Goal: Use online tool/utility: Utilize a website feature to perform a specific function

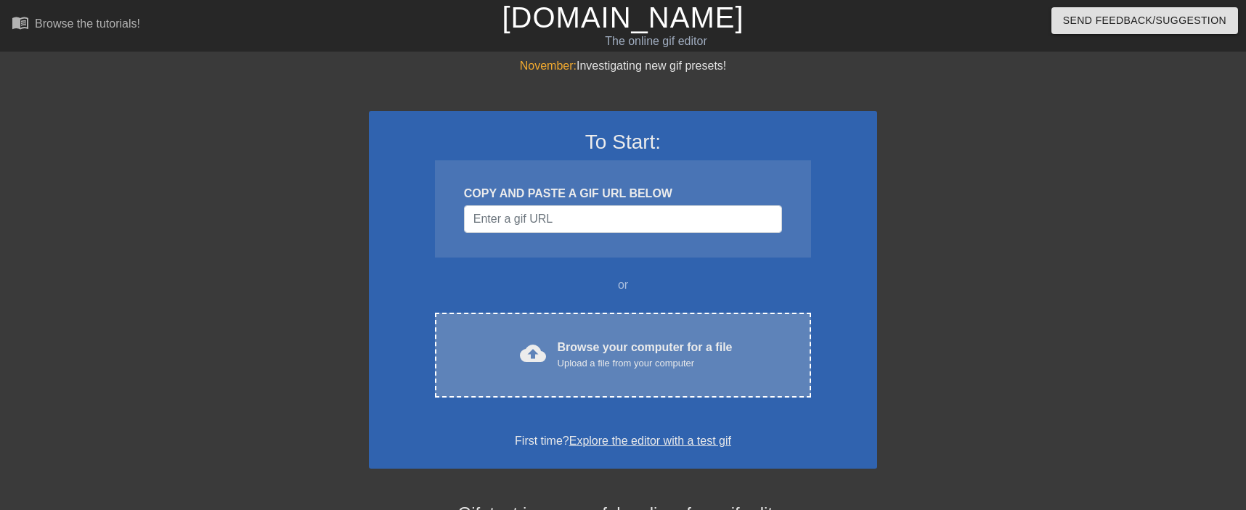
click at [568, 338] on div "cloud_upload Browse your computer for a file Upload a file from your computer C…" at bounding box center [623, 355] width 376 height 85
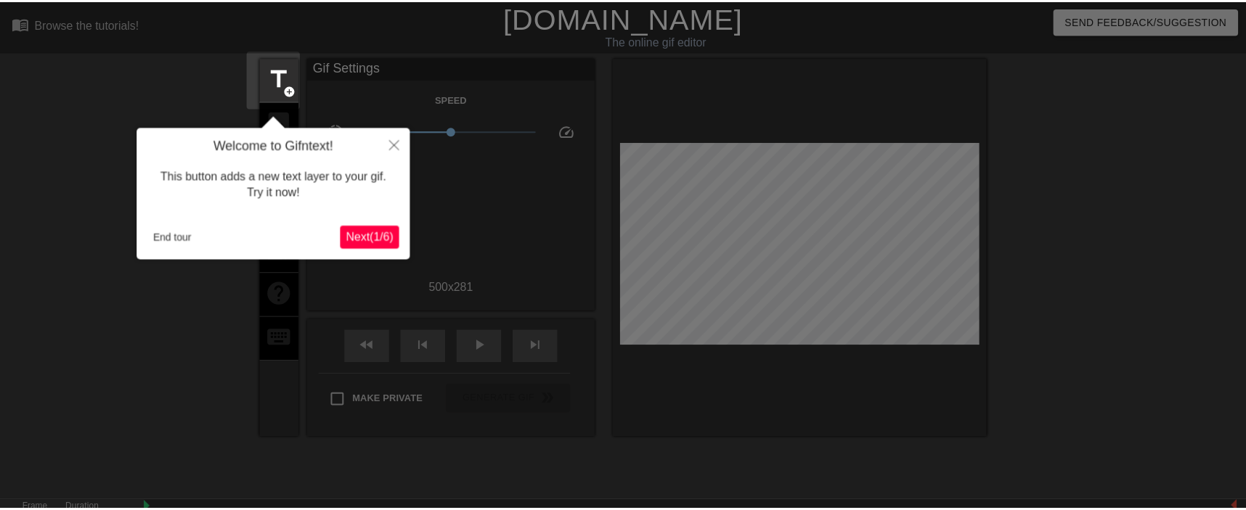
scroll to position [36, 0]
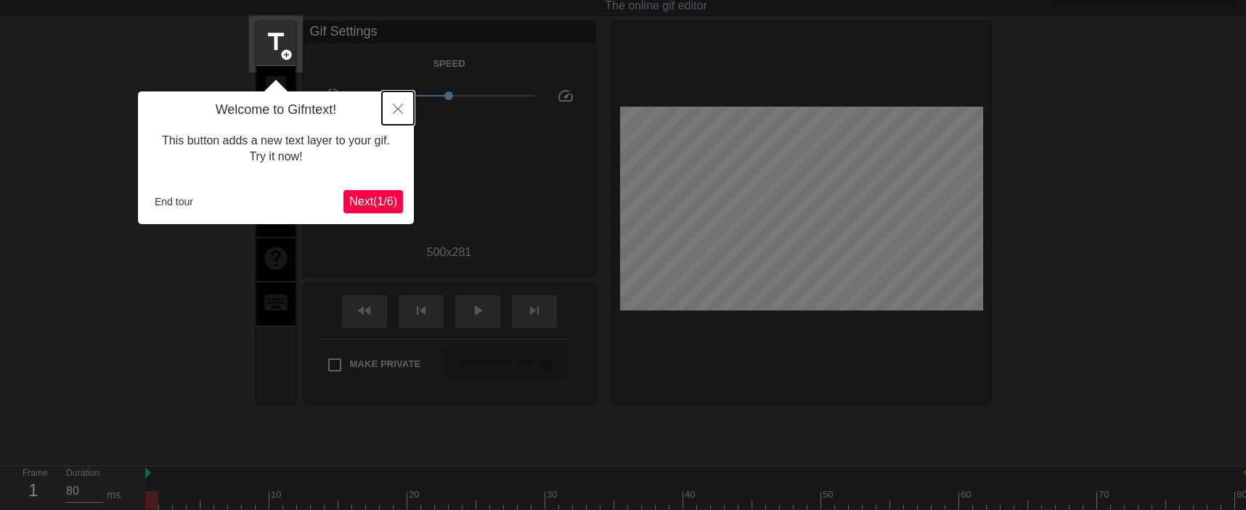
click at [405, 105] on button "Close" at bounding box center [398, 107] width 32 height 33
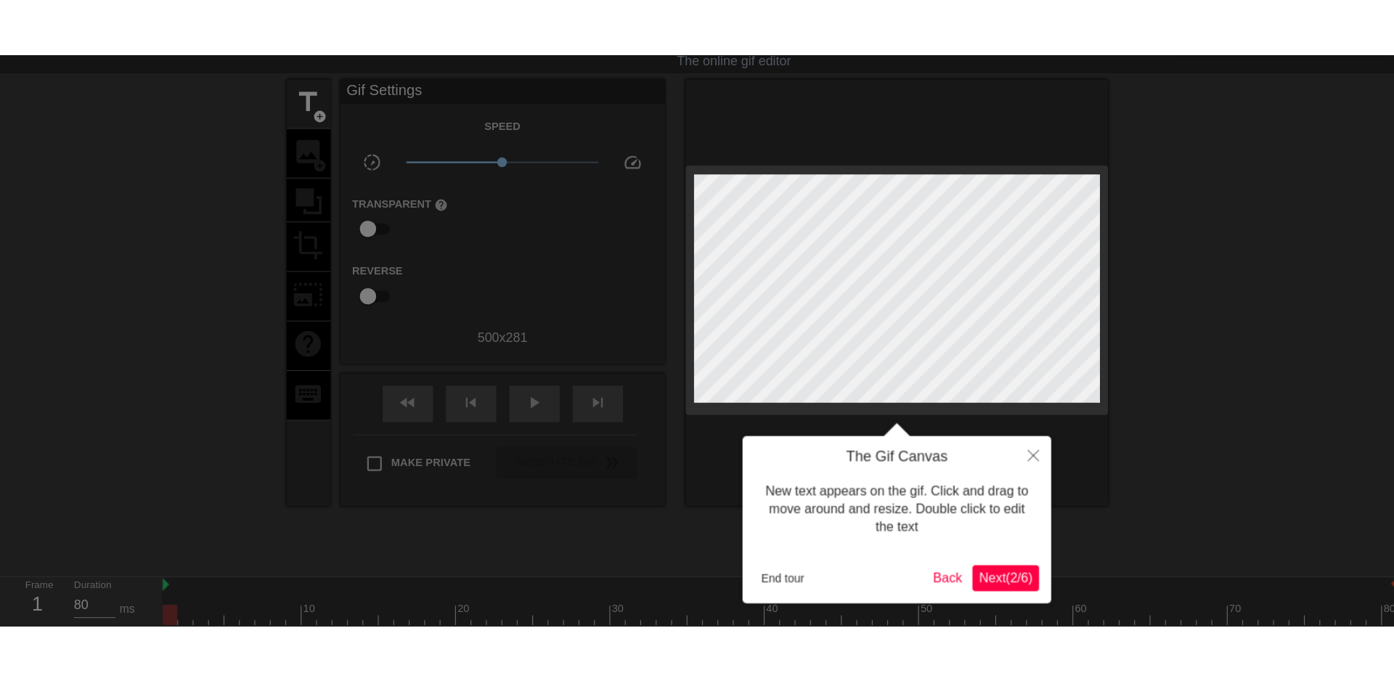
scroll to position [0, 0]
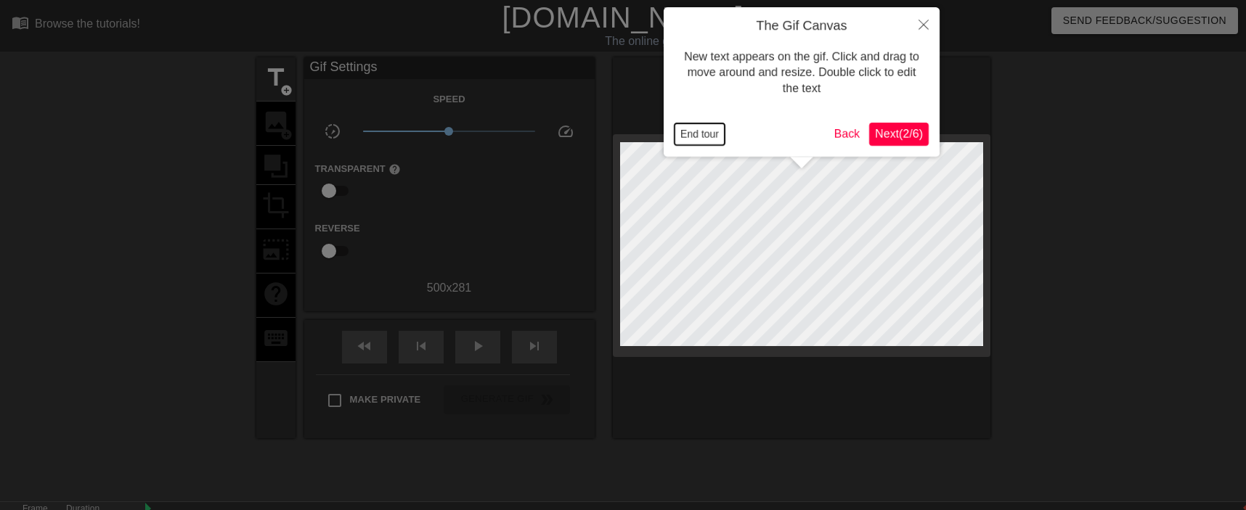
click at [707, 131] on button "End tour" at bounding box center [699, 134] width 50 height 22
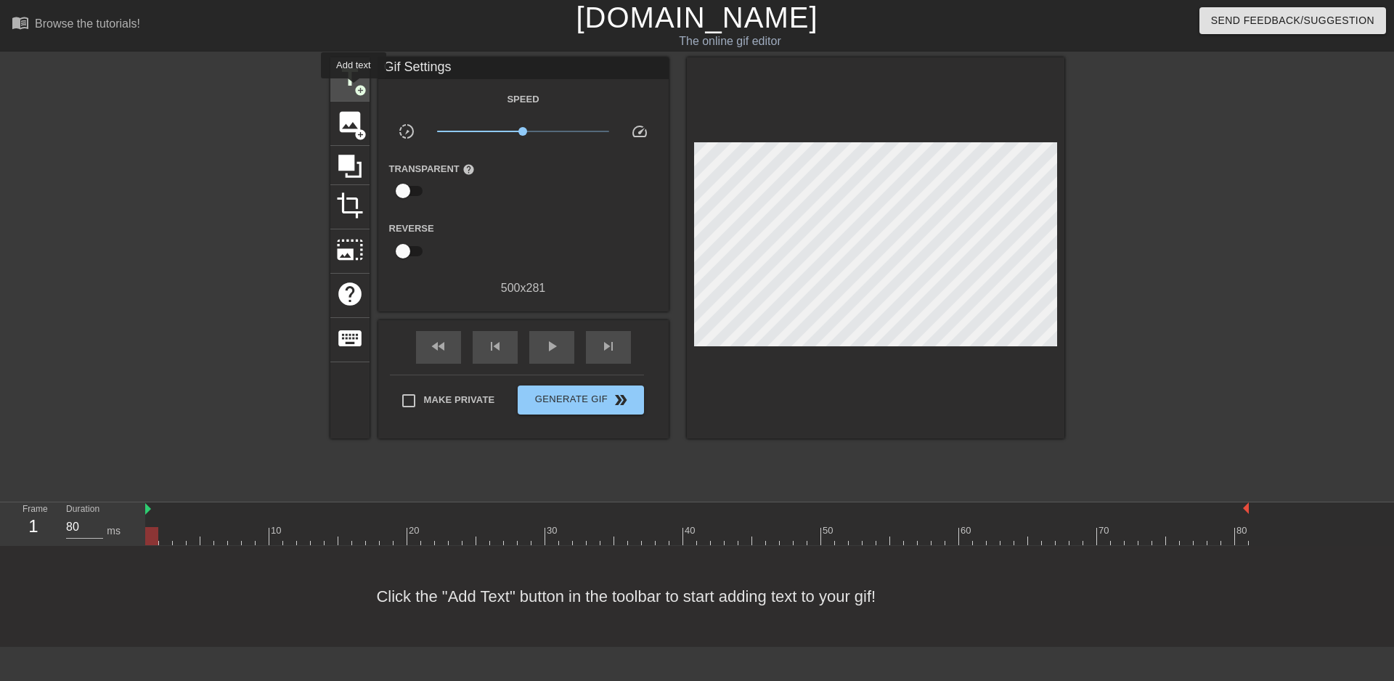
click at [353, 89] on span "title" at bounding box center [350, 78] width 28 height 28
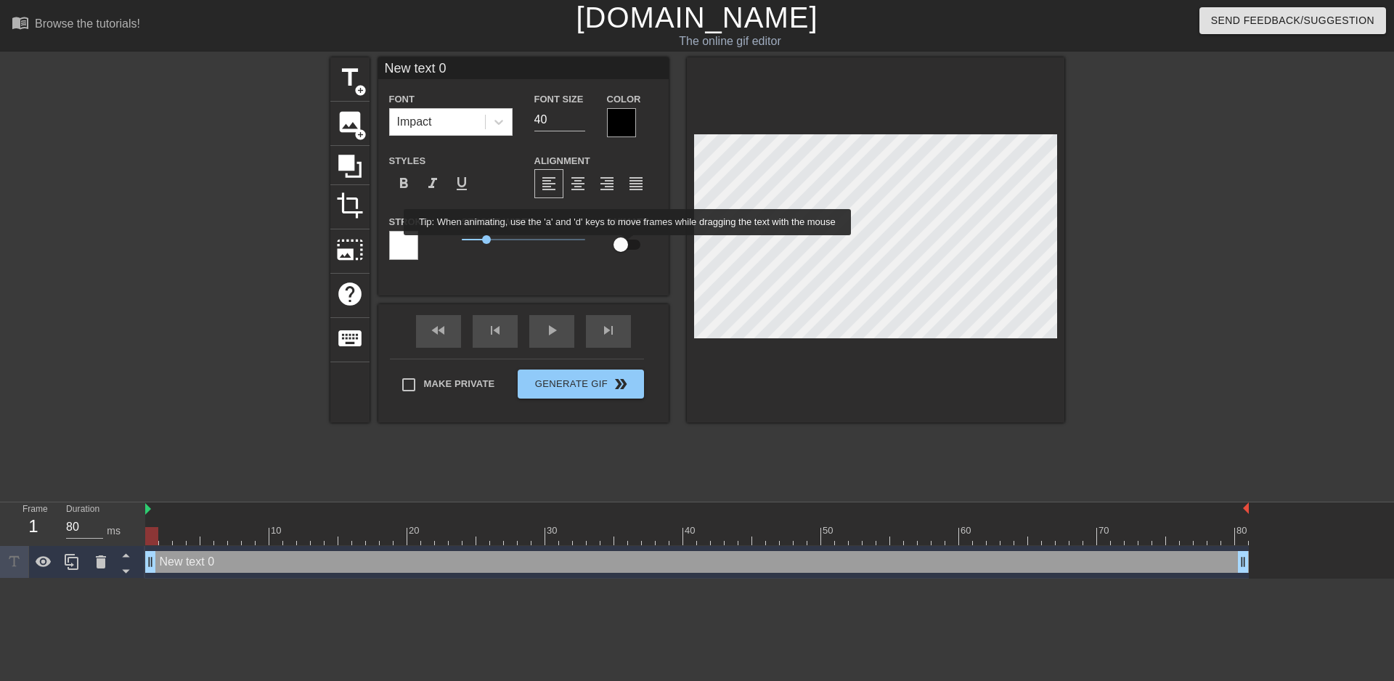
click at [628, 245] on input "checkbox" at bounding box center [620, 245] width 83 height 28
checkbox input "true"
click at [620, 128] on div at bounding box center [621, 122] width 29 height 29
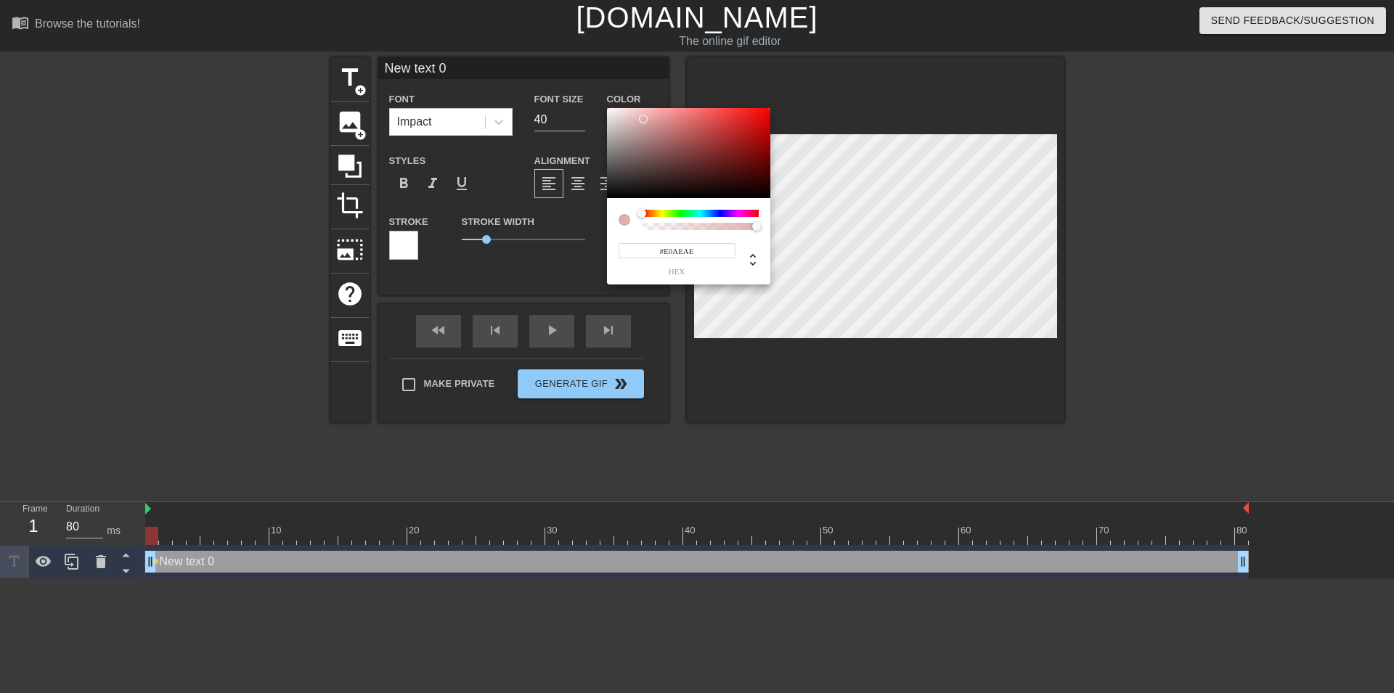
type input "#FFFFFF"
drag, startPoint x: 615, startPoint y: 134, endPoint x: 586, endPoint y: 82, distance: 58.8
click at [607, 108] on div at bounding box center [688, 153] width 163 height 90
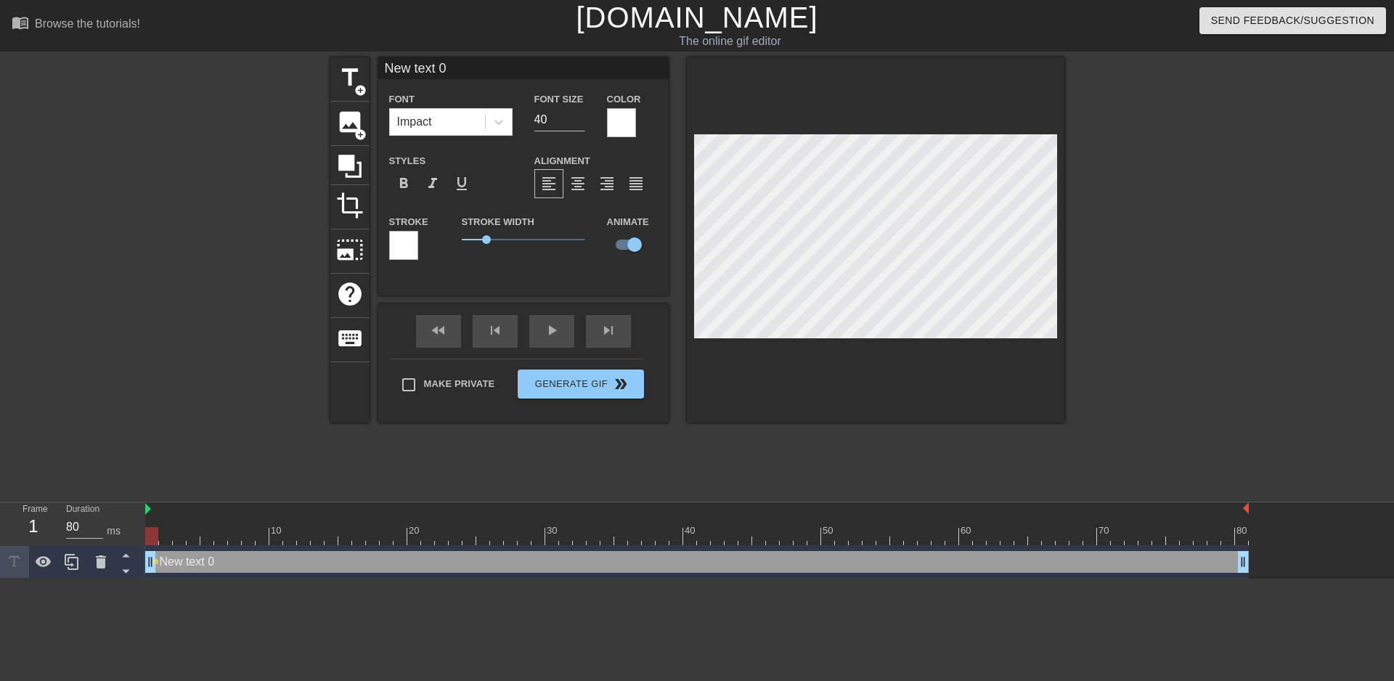
click at [407, 247] on div at bounding box center [403, 245] width 29 height 29
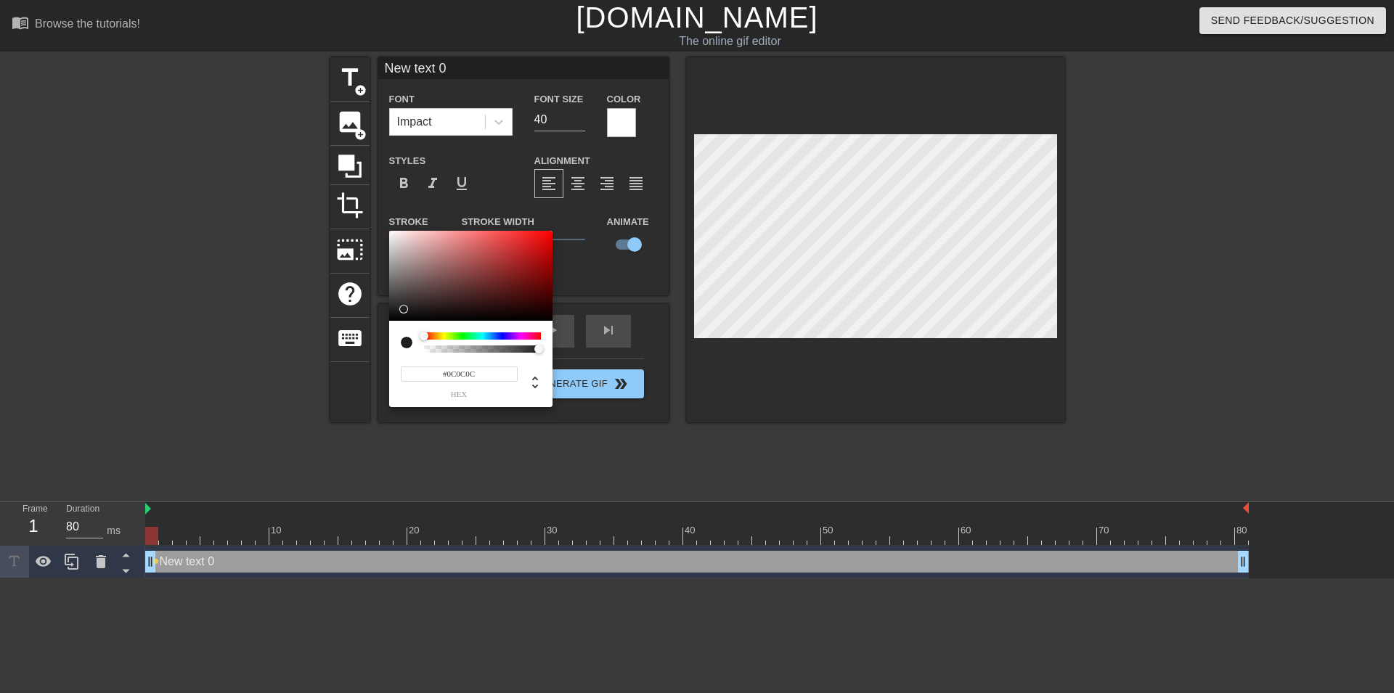
type input "#000000"
drag, startPoint x: 478, startPoint y: 262, endPoint x: 359, endPoint y: 344, distance: 144.6
click at [389, 321] on div at bounding box center [470, 276] width 163 height 90
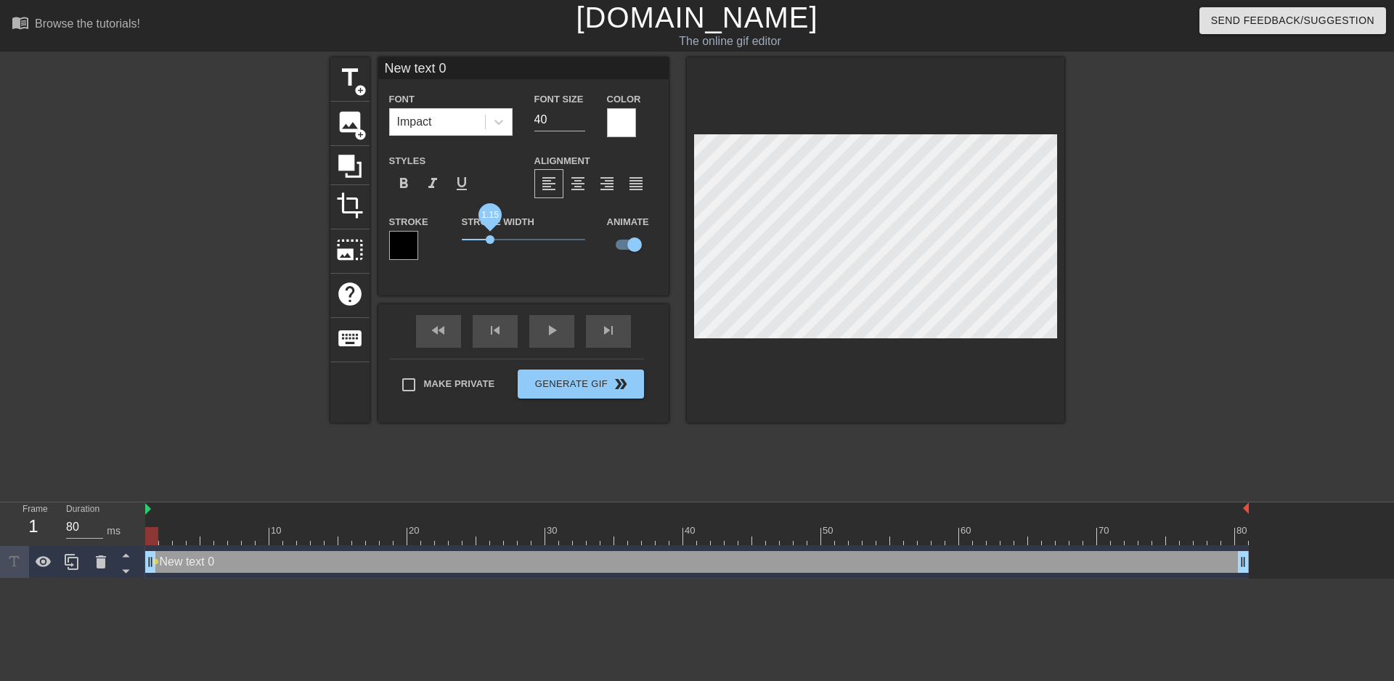
drag, startPoint x: 491, startPoint y: 237, endPoint x: 489, endPoint y: 244, distance: 7.4
click at [489, 244] on span "1.15" at bounding box center [523, 239] width 123 height 17
type input "A"
type textarea "A"
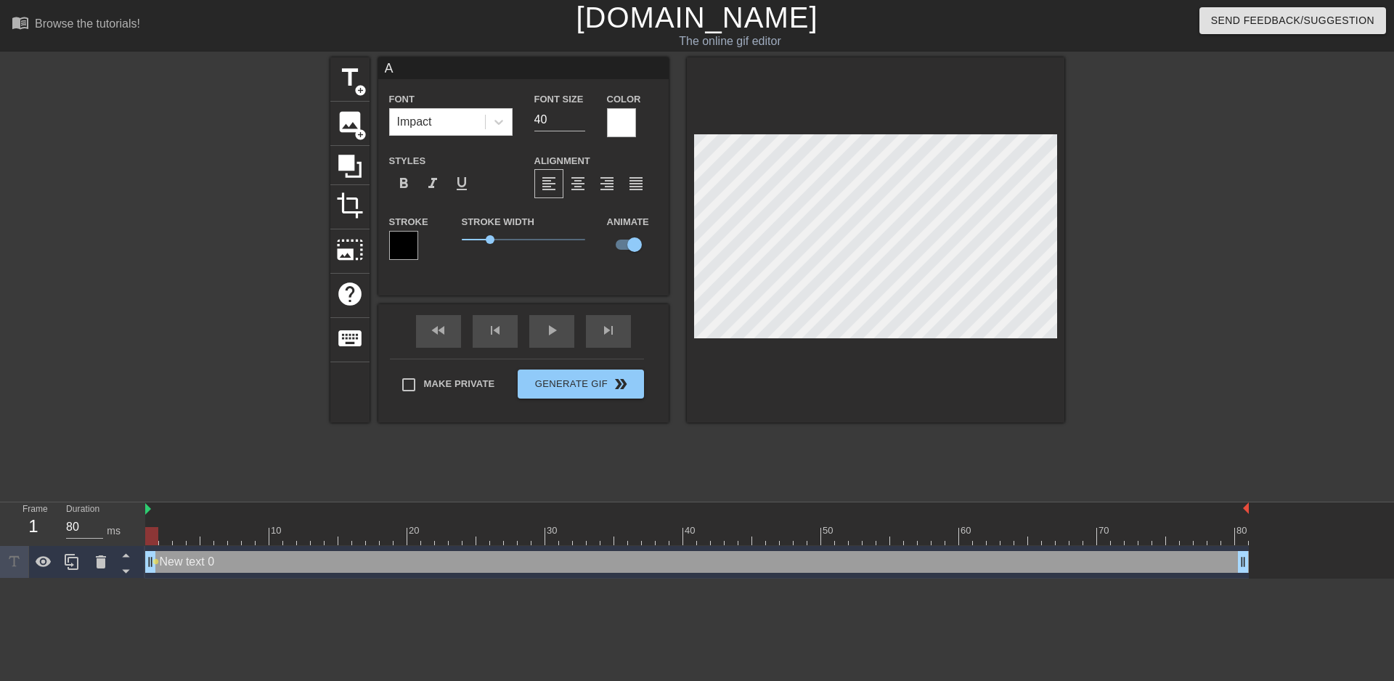
scroll to position [0, 0]
type input "An"
type textarea "An"
type input "Ann"
type textarea "Ann"
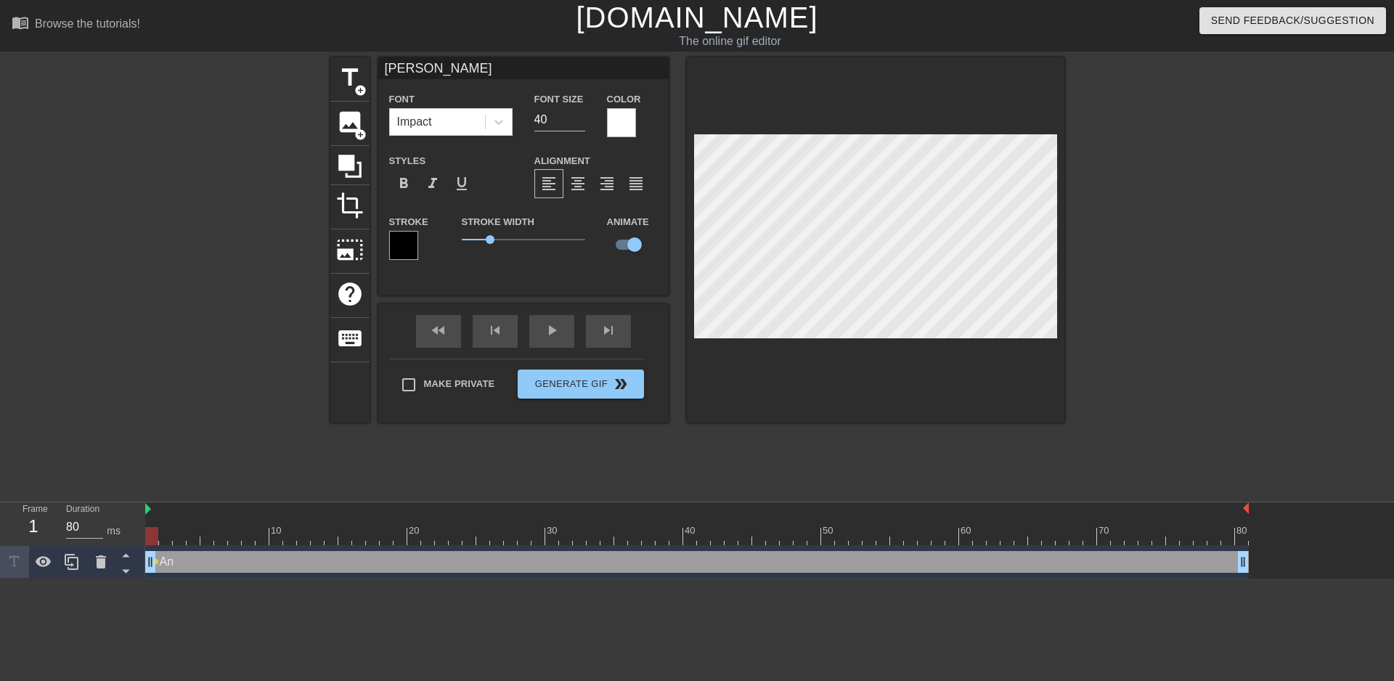
type input "Anna"
type textarea "Anna"
click at [355, 80] on span "title" at bounding box center [350, 78] width 28 height 28
type input "New text 1"
checkbox input "false"
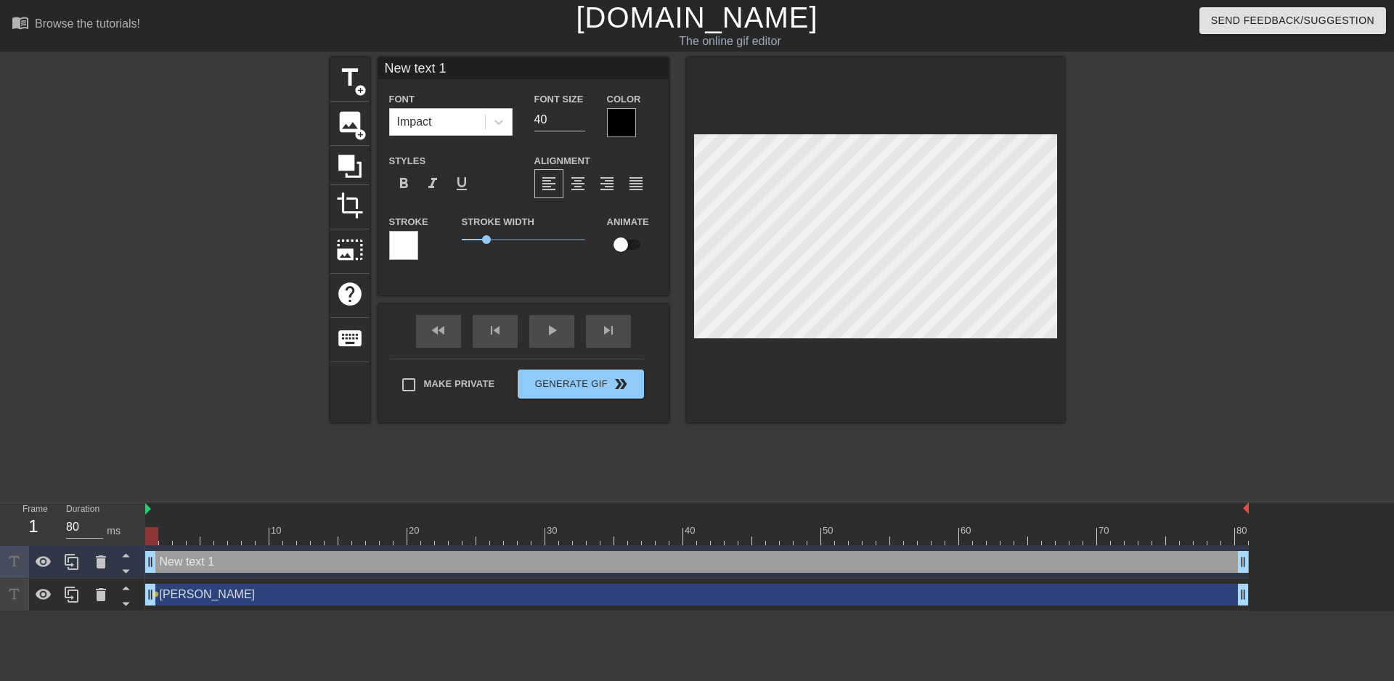
scroll to position [0, 2]
type input "p"
type textarea "p"
type input "pr"
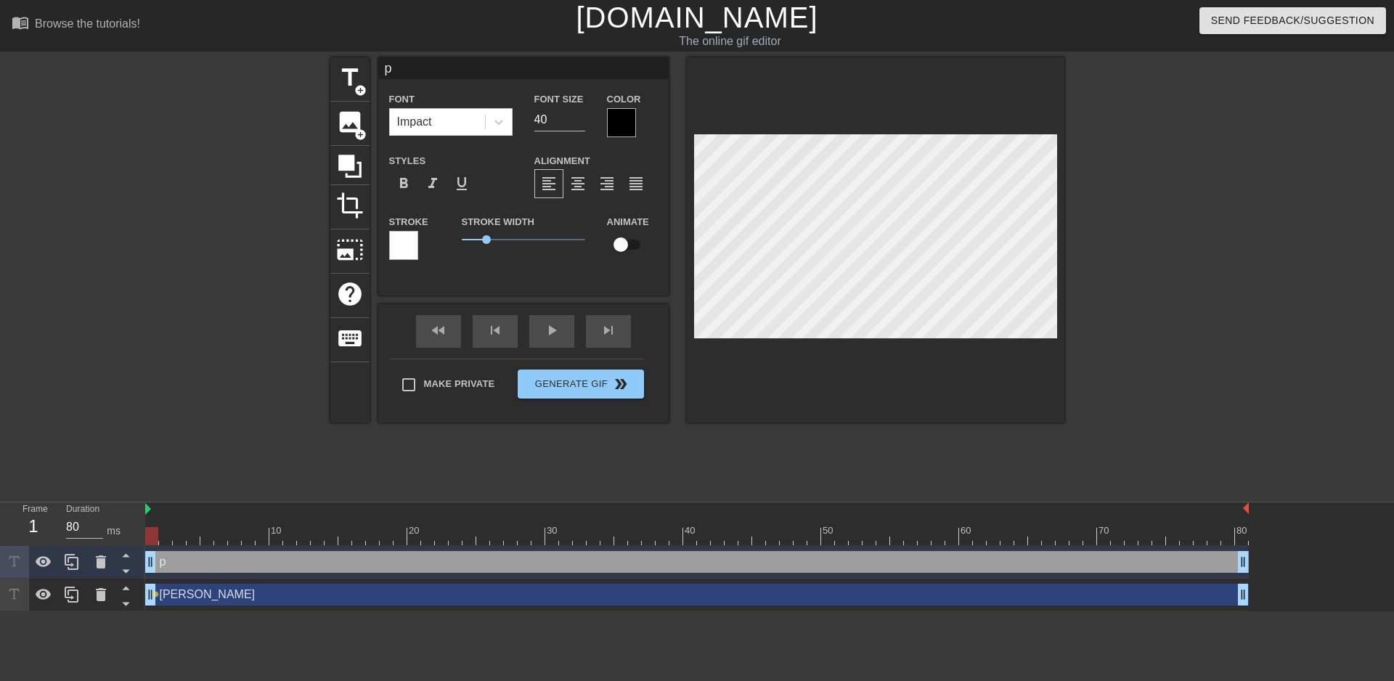
type textarea "pr"
type input "pro"
type textarea "pro"
type input "proj"
type textarea "proj"
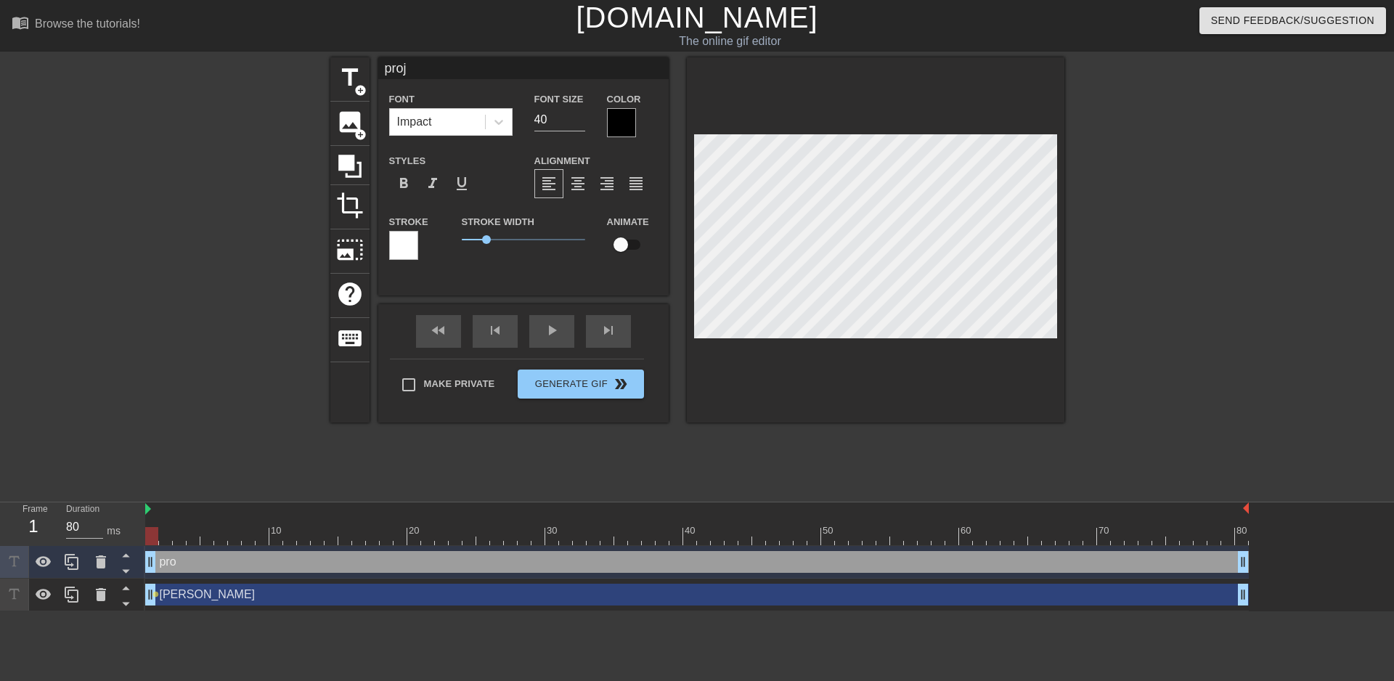
type input "proje"
type textarea "proje"
type input "projec"
type textarea "projec"
type input "project"
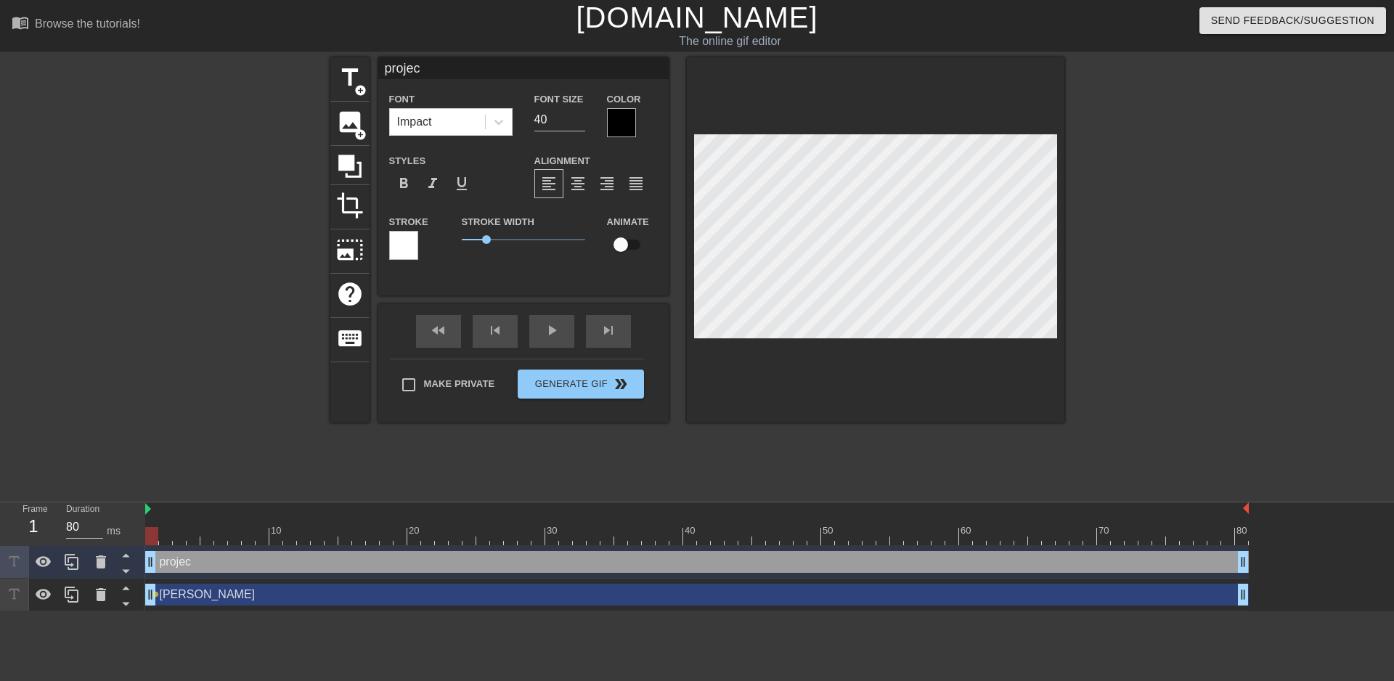
type textarea "project"
type input "projects"
type textarea "projects"
click at [393, 250] on div at bounding box center [403, 245] width 29 height 29
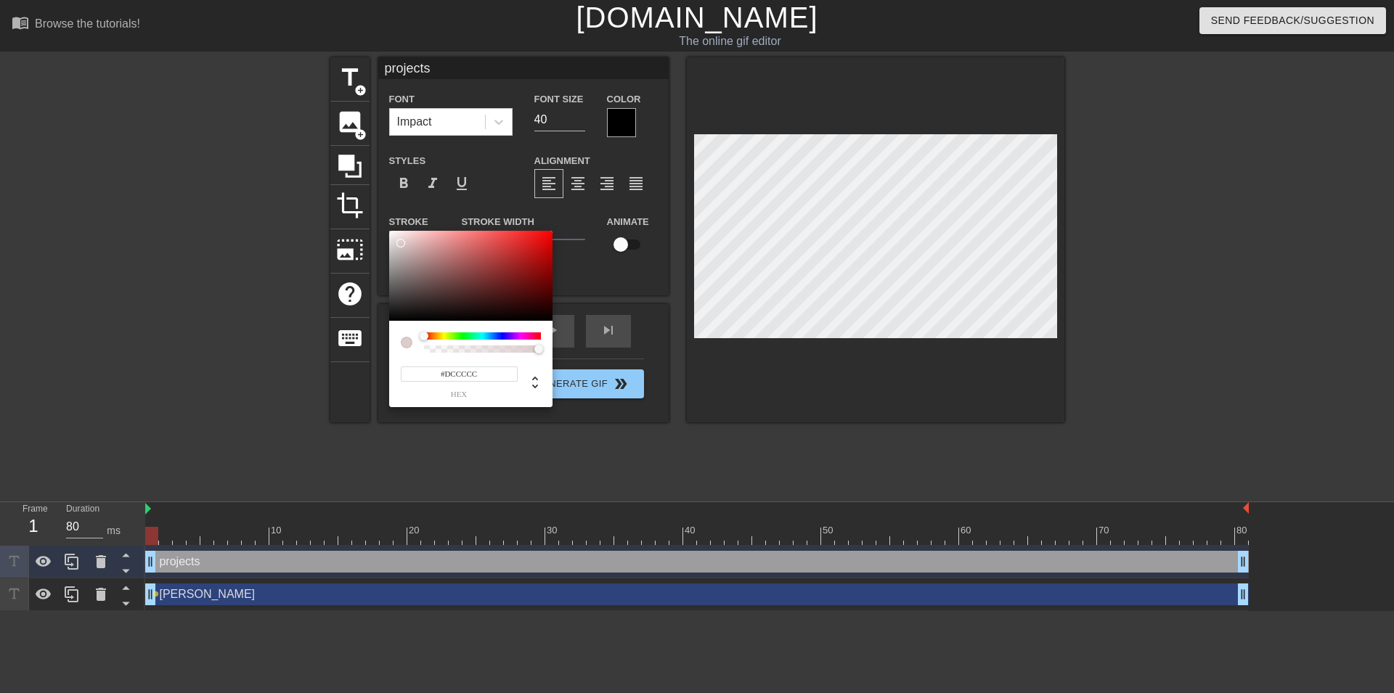
type input "#FFFFFF"
drag, startPoint x: 392, startPoint y: 236, endPoint x: 373, endPoint y: 222, distance: 23.4
click at [389, 231] on div at bounding box center [470, 276] width 163 height 90
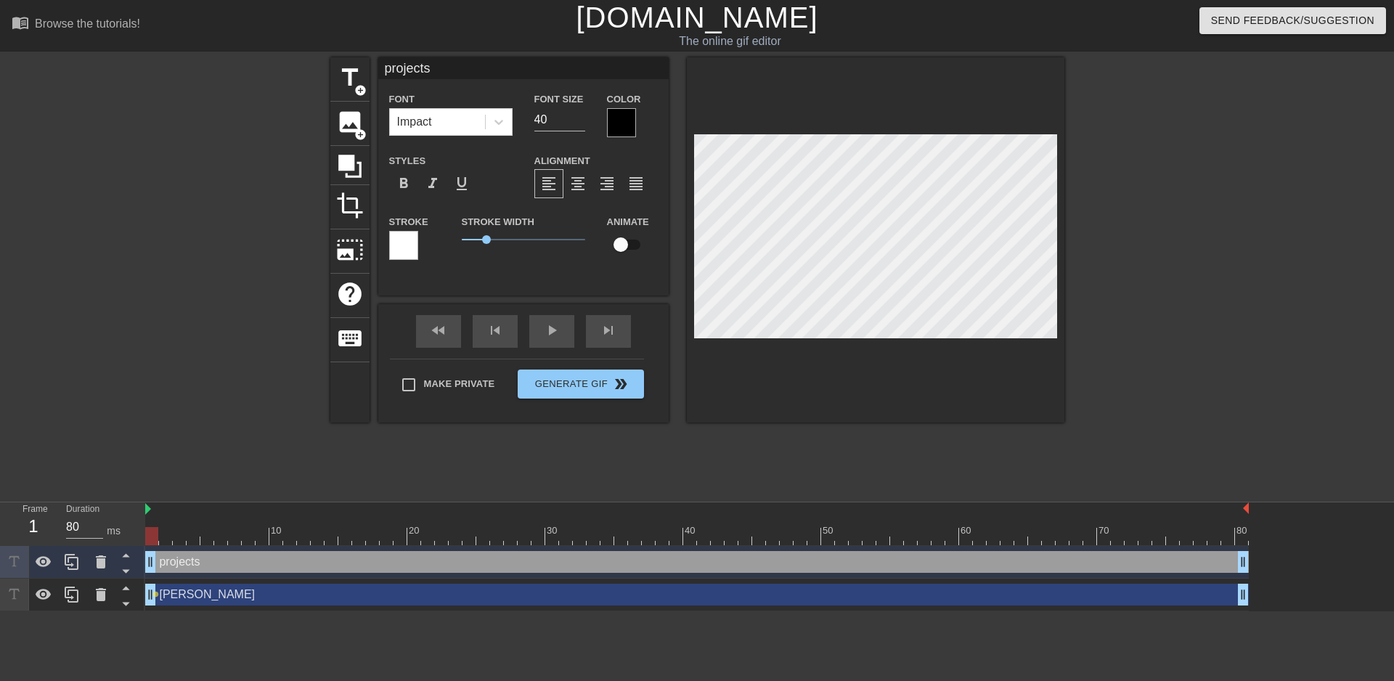
click at [615, 124] on div at bounding box center [621, 122] width 29 height 29
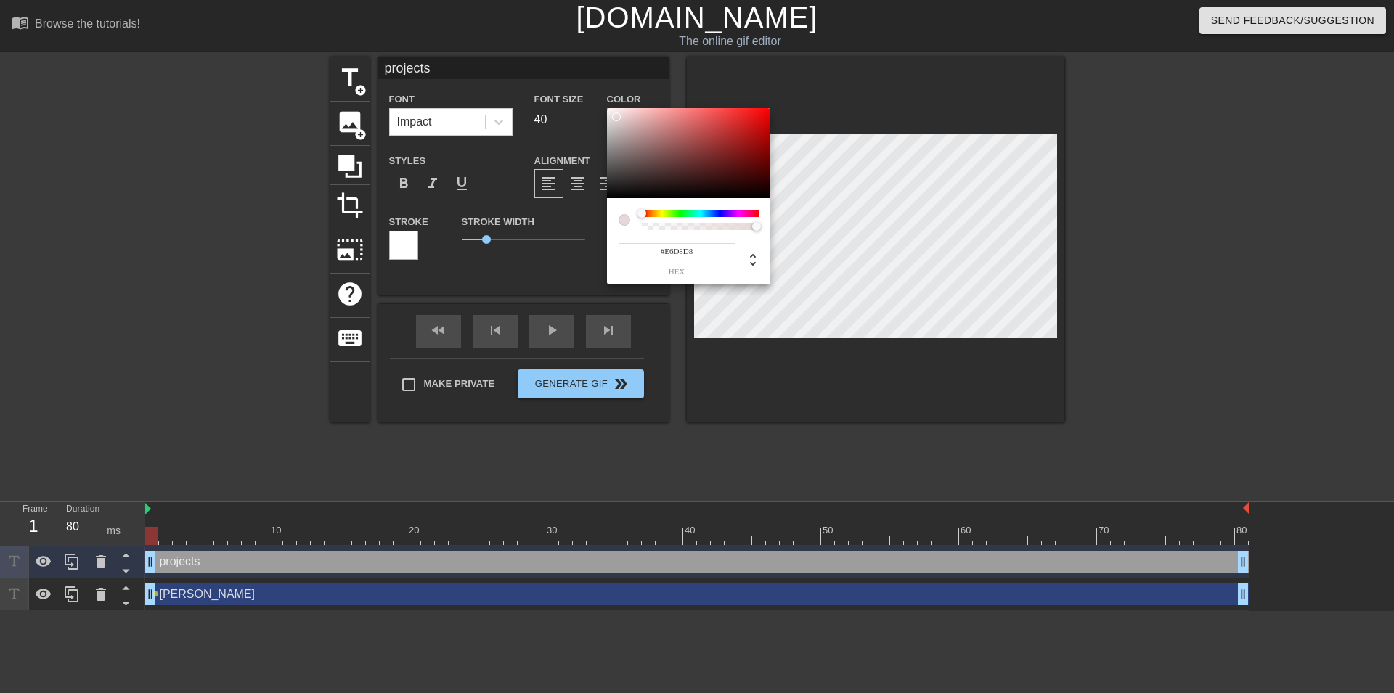
type input "#FFFFFF"
drag, startPoint x: 606, startPoint y: 110, endPoint x: 572, endPoint y: 81, distance: 44.3
click at [607, 108] on div at bounding box center [688, 153] width 163 height 90
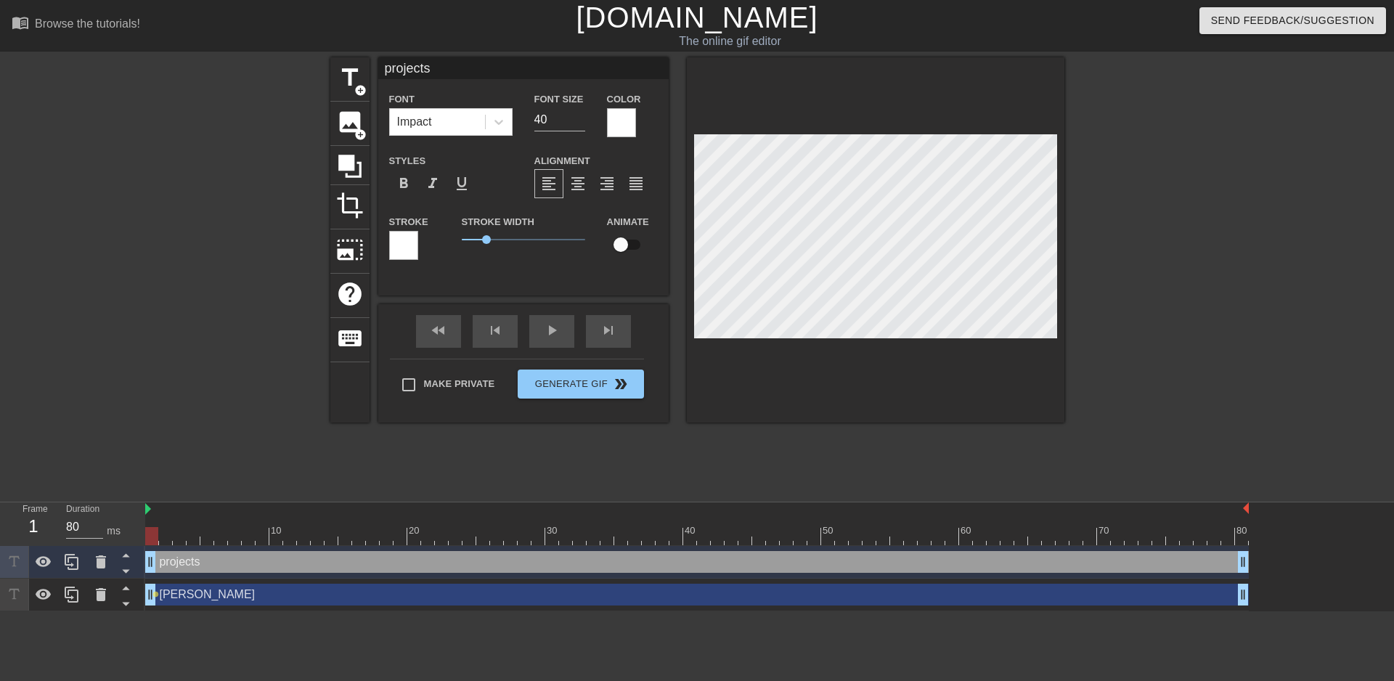
click at [404, 247] on div at bounding box center [403, 245] width 29 height 29
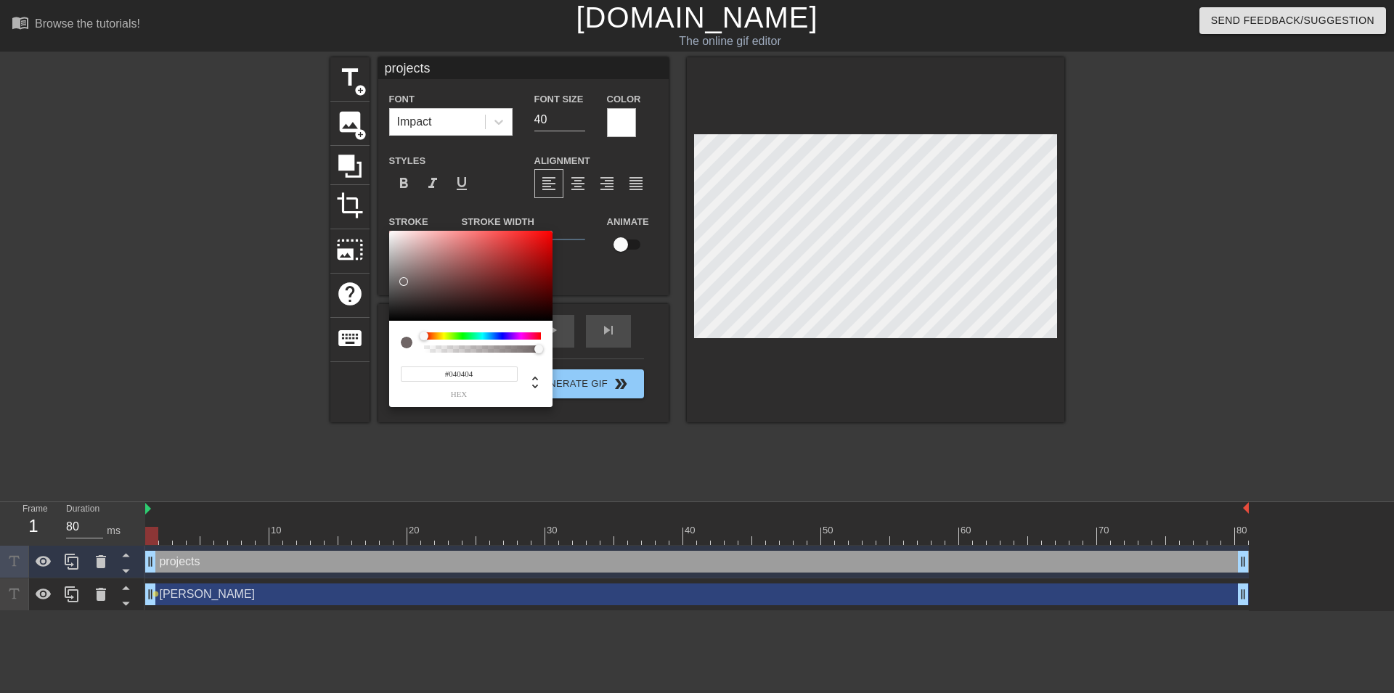
type input "#000000"
drag, startPoint x: 441, startPoint y: 258, endPoint x: 375, endPoint y: 340, distance: 105.9
click at [389, 321] on div at bounding box center [470, 276] width 163 height 90
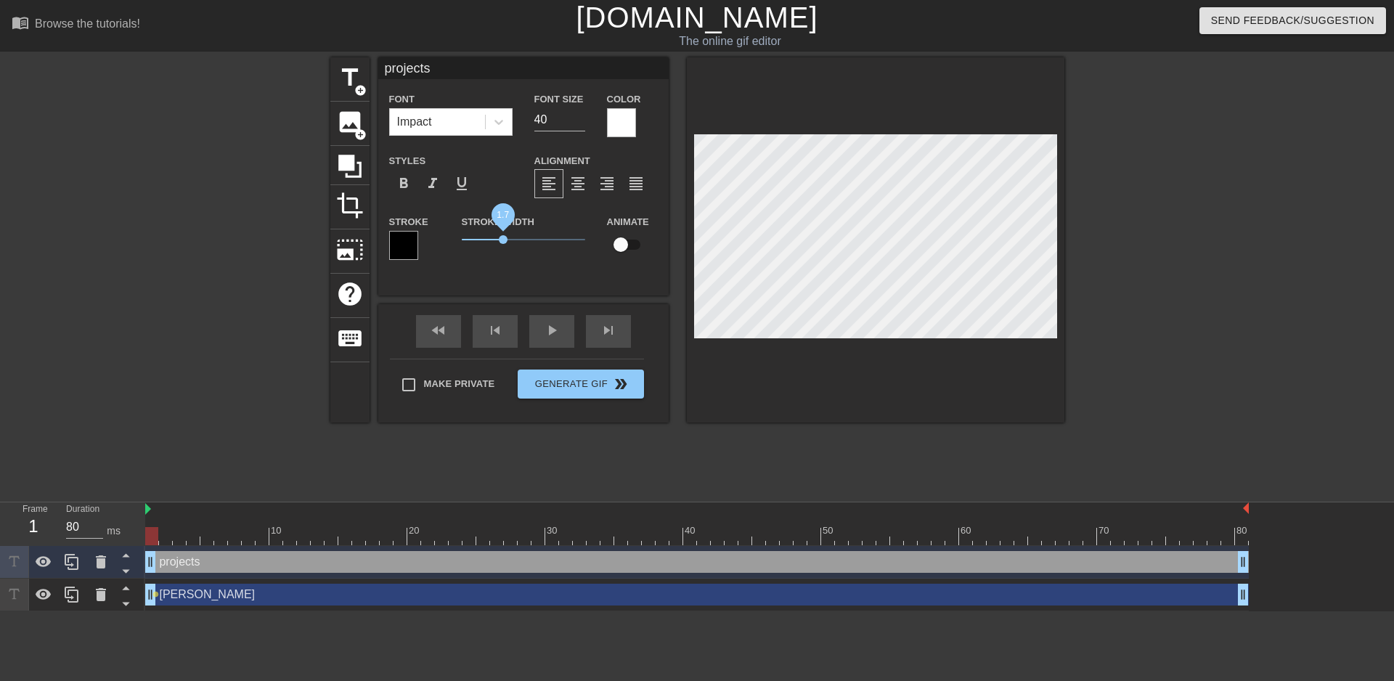
drag, startPoint x: 486, startPoint y: 237, endPoint x: 502, endPoint y: 242, distance: 16.6
click at [502, 242] on span "1.7" at bounding box center [503, 239] width 9 height 9
click at [153, 510] on div at bounding box center [151, 536] width 13 height 18
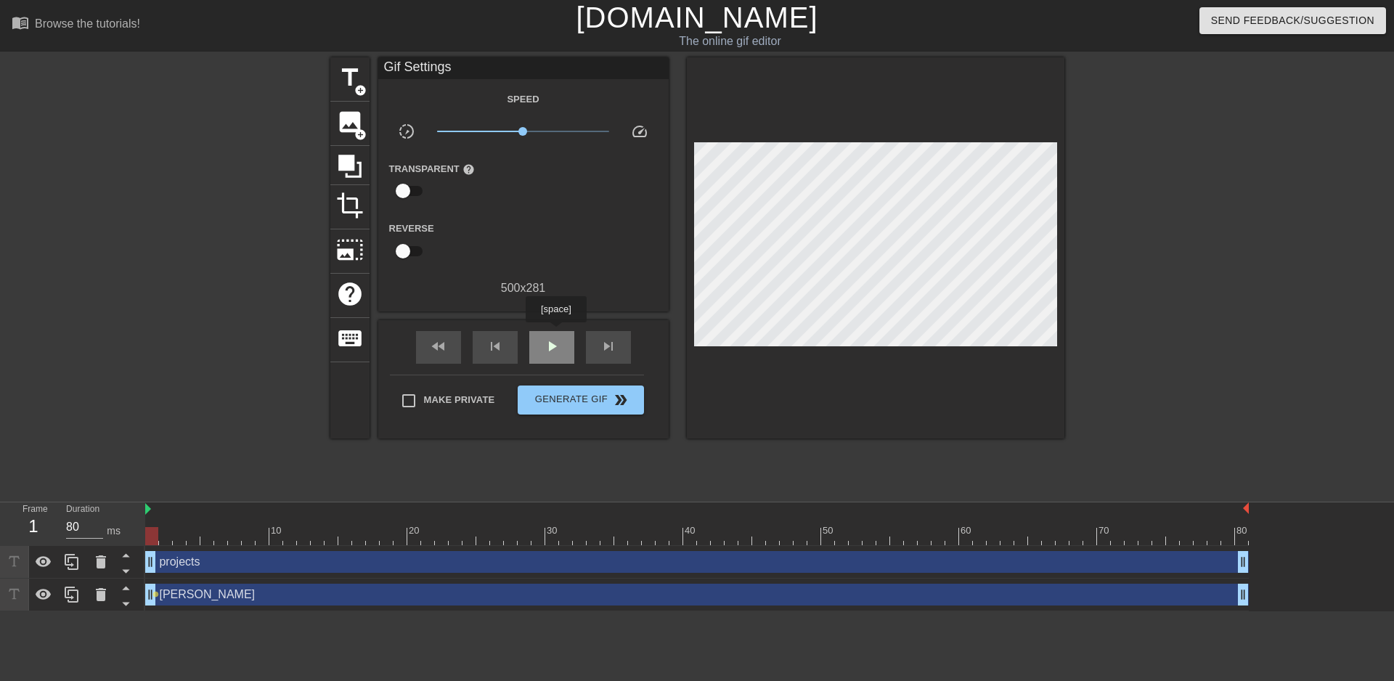
click at [555, 332] on div "play_arrow" at bounding box center [551, 347] width 45 height 33
click at [553, 346] on span "pause" at bounding box center [551, 346] width 17 height 17
type input "80"
drag, startPoint x: 552, startPoint y: 536, endPoint x: 151, endPoint y: 559, distance: 401.3
click at [151, 510] on div "10 20 30 40 50 60 70 80 projects drag_handle drag_handle Anna drag_handle drag_…" at bounding box center [769, 556] width 1248 height 109
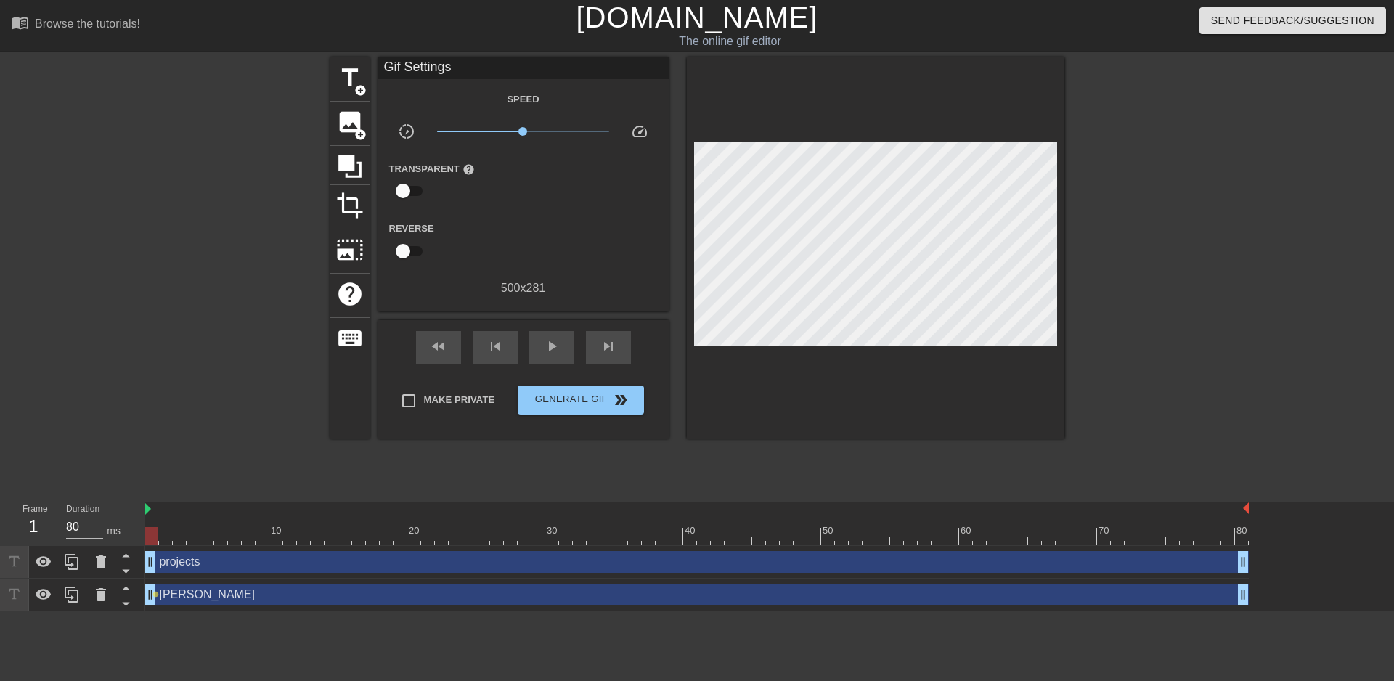
drag, startPoint x: 152, startPoint y: 538, endPoint x: 141, endPoint y: 540, distance: 11.1
click at [141, 510] on div "Frame 1 Duration 80 ms 10 20 30 40 50 60 70 80 projects drag_handle drag_handle…" at bounding box center [697, 556] width 1394 height 109
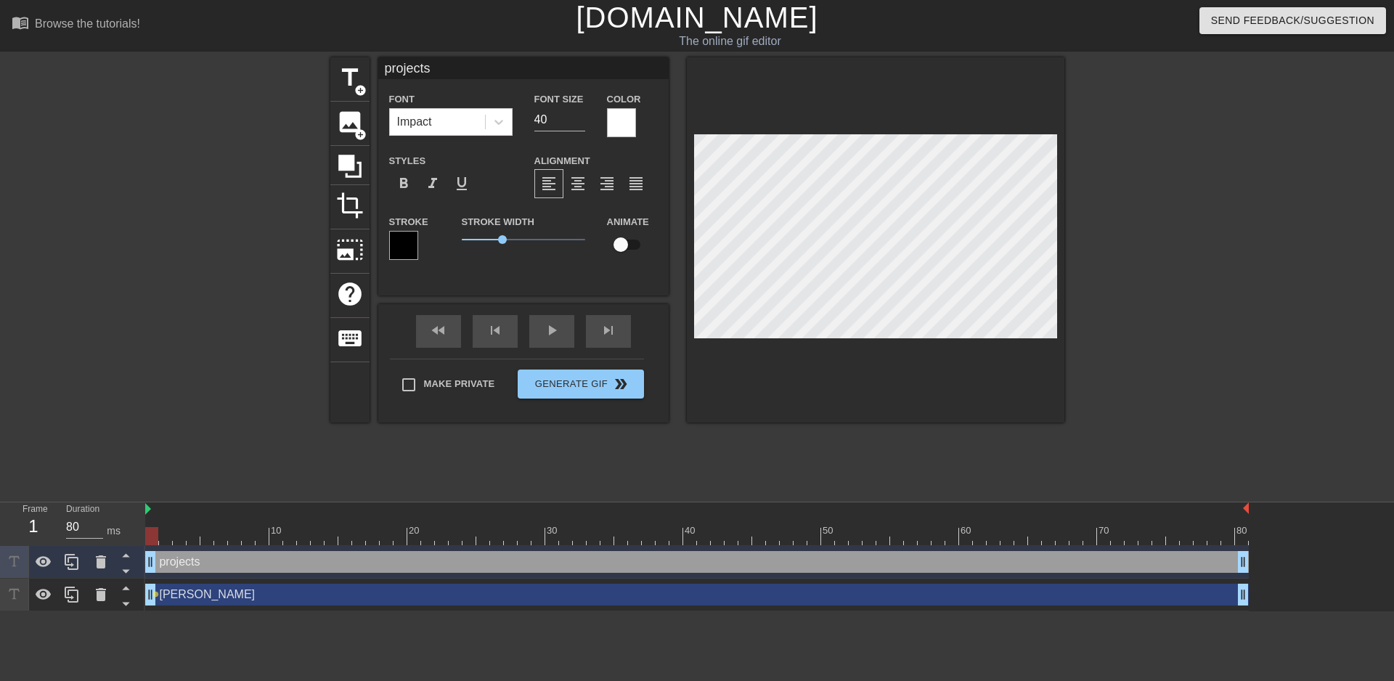
click at [634, 247] on input "checkbox" at bounding box center [620, 245] width 83 height 28
checkbox input "true"
click at [1058, 189] on div at bounding box center [875, 239] width 377 height 365
drag, startPoint x: 151, startPoint y: 540, endPoint x: 142, endPoint y: 539, distance: 8.8
click at [142, 510] on div "Frame 1 Duration 80 ms 10 20 30 40 50 60 70 80 projects drag_handle drag_handle…" at bounding box center [697, 556] width 1394 height 109
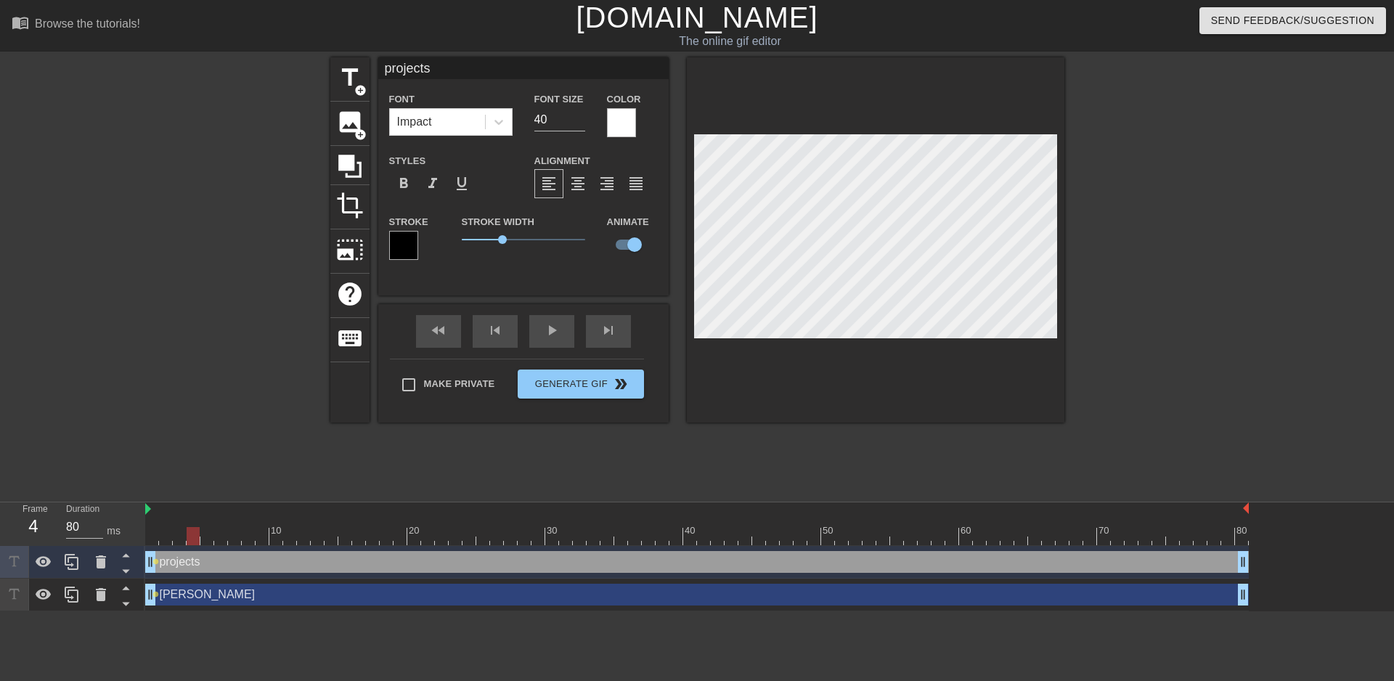
drag, startPoint x: 152, startPoint y: 534, endPoint x: 198, endPoint y: 536, distance: 45.8
click at [198, 510] on div at bounding box center [193, 536] width 13 height 18
drag, startPoint x: 195, startPoint y: 531, endPoint x: 182, endPoint y: 532, distance: 13.1
click at [182, 510] on div at bounding box center [179, 536] width 13 height 18
drag, startPoint x: 176, startPoint y: 531, endPoint x: 190, endPoint y: 533, distance: 14.0
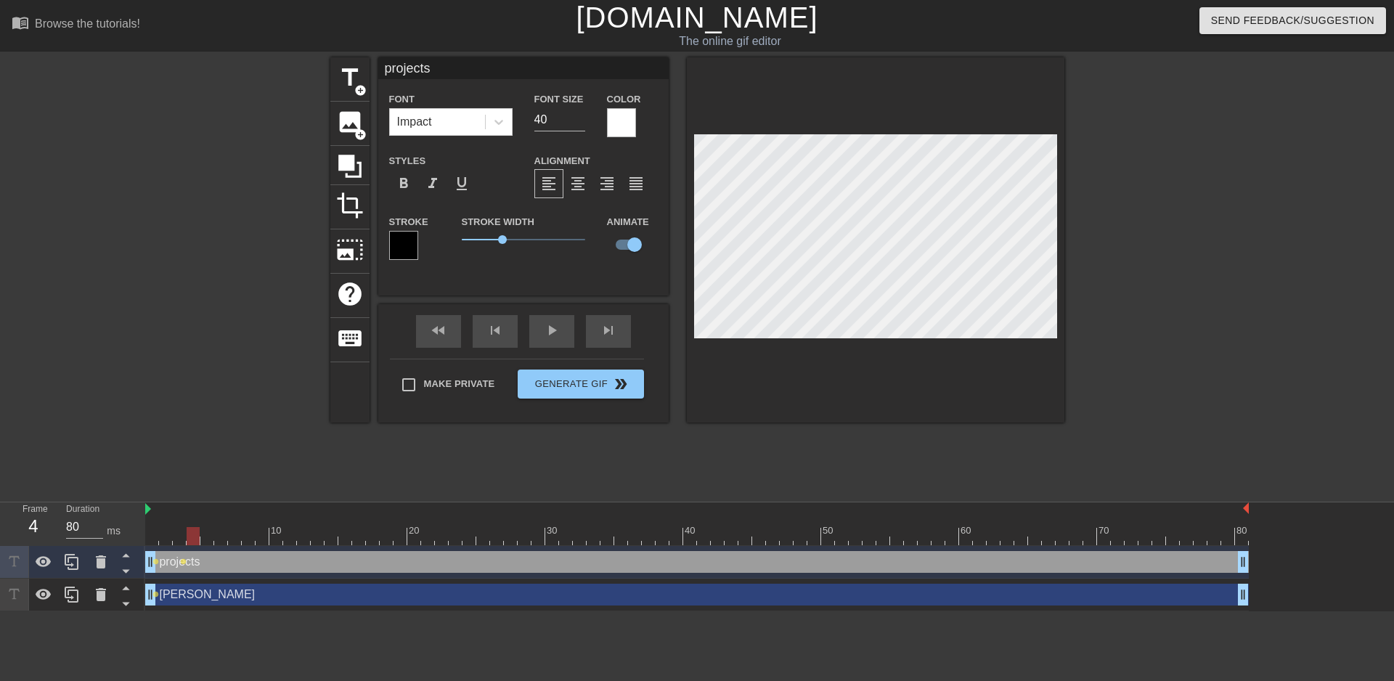
click at [190, 510] on div at bounding box center [193, 536] width 13 height 18
drag, startPoint x: 195, startPoint y: 537, endPoint x: 208, endPoint y: 536, distance: 12.4
click at [208, 510] on div at bounding box center [206, 536] width 13 height 18
drag, startPoint x: 205, startPoint y: 536, endPoint x: 233, endPoint y: 534, distance: 28.4
click at [233, 510] on div at bounding box center [234, 536] width 13 height 18
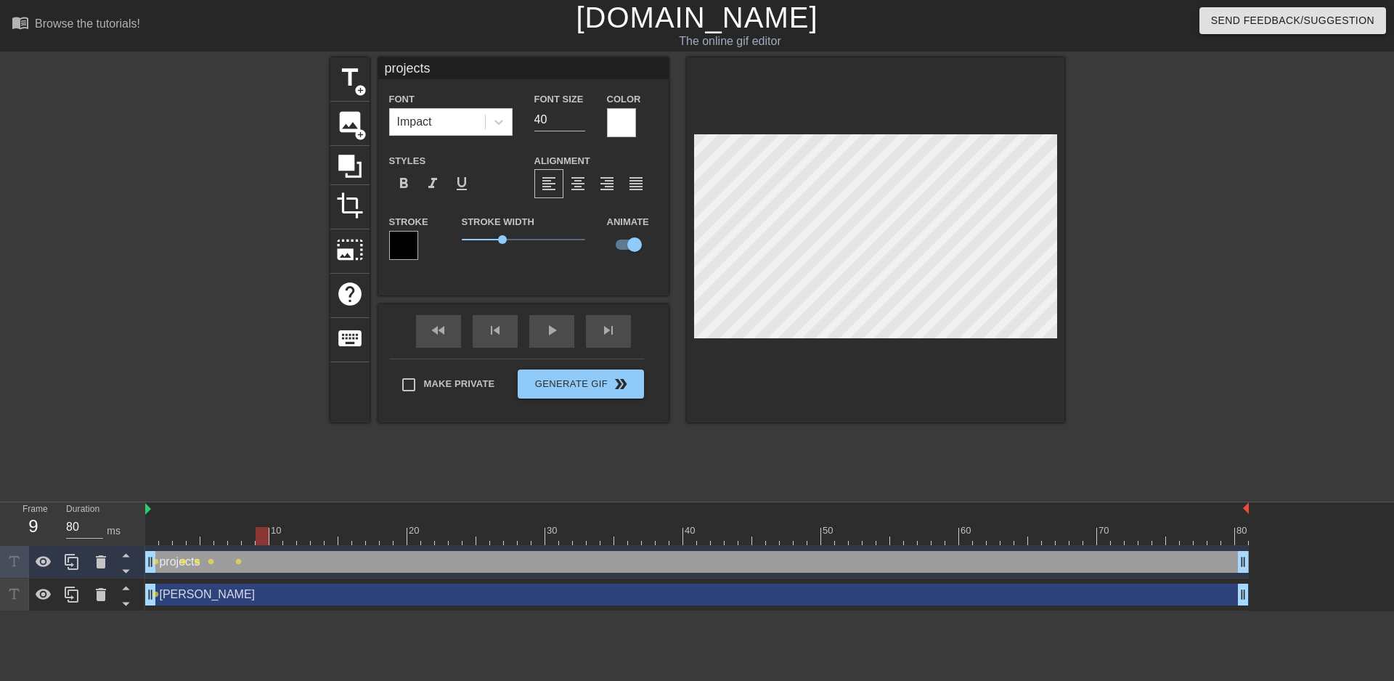
drag, startPoint x: 240, startPoint y: 537, endPoint x: 264, endPoint y: 537, distance: 24.0
click at [264, 510] on div at bounding box center [262, 536] width 13 height 18
drag, startPoint x: 265, startPoint y: 539, endPoint x: 287, endPoint y: 535, distance: 22.8
click at [287, 510] on div at bounding box center [289, 536] width 13 height 18
drag, startPoint x: 292, startPoint y: 540, endPoint x: 325, endPoint y: 532, distance: 34.3
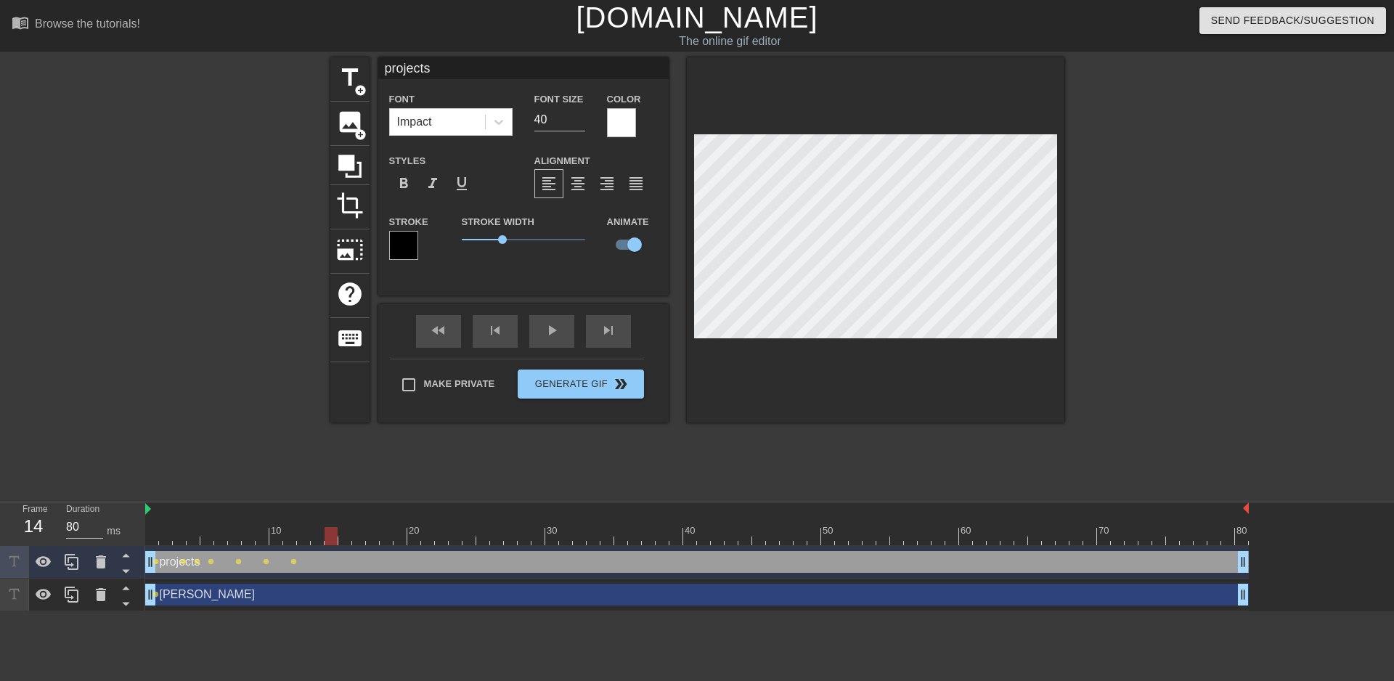
click at [325, 510] on div at bounding box center [330, 536] width 13 height 18
drag, startPoint x: 332, startPoint y: 537, endPoint x: 370, endPoint y: 544, distance: 39.1
click at [370, 510] on div at bounding box center [372, 536] width 13 height 18
drag, startPoint x: 372, startPoint y: 533, endPoint x: 402, endPoint y: 537, distance: 30.1
click at [402, 510] on div at bounding box center [399, 536] width 13 height 18
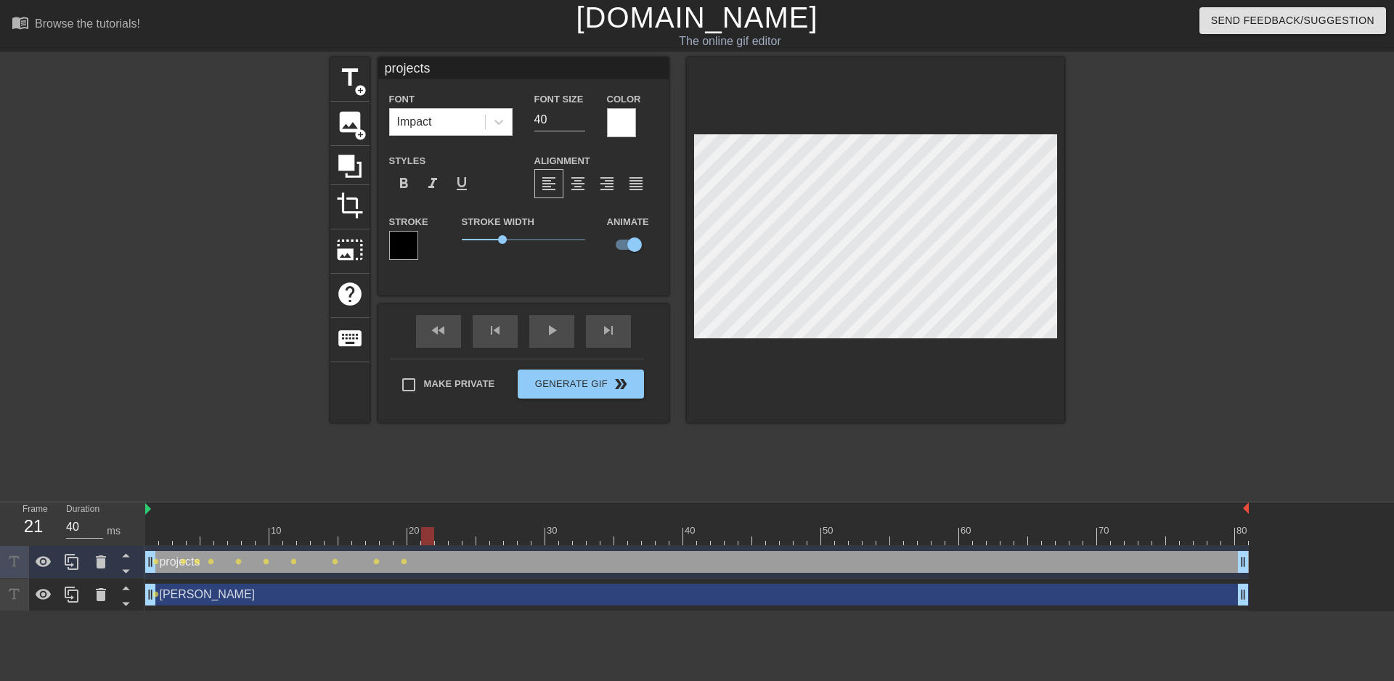
drag, startPoint x: 402, startPoint y: 541, endPoint x: 426, endPoint y: 541, distance: 24.0
click at [426, 510] on div at bounding box center [427, 536] width 13 height 18
drag, startPoint x: 430, startPoint y: 538, endPoint x: 455, endPoint y: 543, distance: 25.9
click at [455, 510] on div at bounding box center [455, 536] width 13 height 18
click at [678, 257] on div "title add_circle image add_circle crop photo_size_select_large help keyboard pr…" at bounding box center [697, 239] width 734 height 365
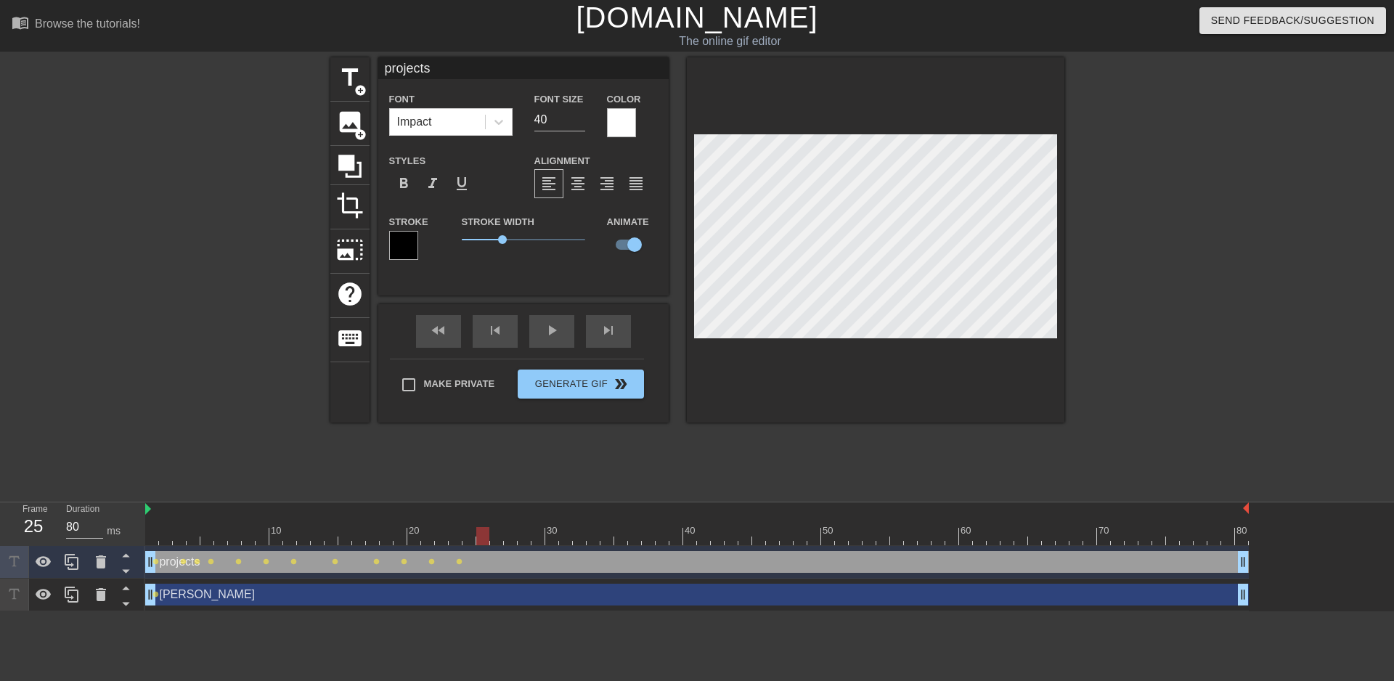
drag, startPoint x: 454, startPoint y: 540, endPoint x: 479, endPoint y: 538, distance: 24.8
click at [479, 510] on div at bounding box center [482, 536] width 13 height 18
click at [681, 259] on div "title add_circle image add_circle crop photo_size_select_large help keyboard pr…" at bounding box center [697, 239] width 734 height 365
click at [487, 510] on div at bounding box center [482, 536] width 13 height 18
type input "80"
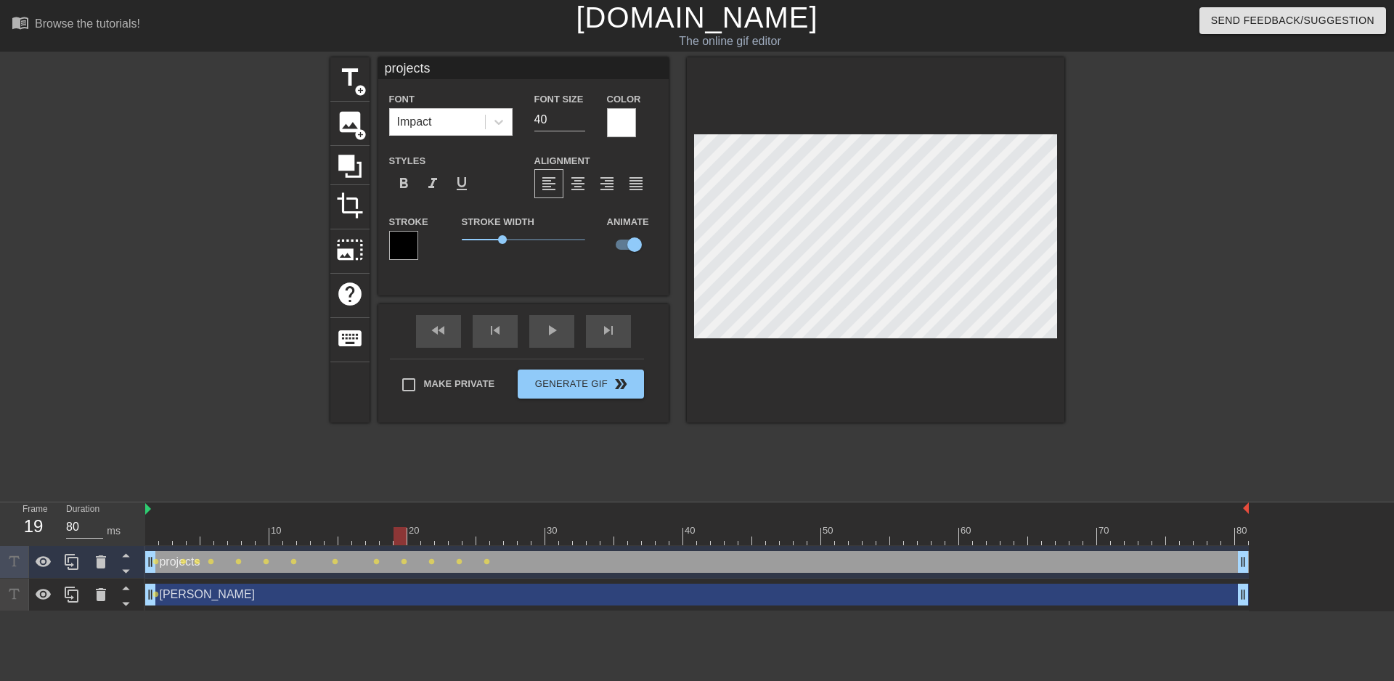
drag, startPoint x: 483, startPoint y: 540, endPoint x: 399, endPoint y: 537, distance: 83.5
click at [399, 510] on div at bounding box center [399, 536] width 13 height 18
click at [352, 81] on span "title" at bounding box center [350, 78] width 28 height 28
type input "New text 2"
checkbox input "false"
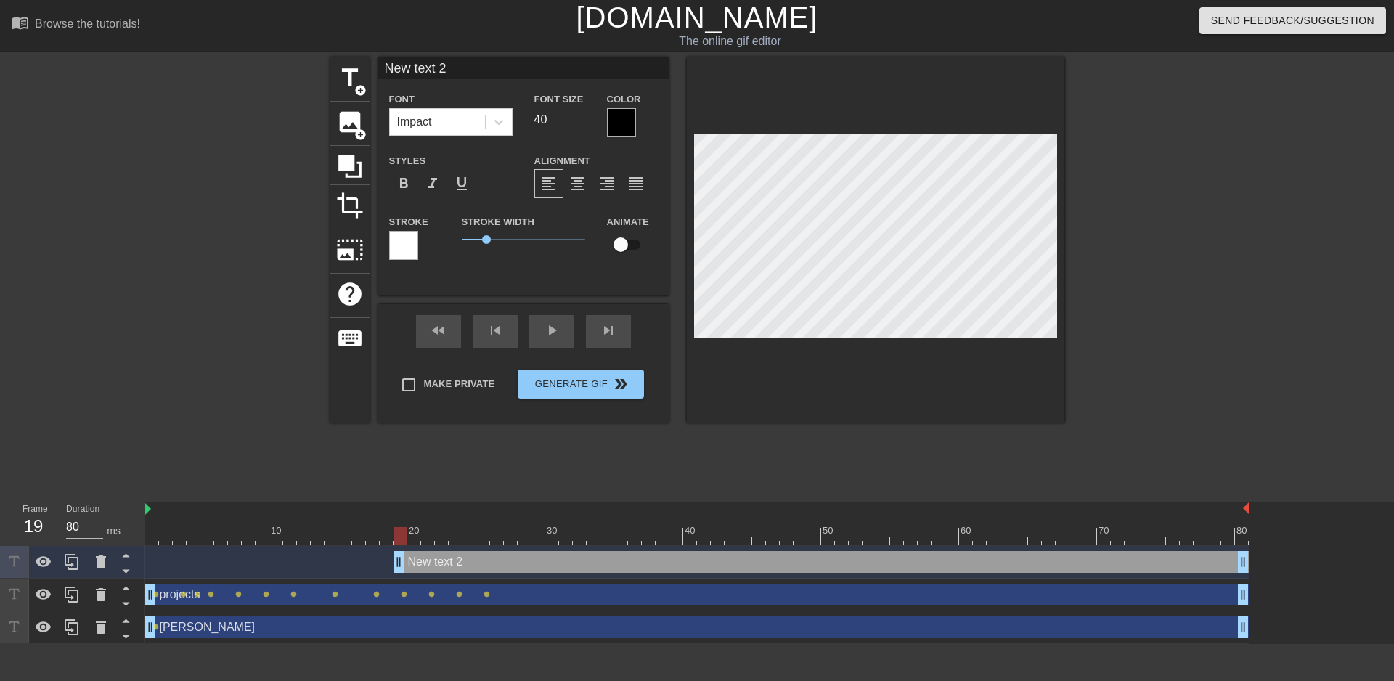
click at [621, 123] on div at bounding box center [621, 122] width 29 height 29
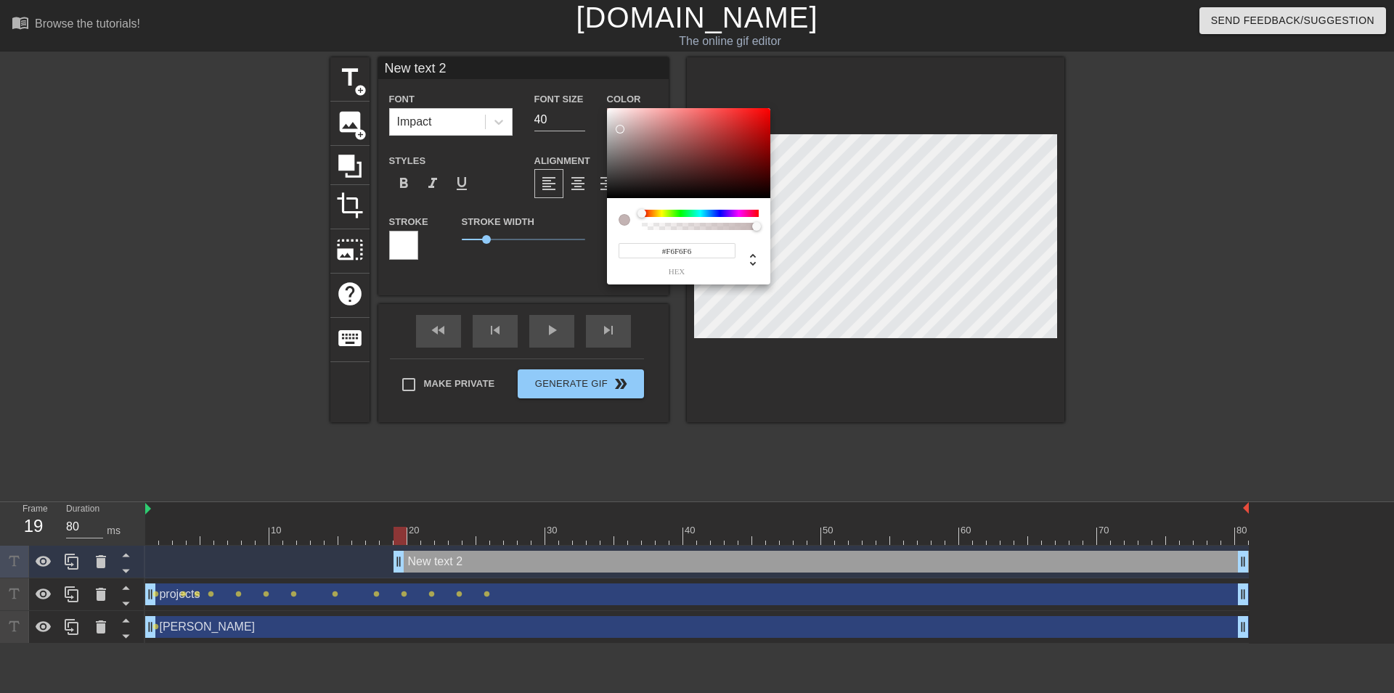
type input "#FFFFFF"
drag, startPoint x: 626, startPoint y: 134, endPoint x: 586, endPoint y: 86, distance: 62.3
click at [607, 108] on div at bounding box center [688, 153] width 163 height 90
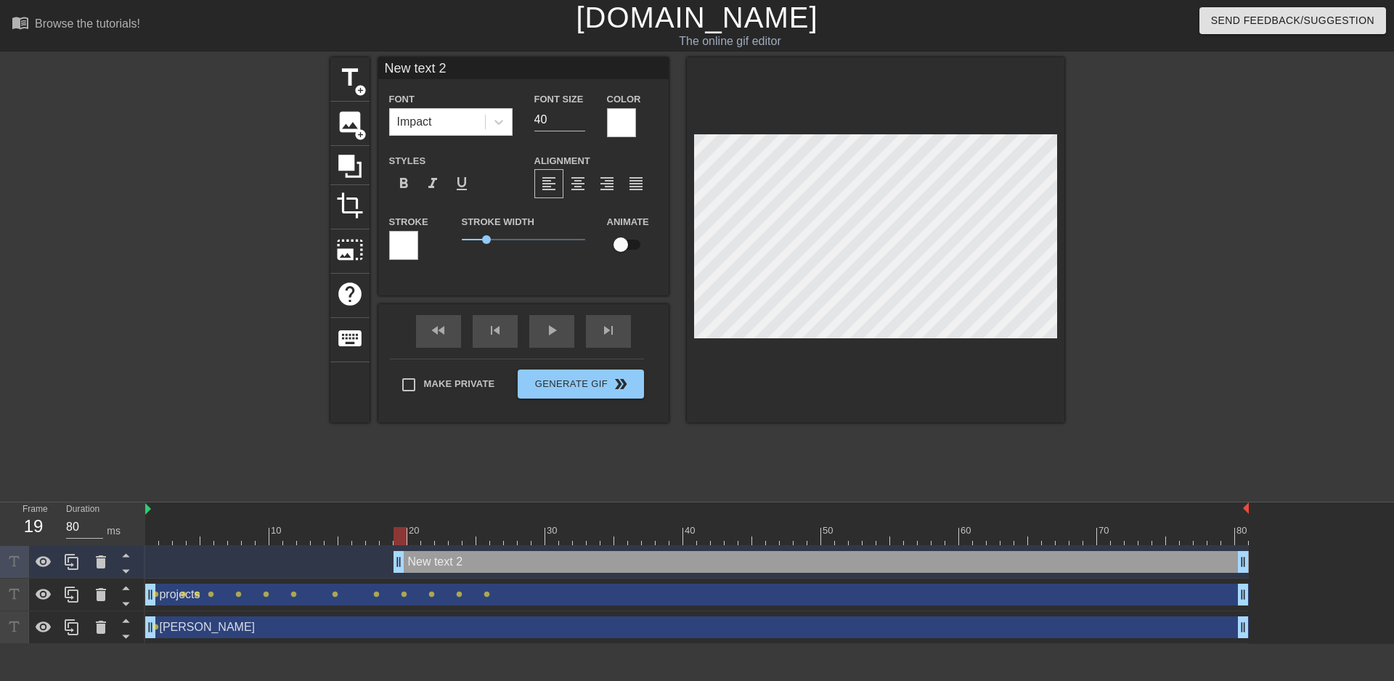
click at [412, 252] on div at bounding box center [403, 245] width 29 height 29
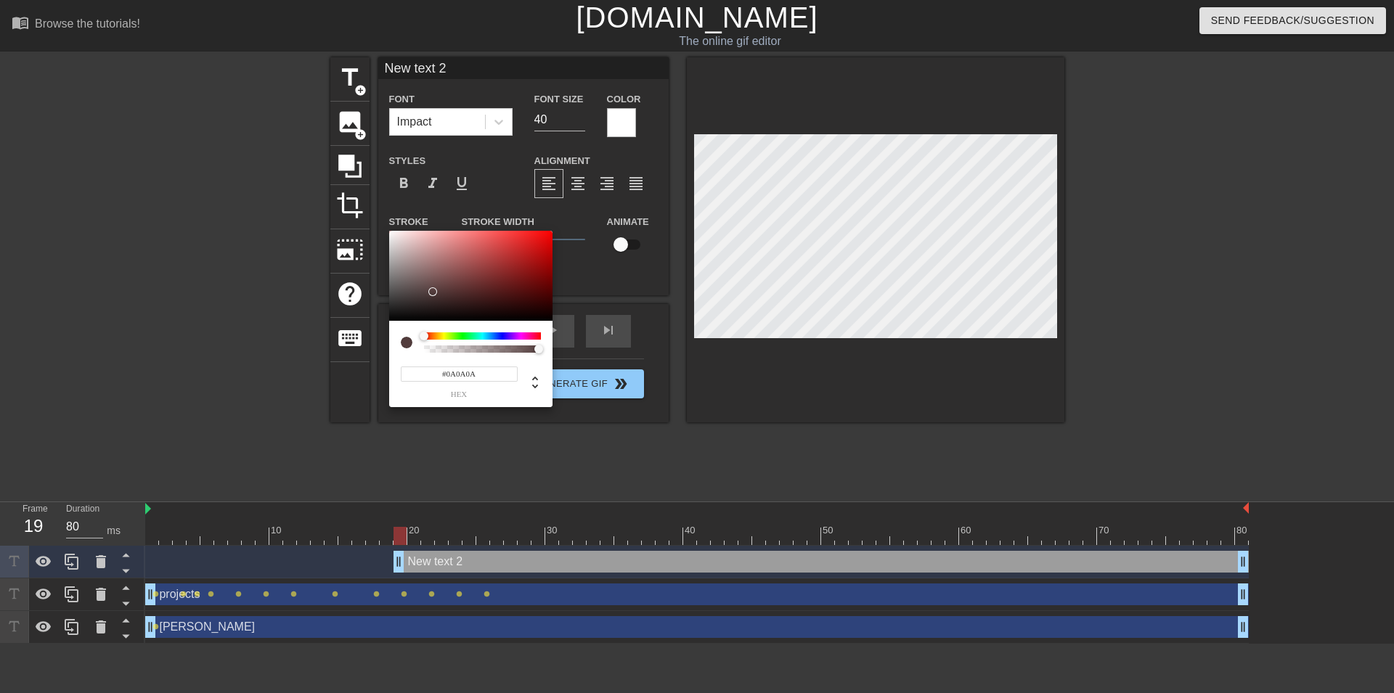
type input "#000000"
drag, startPoint x: 433, startPoint y: 292, endPoint x: 381, endPoint y: 330, distance: 63.9
click at [389, 321] on div at bounding box center [470, 276] width 163 height 90
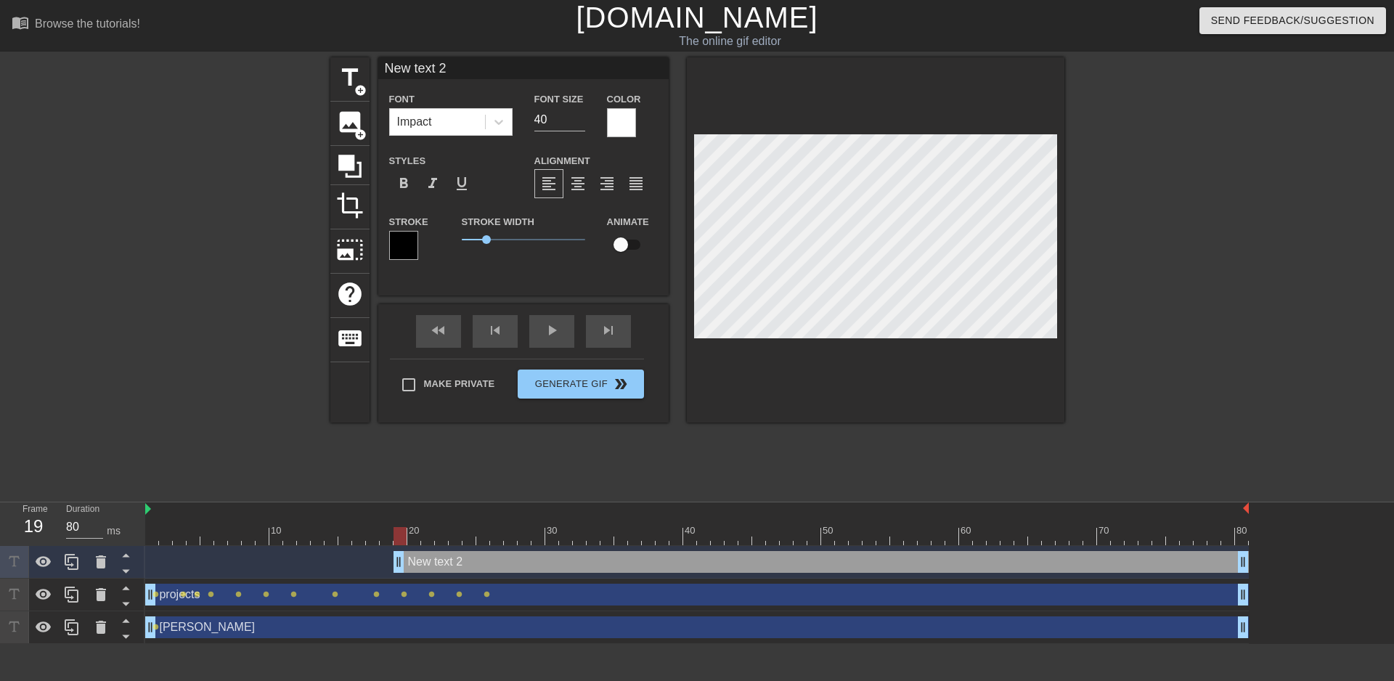
click at [625, 243] on input "checkbox" at bounding box center [620, 245] width 83 height 28
checkbox input "true"
drag, startPoint x: 489, startPoint y: 237, endPoint x: 512, endPoint y: 242, distance: 24.3
click at [512, 242] on span "2.05" at bounding box center [511, 239] width 9 height 9
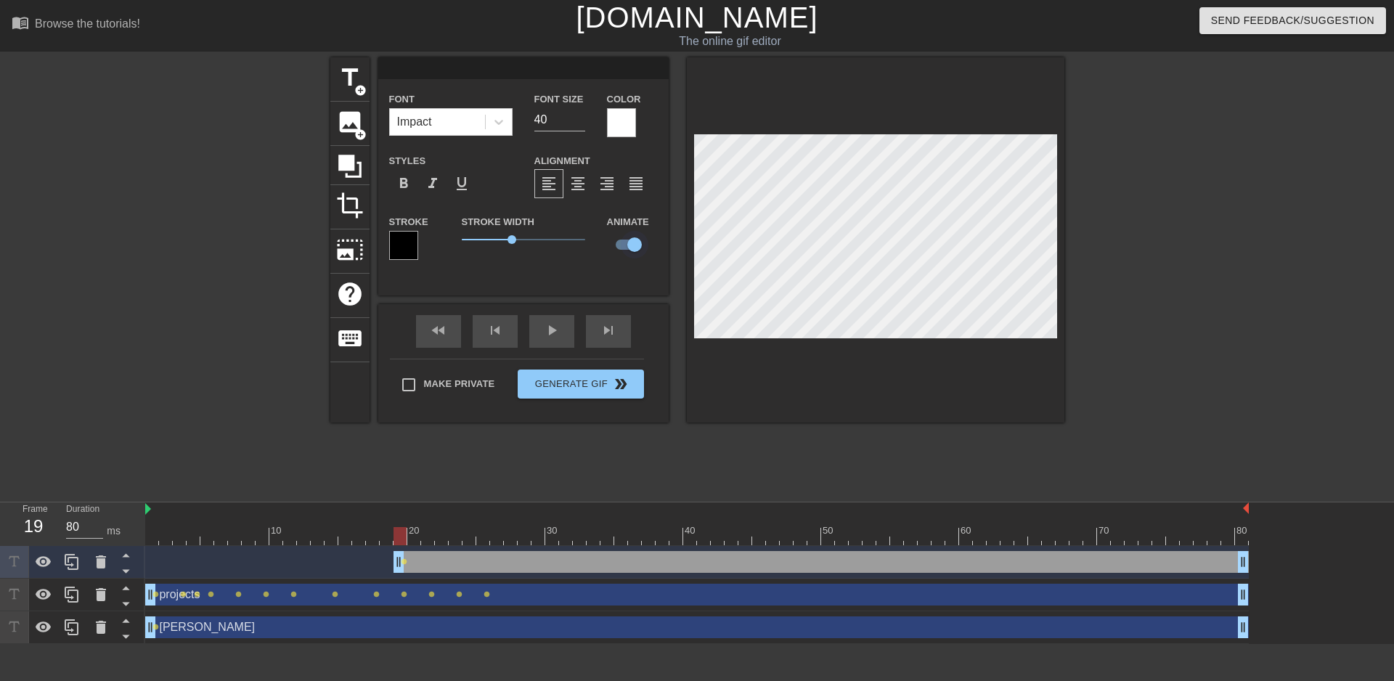
type input "E"
type textarea "E"
type input "Em"
type textarea "Em"
type input "Ema"
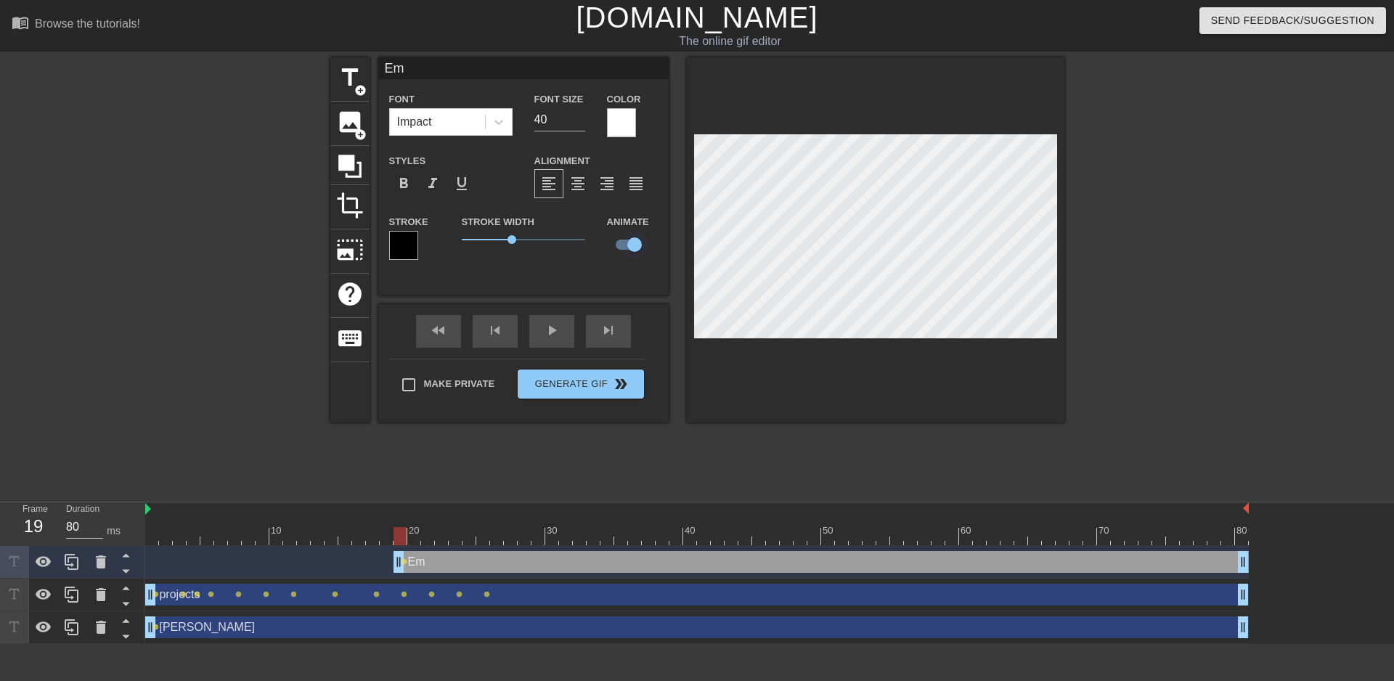
type textarea "Ema"
type input "Emai"
type textarea "Emai"
type input "Email"
type textarea "Email"
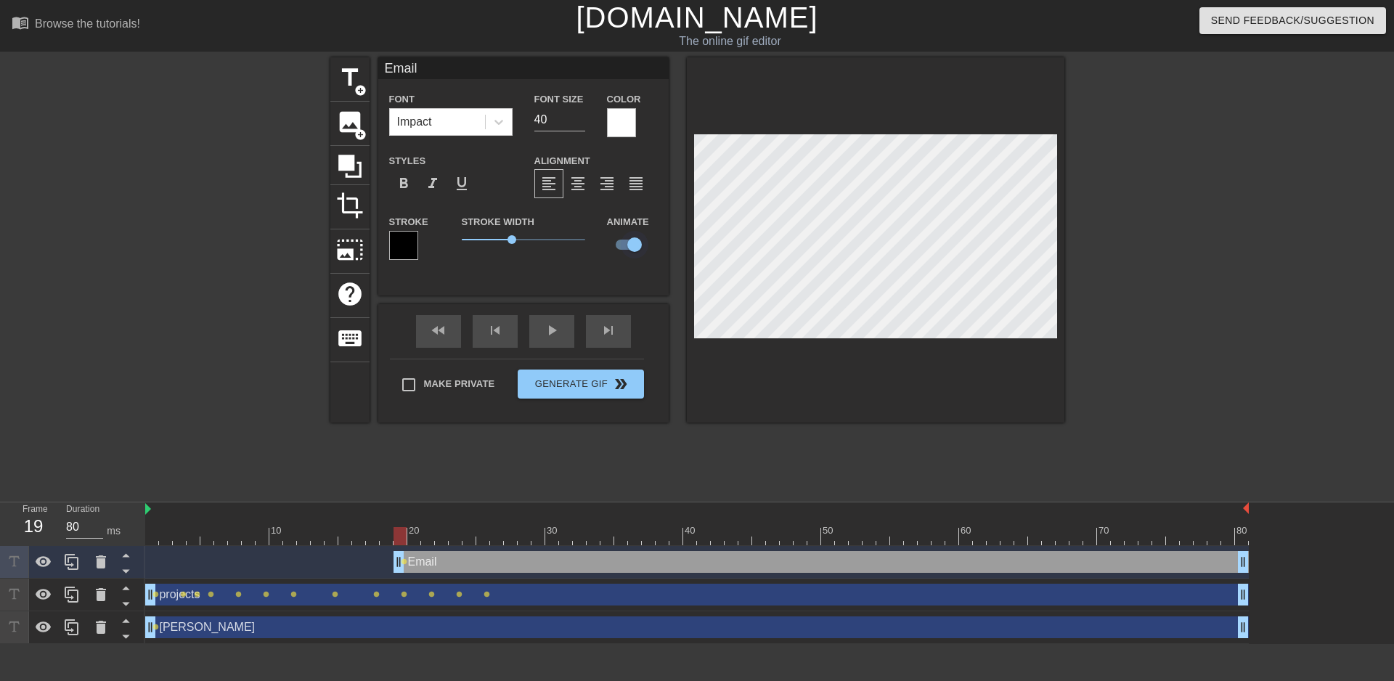
scroll to position [0, 1]
type input "Emails"
type textarea "Emails"
click at [891, 359] on div at bounding box center [875, 239] width 377 height 365
click at [1058, 175] on div at bounding box center [875, 239] width 377 height 365
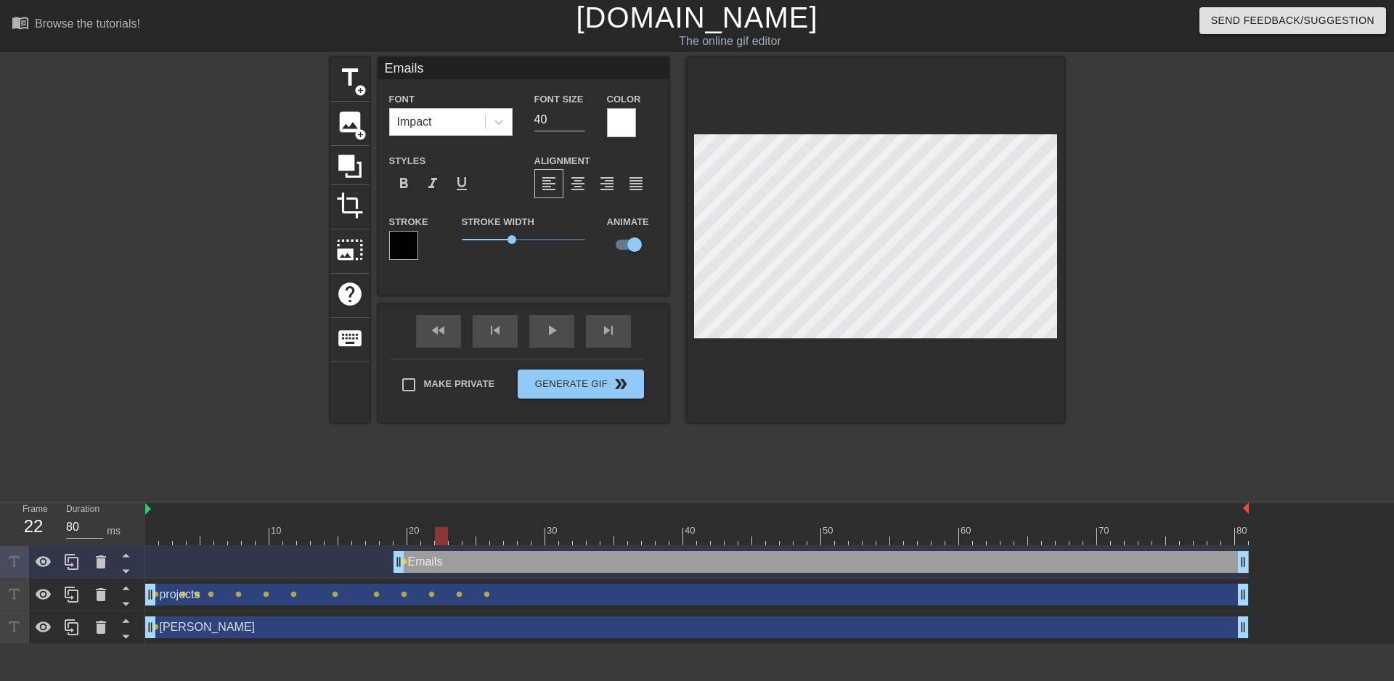
drag, startPoint x: 404, startPoint y: 539, endPoint x: 425, endPoint y: 541, distance: 21.2
click at [425, 510] on div at bounding box center [696, 536] width 1103 height 18
drag, startPoint x: 440, startPoint y: 542, endPoint x: 477, endPoint y: 539, distance: 37.2
click at [477, 510] on div at bounding box center [482, 536] width 13 height 18
drag, startPoint x: 482, startPoint y: 534, endPoint x: 519, endPoint y: 533, distance: 37.0
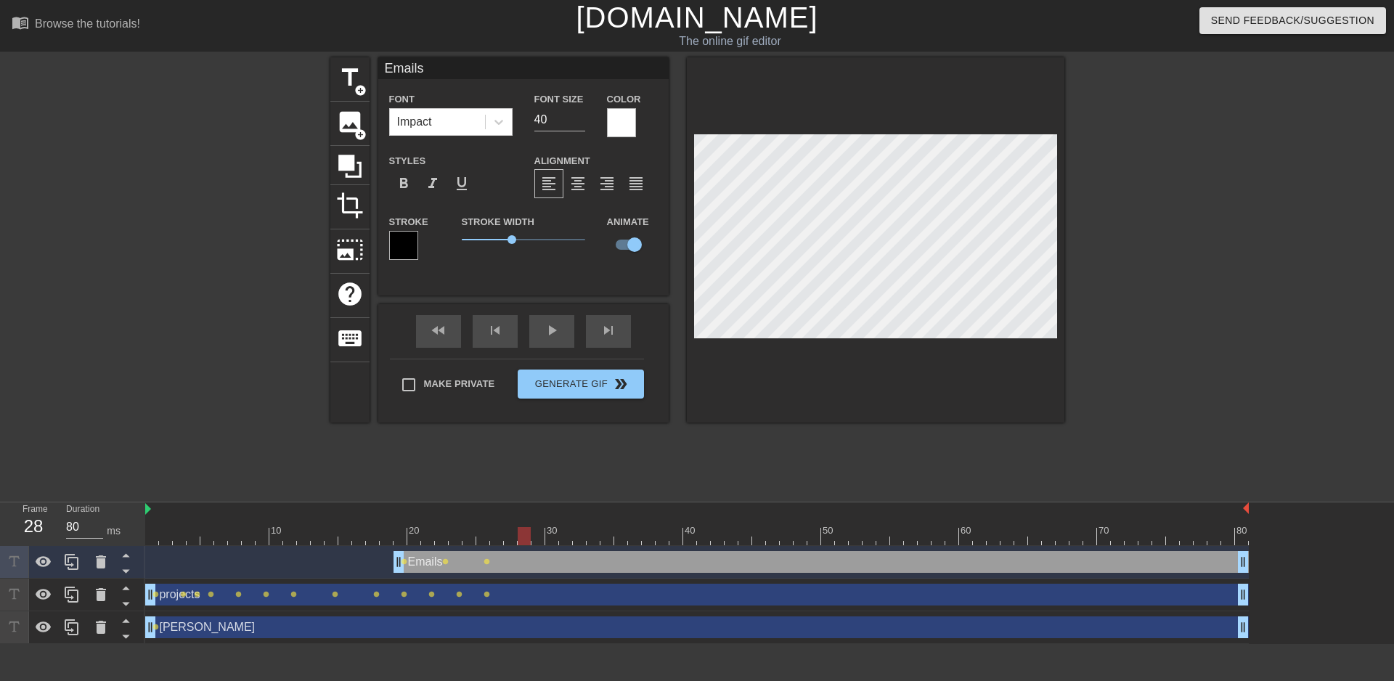
click at [519, 510] on div at bounding box center [524, 536] width 13 height 18
drag, startPoint x: 526, startPoint y: 535, endPoint x: 546, endPoint y: 538, distance: 20.5
click at [546, 510] on div at bounding box center [551, 536] width 13 height 18
drag, startPoint x: 550, startPoint y: 539, endPoint x: 574, endPoint y: 541, distance: 24.1
click at [574, 510] on div at bounding box center [579, 536] width 13 height 18
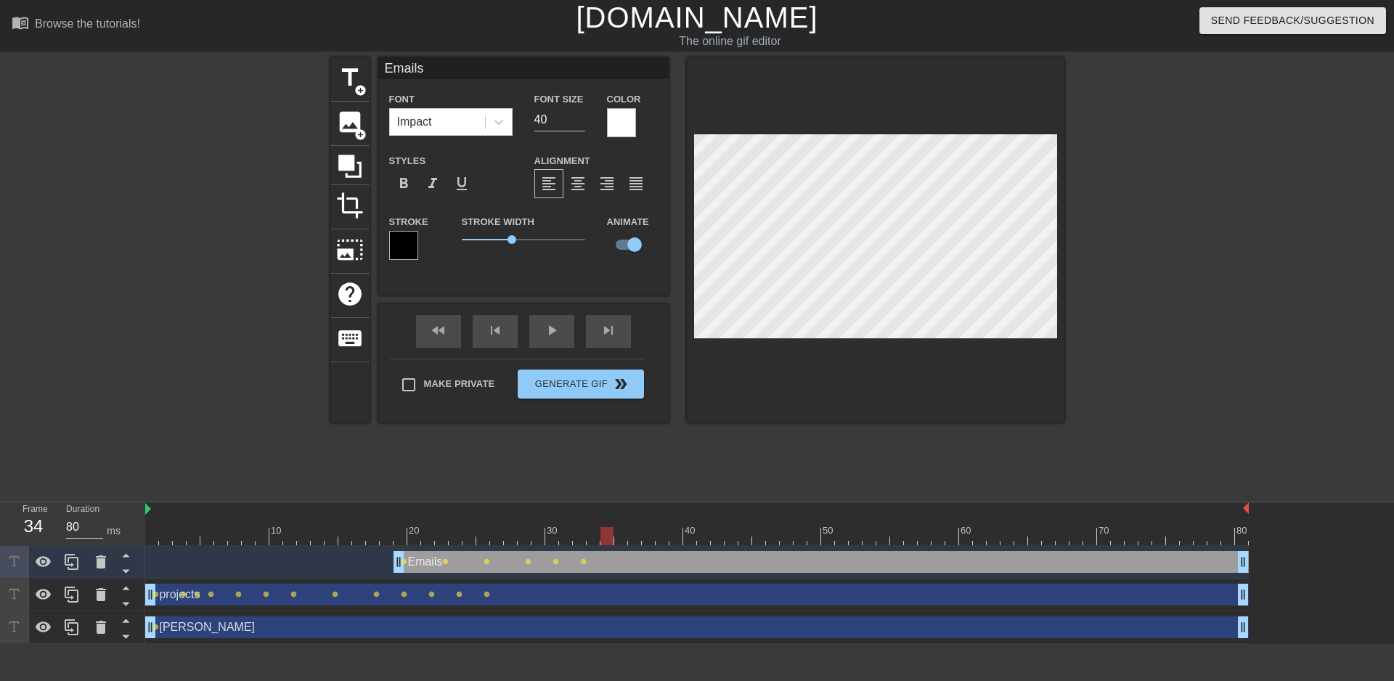
drag, startPoint x: 577, startPoint y: 537, endPoint x: 600, endPoint y: 540, distance: 22.7
click at [600, 510] on div at bounding box center [696, 536] width 1103 height 18
drag, startPoint x: 591, startPoint y: 539, endPoint x: 615, endPoint y: 538, distance: 24.0
click at [615, 510] on div at bounding box center [620, 536] width 13 height 18
drag, startPoint x: 618, startPoint y: 537, endPoint x: 650, endPoint y: 537, distance: 31.9
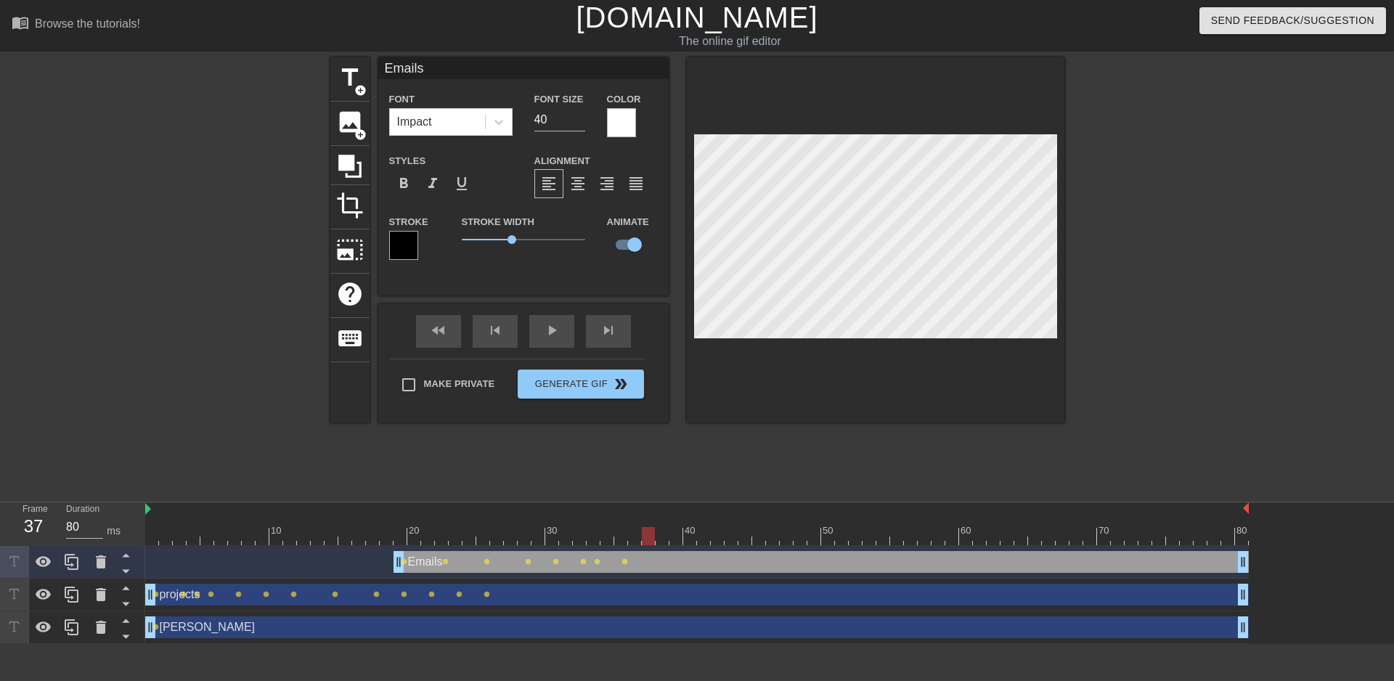
click at [650, 510] on div at bounding box center [648, 536] width 13 height 18
drag, startPoint x: 646, startPoint y: 541, endPoint x: 674, endPoint y: 542, distance: 27.6
click at [674, 510] on div at bounding box center [675, 536] width 13 height 18
drag, startPoint x: 679, startPoint y: 541, endPoint x: 699, endPoint y: 544, distance: 20.5
click at [699, 510] on div at bounding box center [703, 536] width 13 height 18
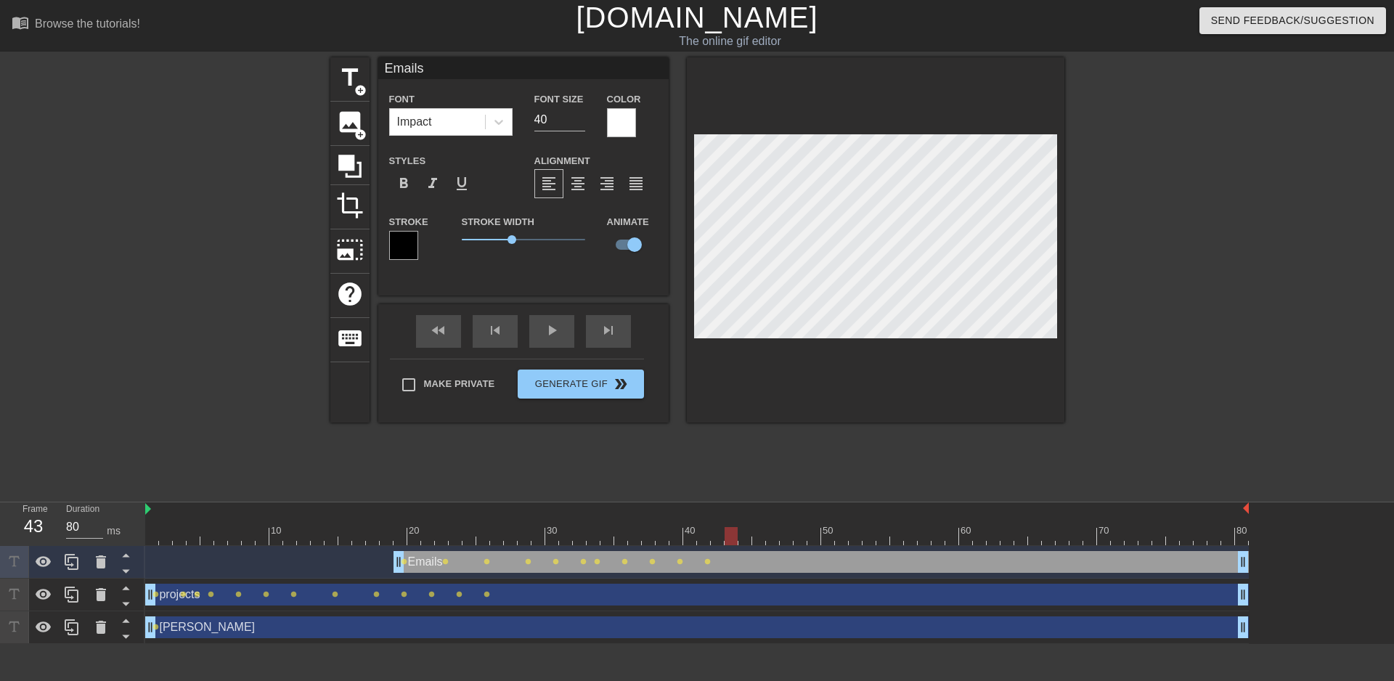
drag, startPoint x: 704, startPoint y: 537, endPoint x: 728, endPoint y: 537, distance: 24.0
click at [728, 510] on div at bounding box center [730, 536] width 13 height 18
click at [729, 510] on div at bounding box center [730, 536] width 13 height 18
drag, startPoint x: 729, startPoint y: 540, endPoint x: 761, endPoint y: 539, distance: 31.9
click at [761, 510] on div at bounding box center [758, 536] width 13 height 18
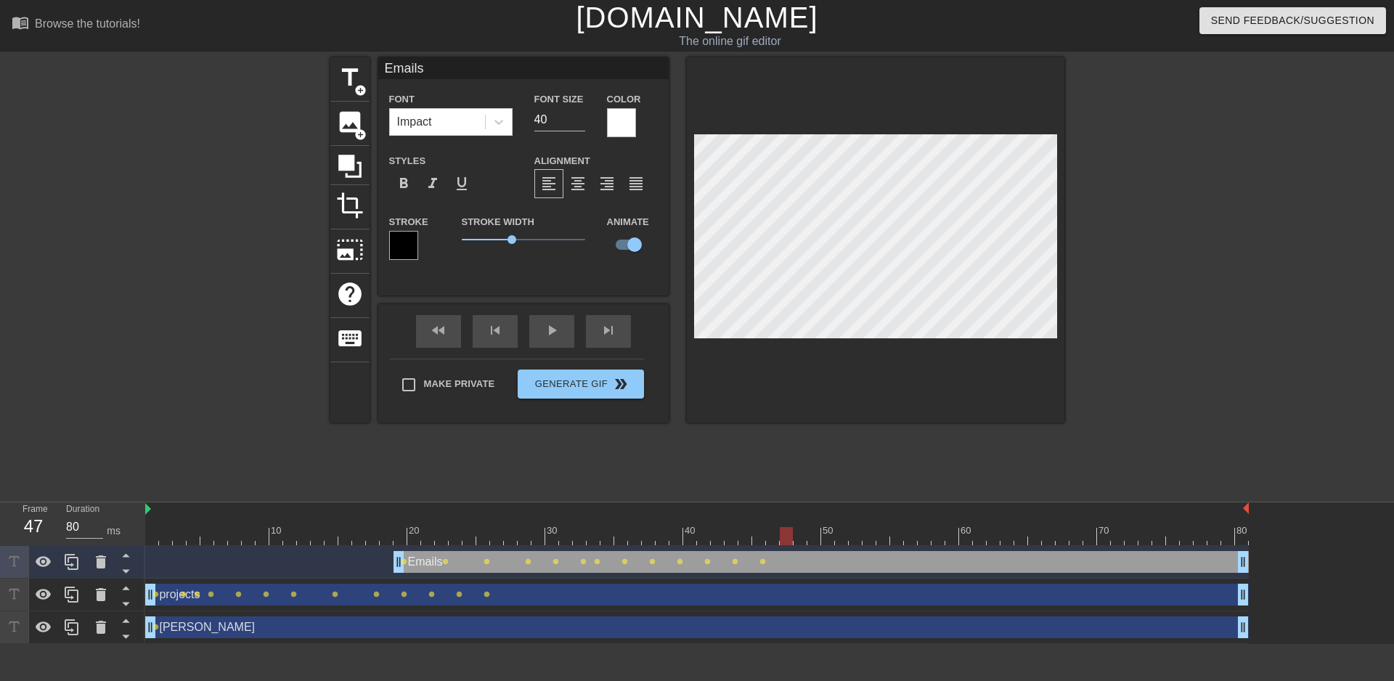
drag, startPoint x: 760, startPoint y: 539, endPoint x: 788, endPoint y: 544, distance: 28.0
click at [788, 510] on div at bounding box center [786, 536] width 13 height 18
drag, startPoint x: 787, startPoint y: 539, endPoint x: 809, endPoint y: 536, distance: 22.0
click at [809, 510] on div at bounding box center [813, 536] width 13 height 18
drag, startPoint x: 815, startPoint y: 536, endPoint x: 846, endPoint y: 544, distance: 31.3
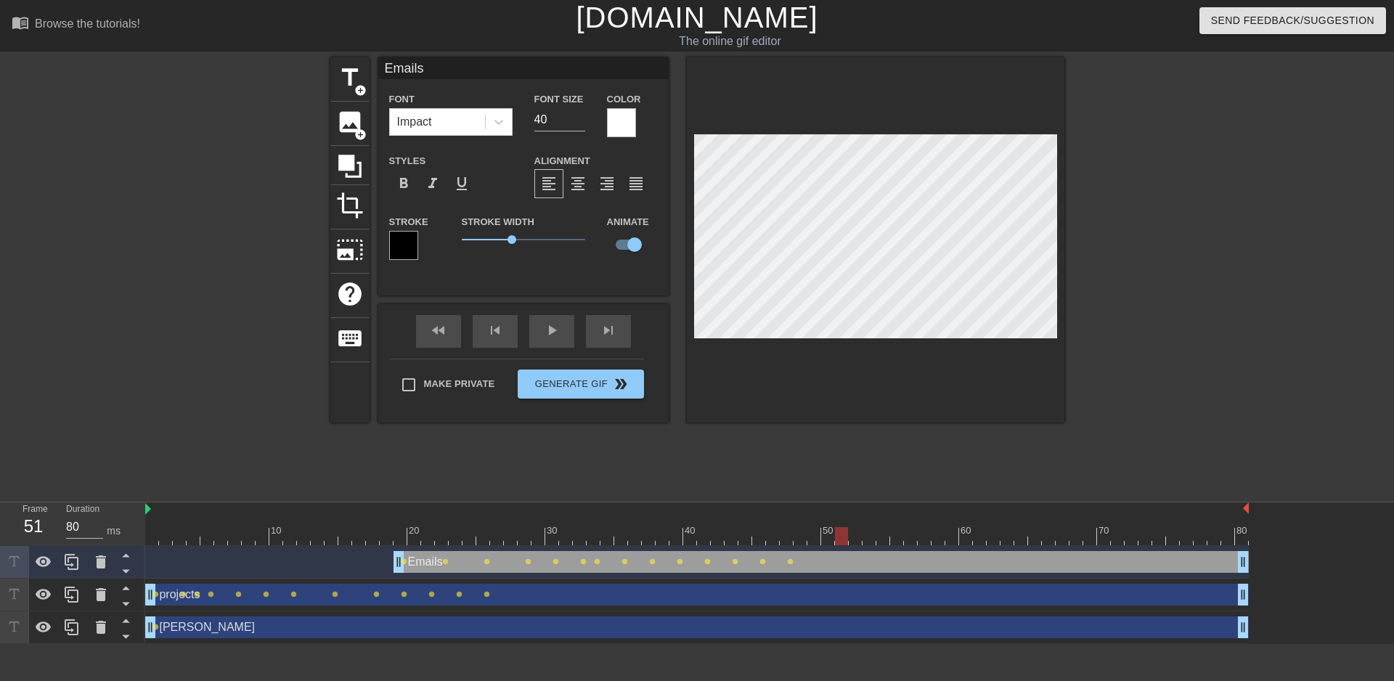
click at [846, 510] on div at bounding box center [841, 536] width 13 height 18
drag, startPoint x: 842, startPoint y: 536, endPoint x: 785, endPoint y: 556, distance: 59.9
click at [785, 510] on div "10 20 30 40 50 60 70 80 Emails drag_handle drag_handle lens lens lens lens lens…" at bounding box center [769, 573] width 1248 height 142
click at [790, 510] on span "lens" at bounding box center [790, 561] width 7 height 7
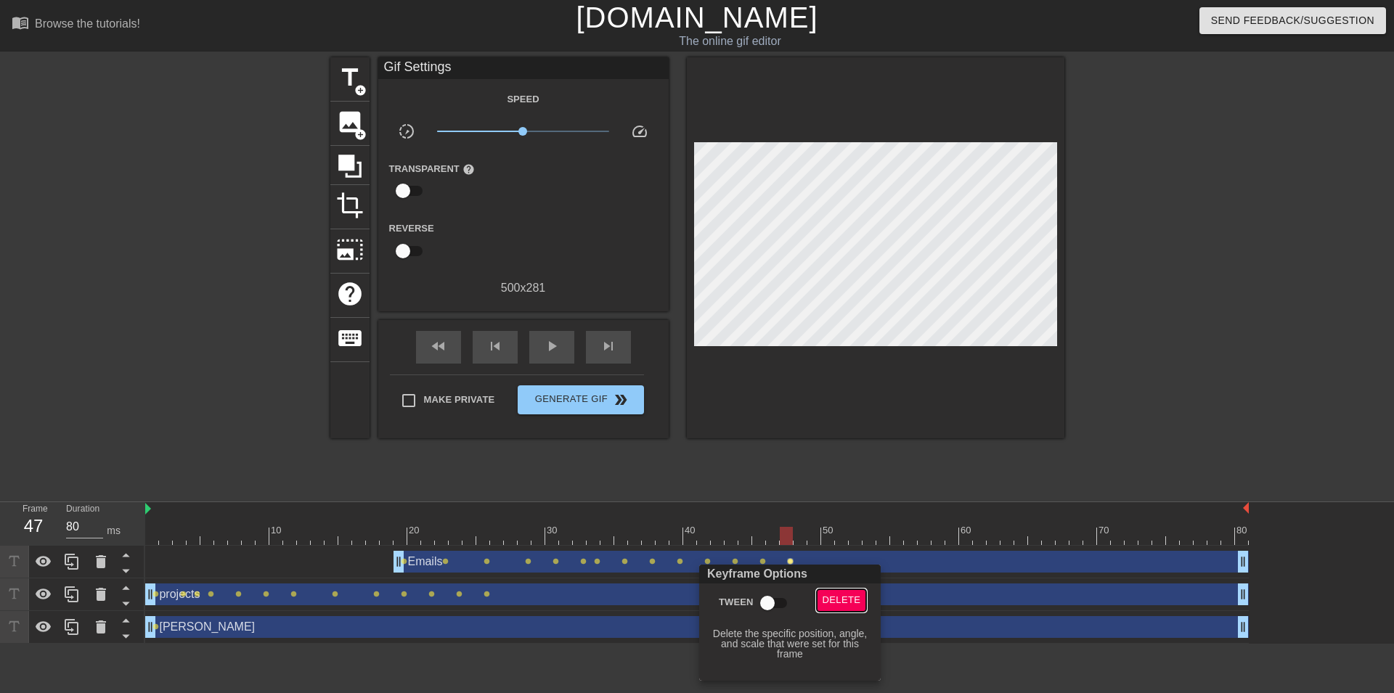
click at [835, 510] on span "Delete" at bounding box center [841, 600] width 38 height 17
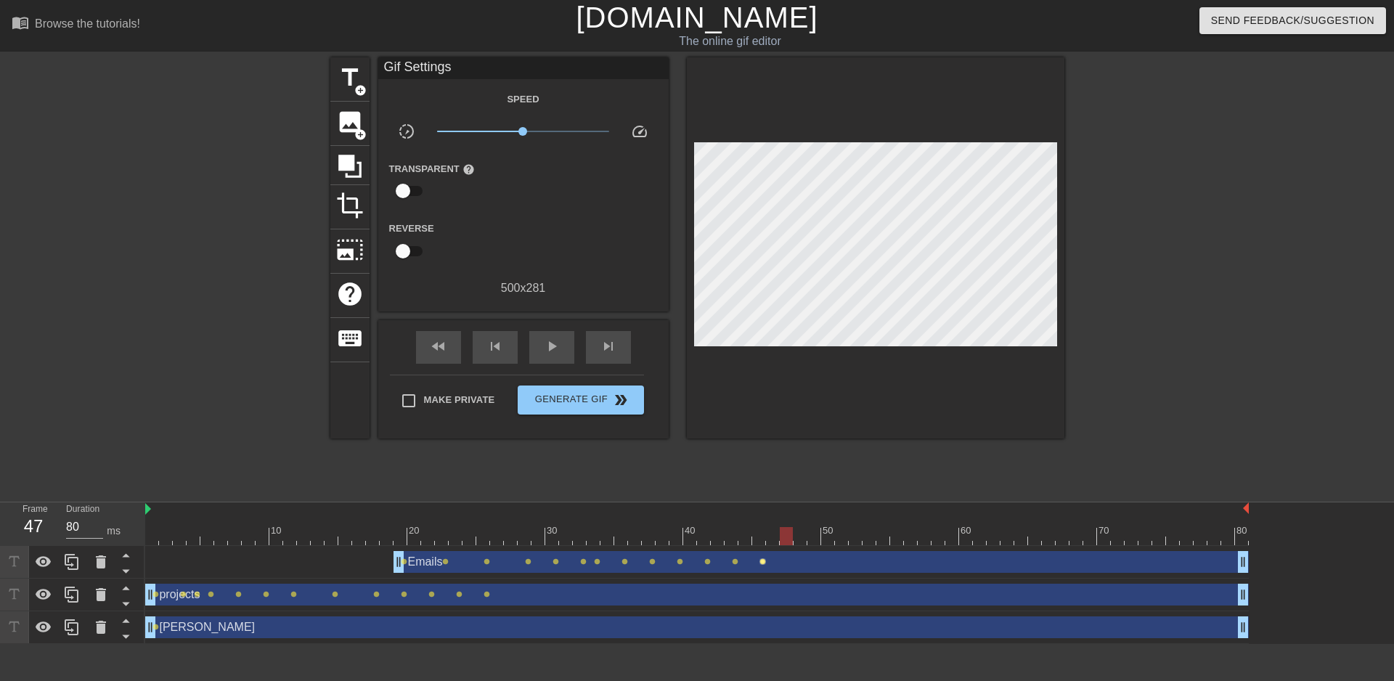
click at [760, 510] on span "lens" at bounding box center [762, 561] width 7 height 7
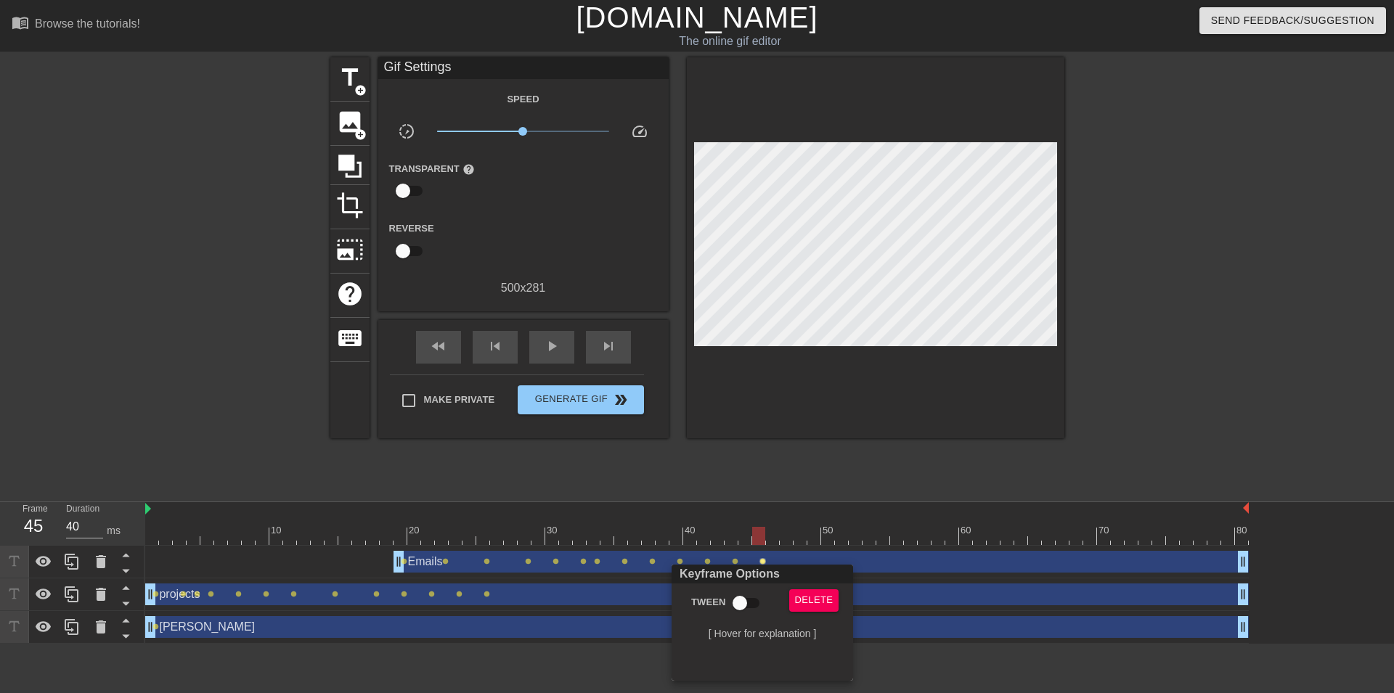
click at [826, 159] on div at bounding box center [697, 346] width 1394 height 693
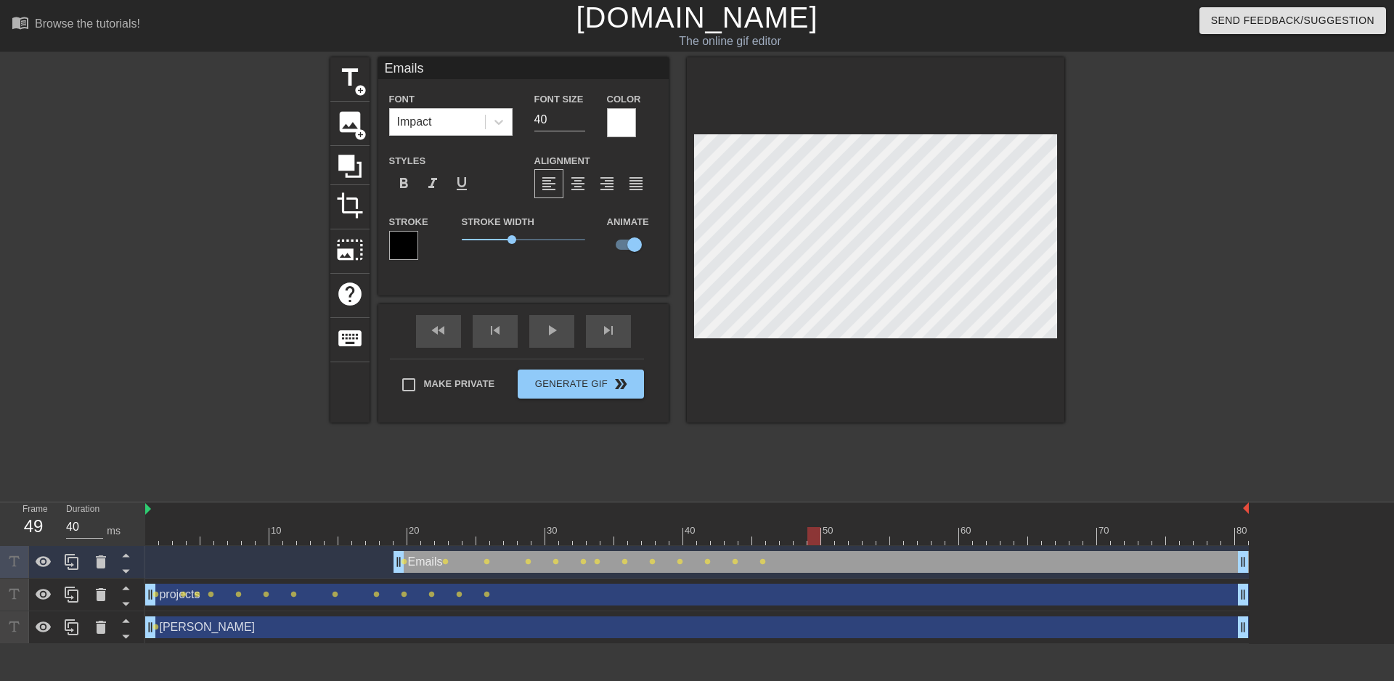
drag, startPoint x: 759, startPoint y: 539, endPoint x: 818, endPoint y: 549, distance: 60.4
click at [818, 510] on div "10 20 30 40 50 60 70 80 Emails drag_handle drag_handle lens lens lens lens lens…" at bounding box center [769, 573] width 1248 height 142
drag, startPoint x: 813, startPoint y: 538, endPoint x: 882, endPoint y: 558, distance: 71.9
click at [882, 510] on div "10 20 30 40 50 60 70 80 Emails drag_handle drag_handle lens lens lens lens lens…" at bounding box center [769, 573] width 1248 height 142
drag, startPoint x: 886, startPoint y: 536, endPoint x: 917, endPoint y: 500, distance: 48.3
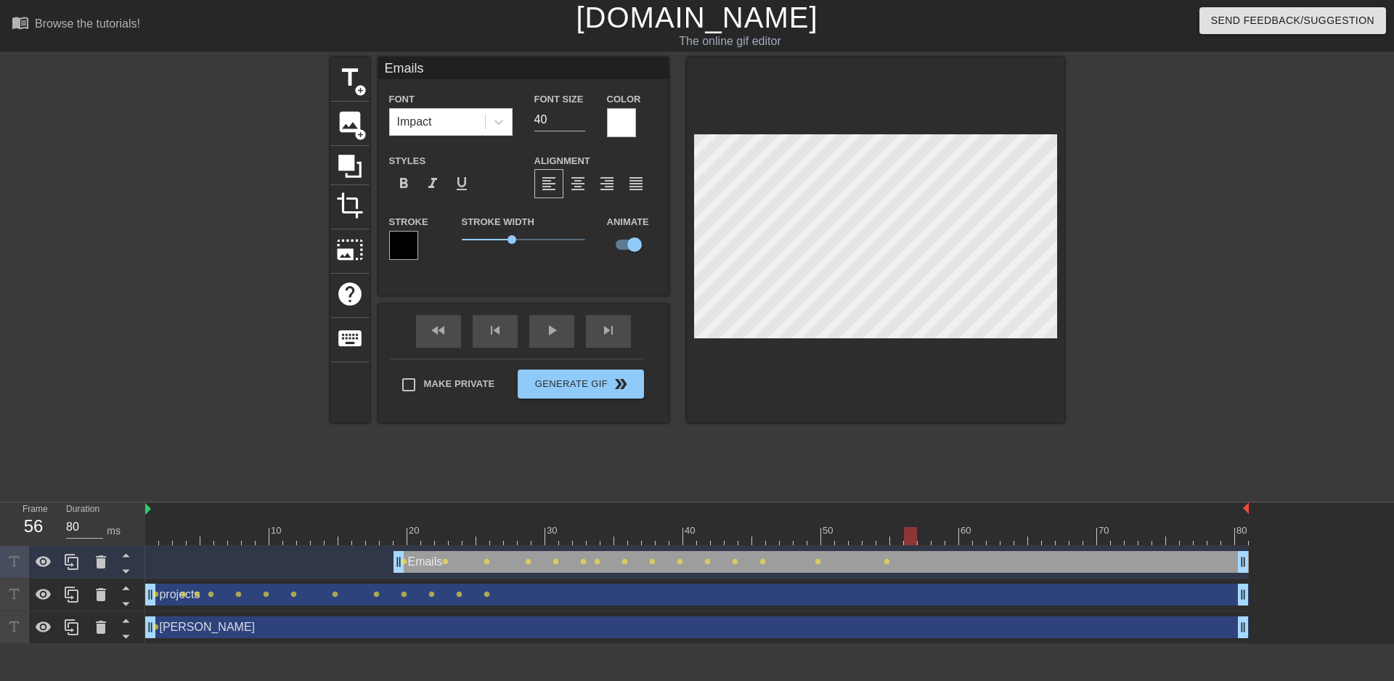
click at [917, 510] on div at bounding box center [910, 536] width 13 height 18
click at [903, 131] on div at bounding box center [875, 239] width 377 height 365
drag, startPoint x: 924, startPoint y: 535, endPoint x: 956, endPoint y: 536, distance: 31.9
click at [956, 510] on div at bounding box center [951, 536] width 13 height 18
click at [913, 127] on div at bounding box center [875, 239] width 377 height 365
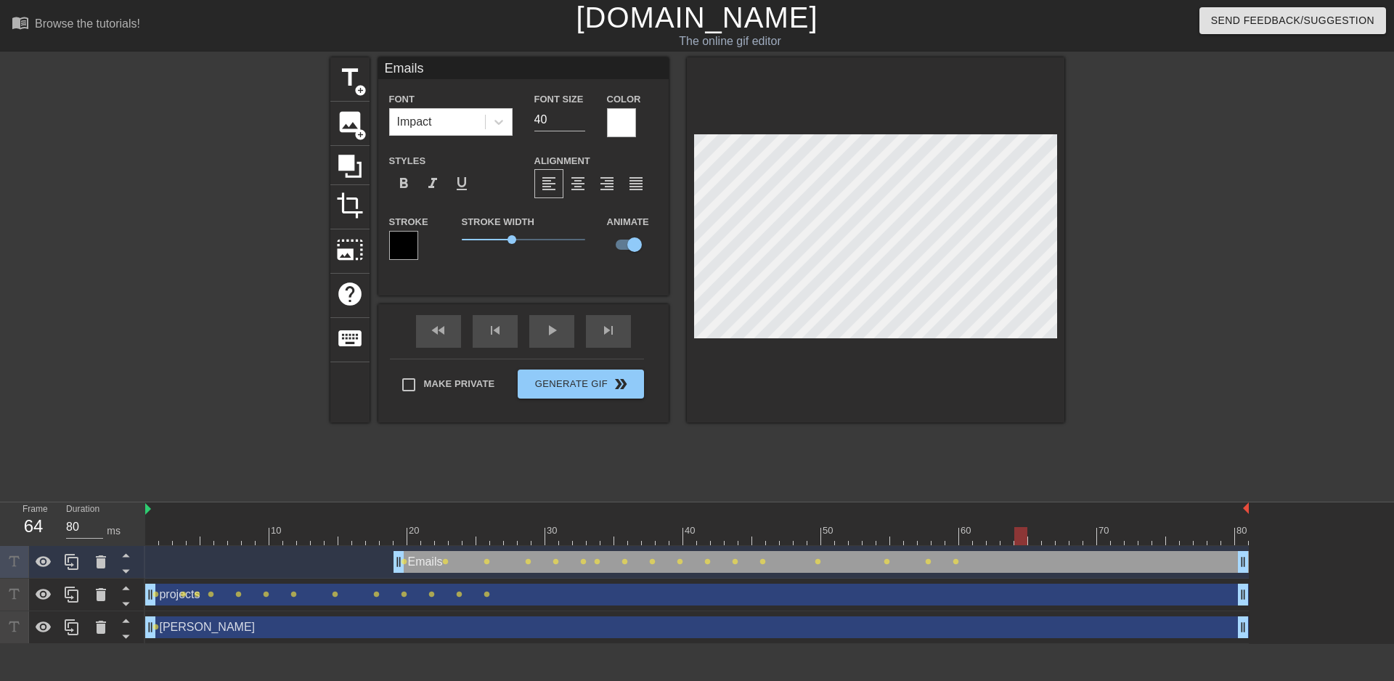
type input "40"
drag, startPoint x: 952, startPoint y: 536, endPoint x: 1002, endPoint y: 551, distance: 52.4
click at [1002, 510] on div "10 20 30 40 50 60 70 80 Emails drag_handle drag_handle lens lens lens lens lens…" at bounding box center [769, 573] width 1248 height 142
click at [346, 89] on span "title" at bounding box center [350, 78] width 28 height 28
type input "New text 3"
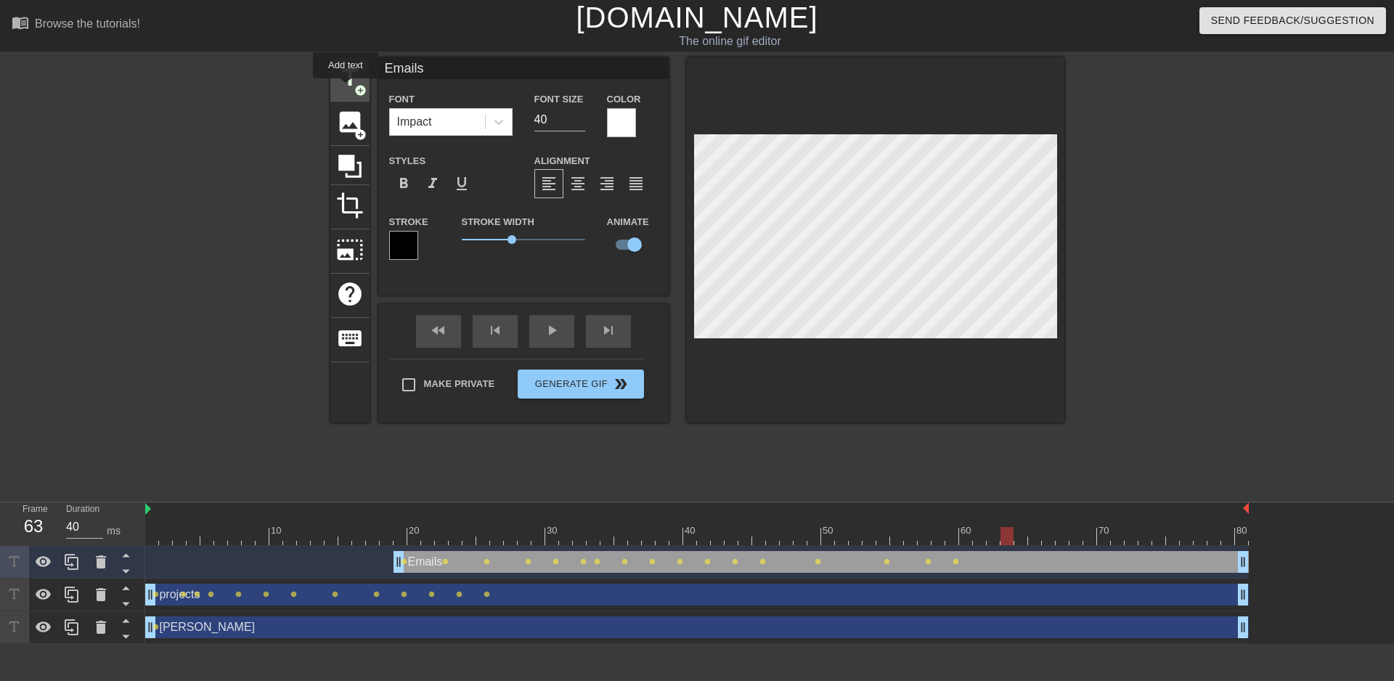
checkbox input "false"
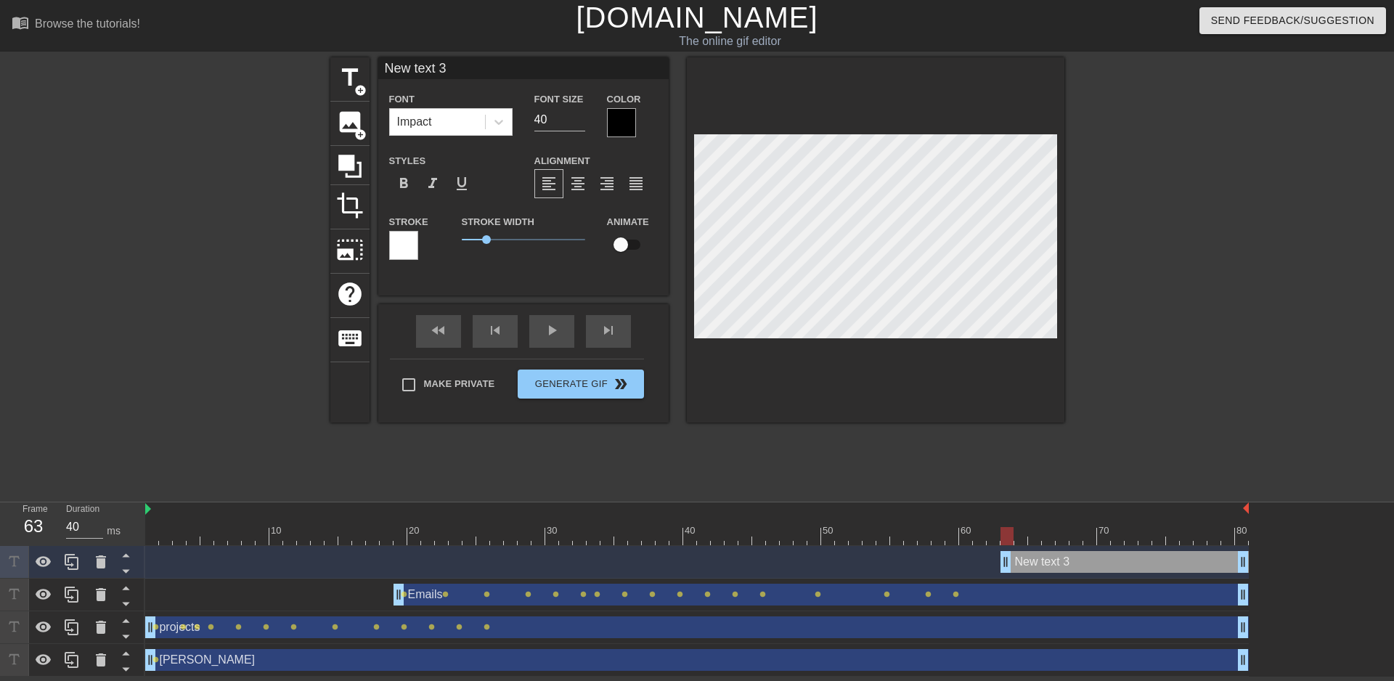
click at [618, 116] on div at bounding box center [621, 122] width 29 height 29
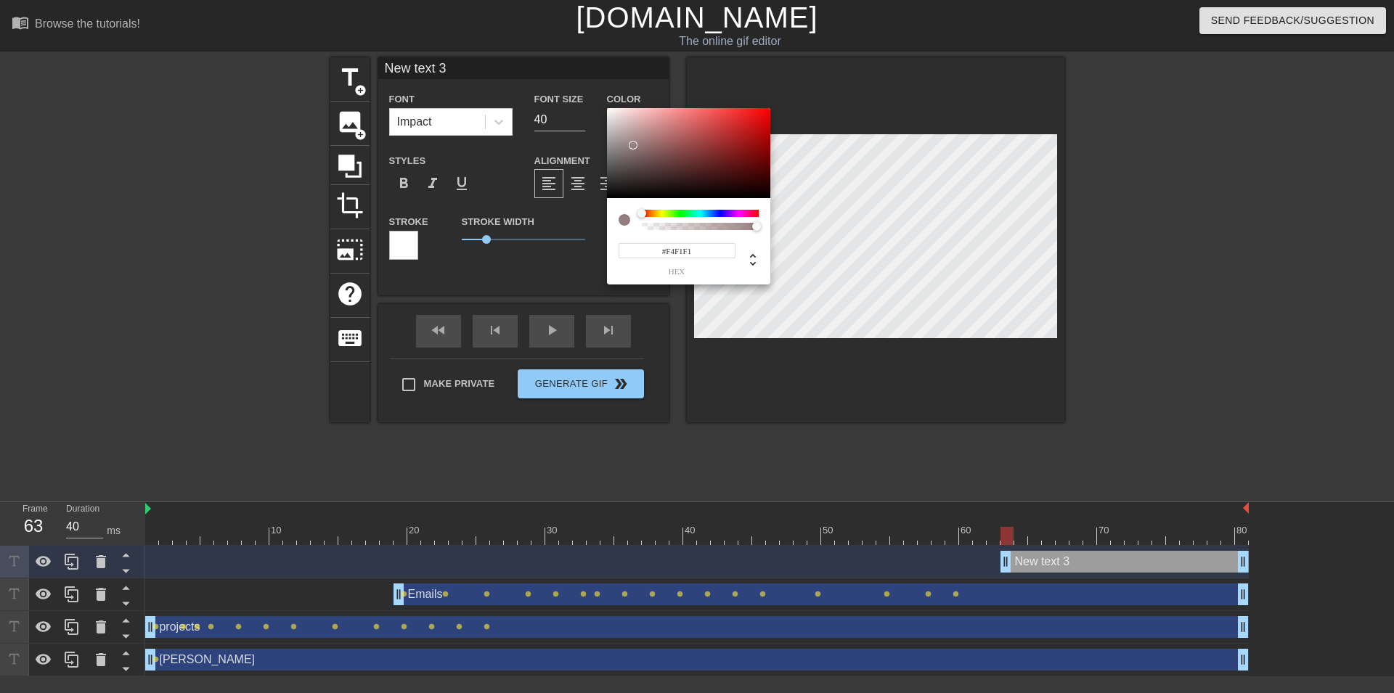
type input "#FFFFFF"
drag, startPoint x: 639, startPoint y: 152, endPoint x: 592, endPoint y: 83, distance: 83.1
click at [607, 108] on div at bounding box center [688, 153] width 163 height 90
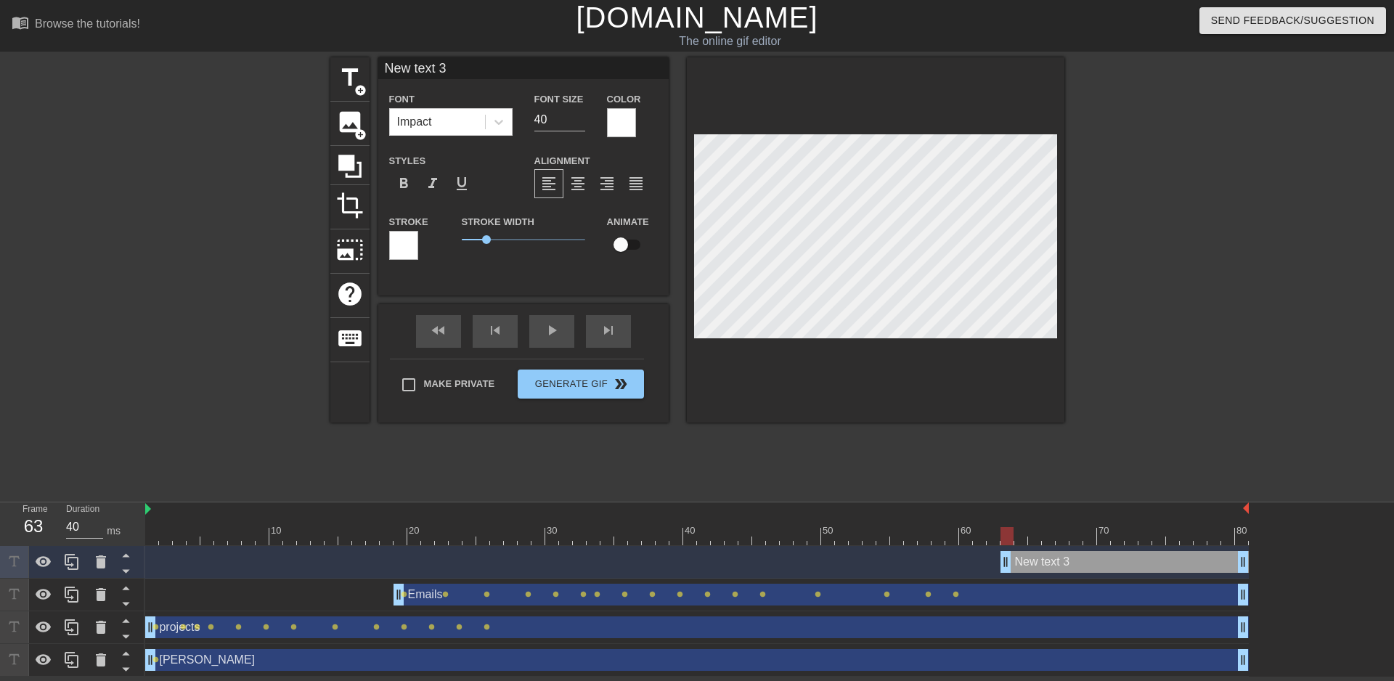
click at [624, 232] on input "checkbox" at bounding box center [620, 245] width 83 height 28
checkbox input "true"
click at [404, 242] on div at bounding box center [403, 245] width 29 height 29
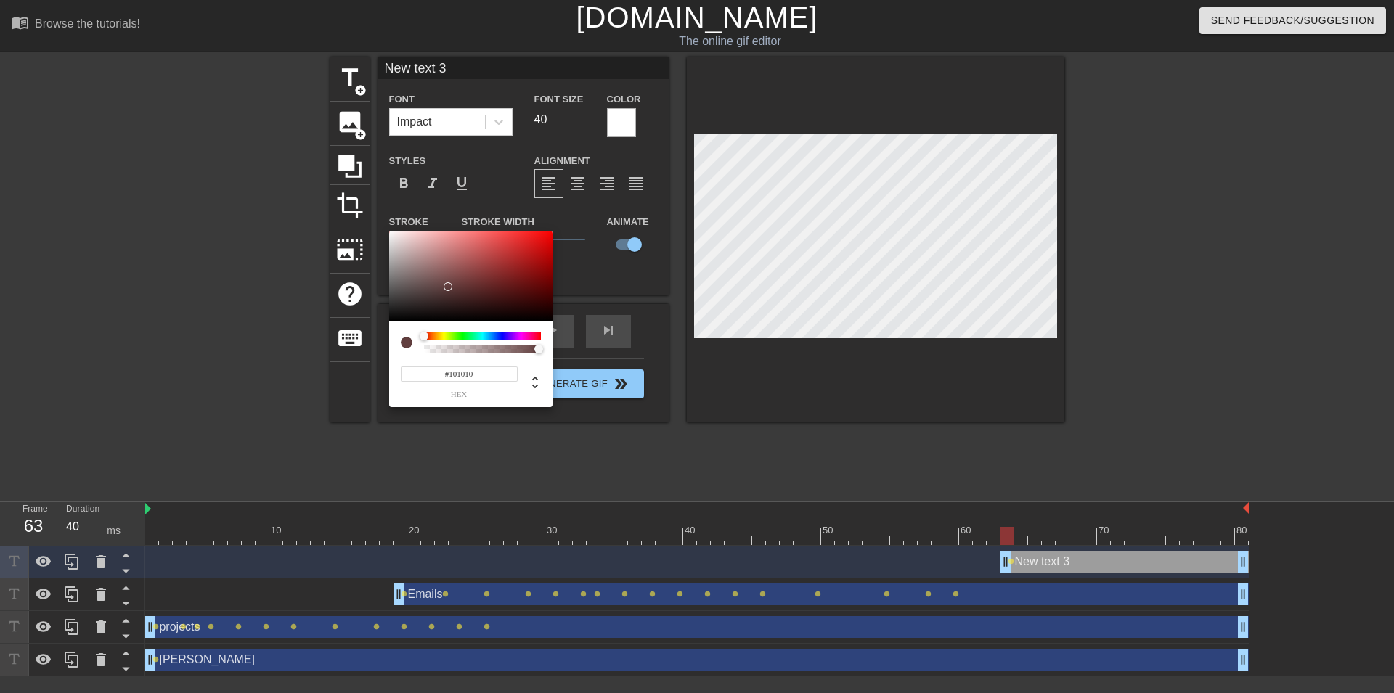
type input "#000000"
drag, startPoint x: 451, startPoint y: 287, endPoint x: 389, endPoint y: 307, distance: 65.6
click at [389, 321] on div at bounding box center [470, 276] width 163 height 90
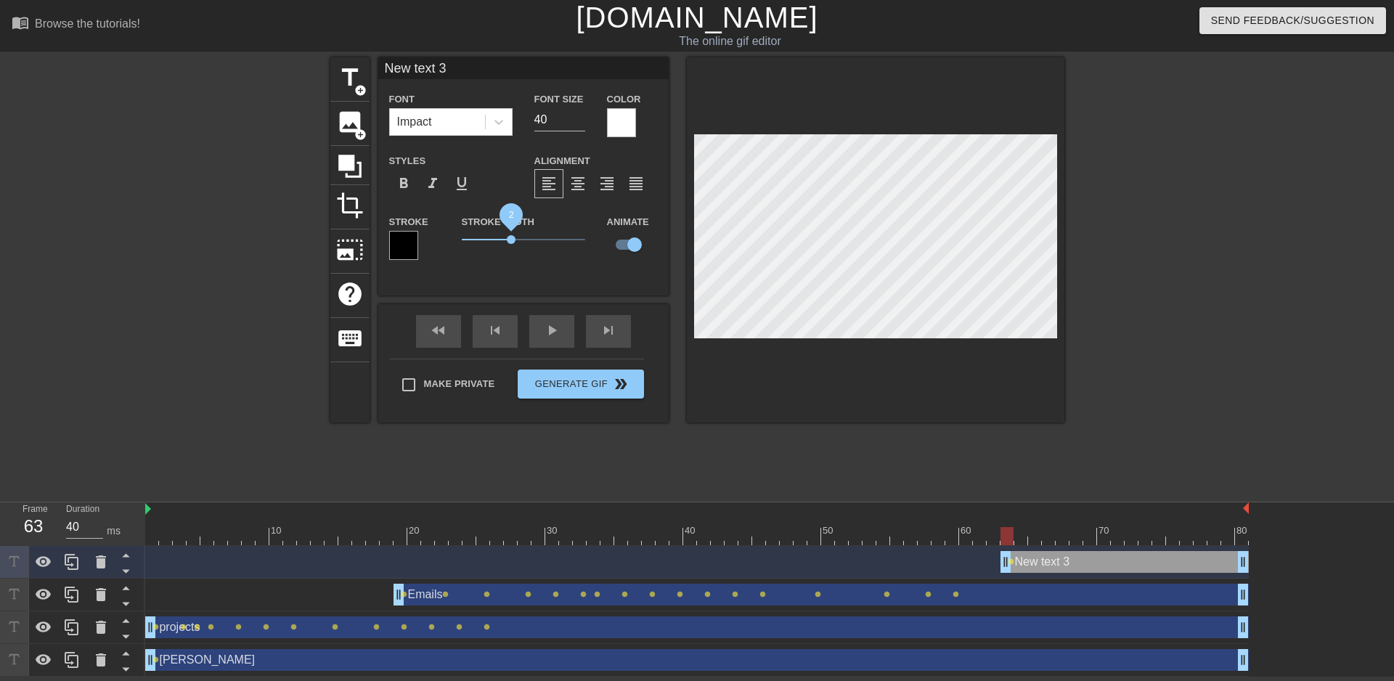
drag, startPoint x: 491, startPoint y: 238, endPoint x: 511, endPoint y: 240, distance: 19.7
click at [511, 240] on span "2" at bounding box center [523, 239] width 123 height 17
type input "M"
type textarea "M"
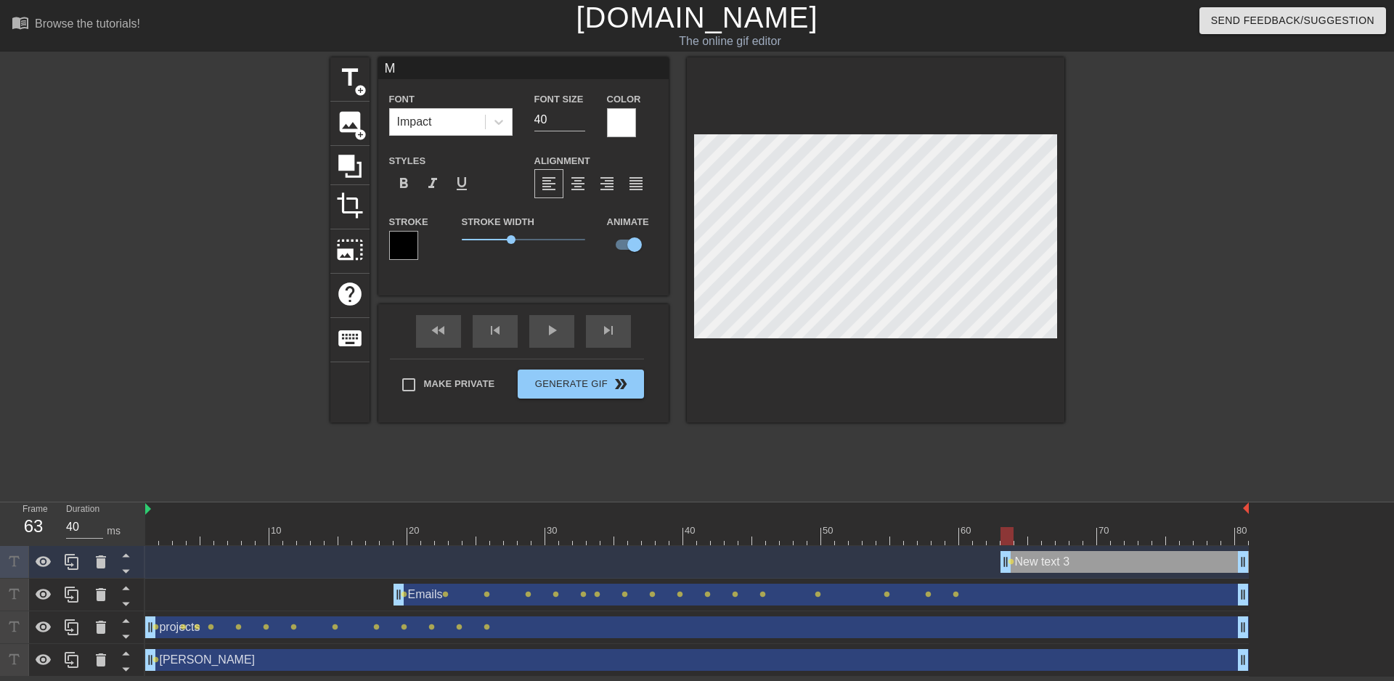
scroll to position [0, 0]
type input "Me"
type textarea "Me"
type input "Mee"
type textarea "Mee"
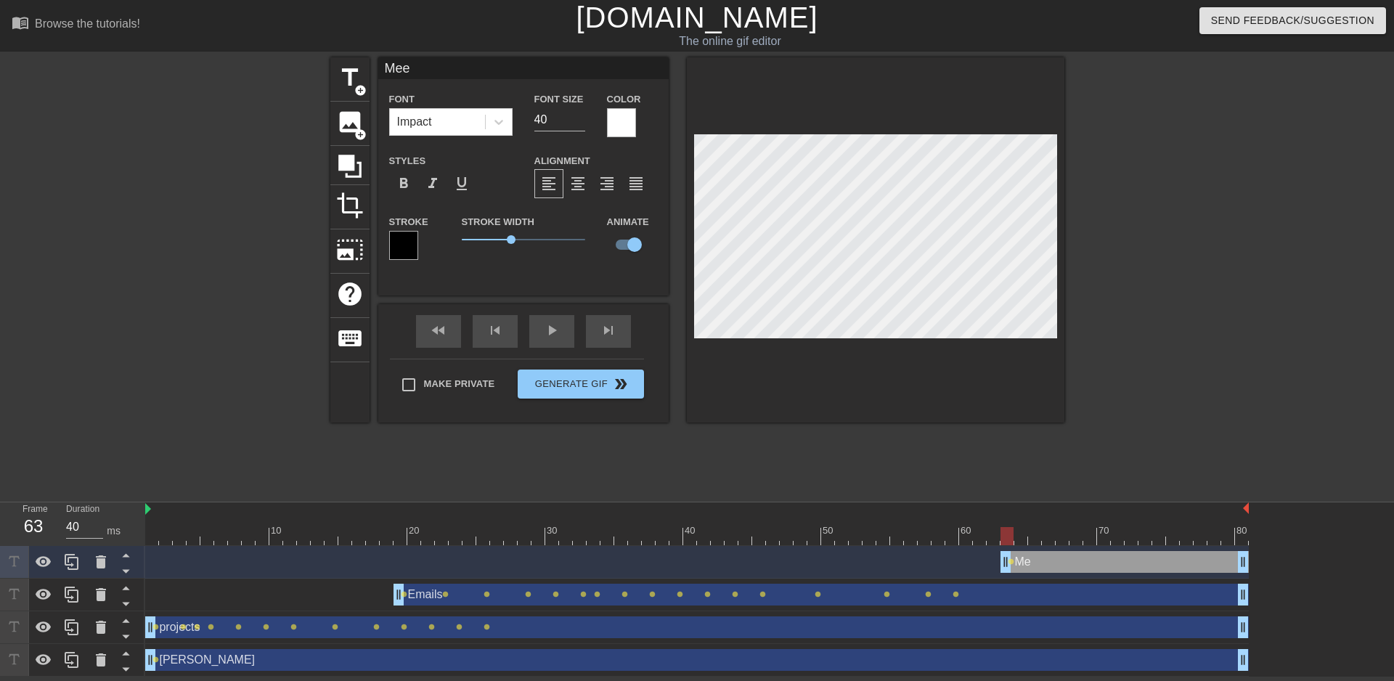
type input "Meet"
type textarea "Meet"
type input "Meeti"
type textarea "Meeti"
type input "Meet"
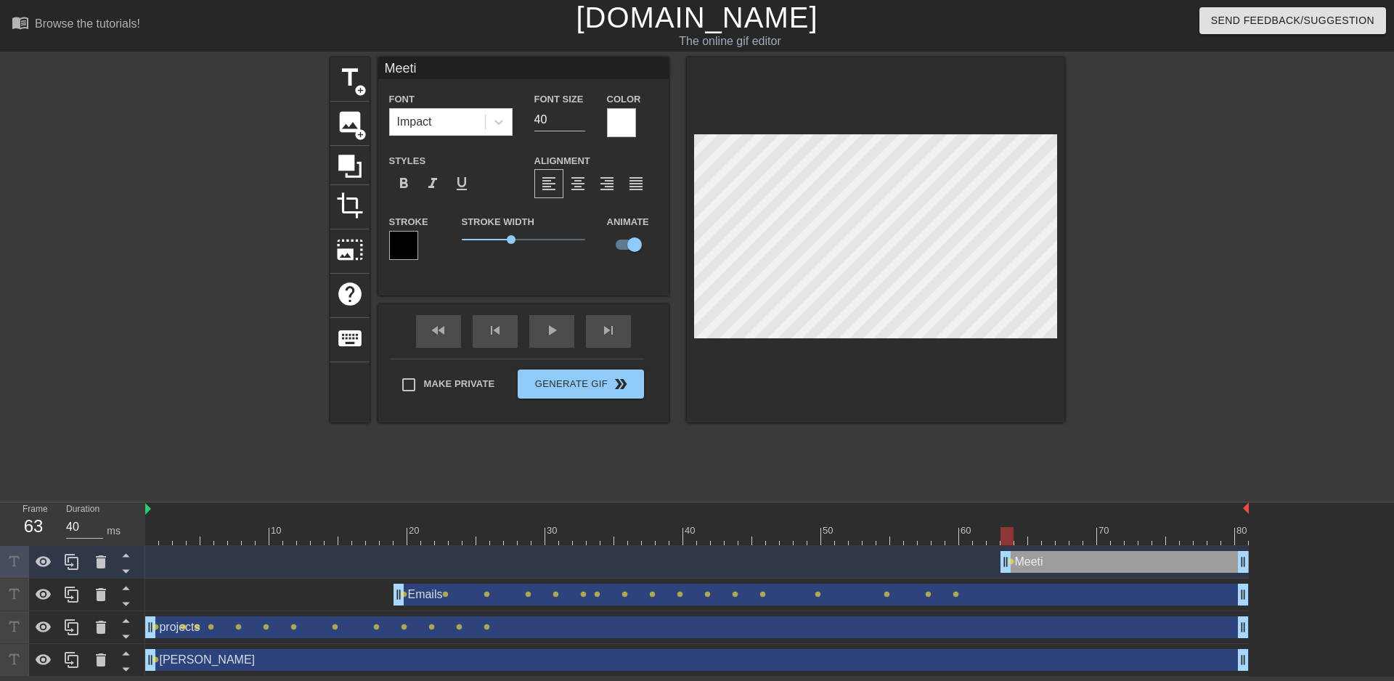
type textarea "Meet"
type input "Mee"
type textarea "Mee"
type input "Me"
type textarea "Me"
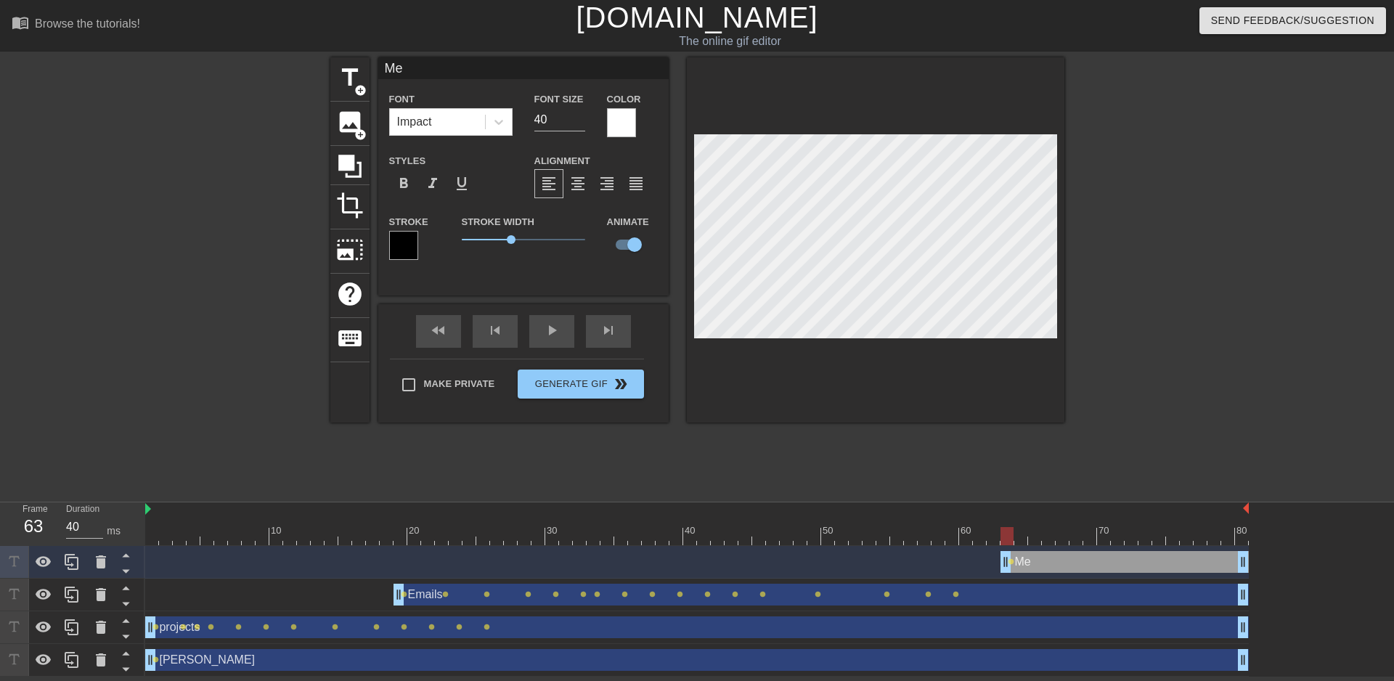
type input "M"
type textarea "M"
type input "m"
type textarea "m"
type input "me"
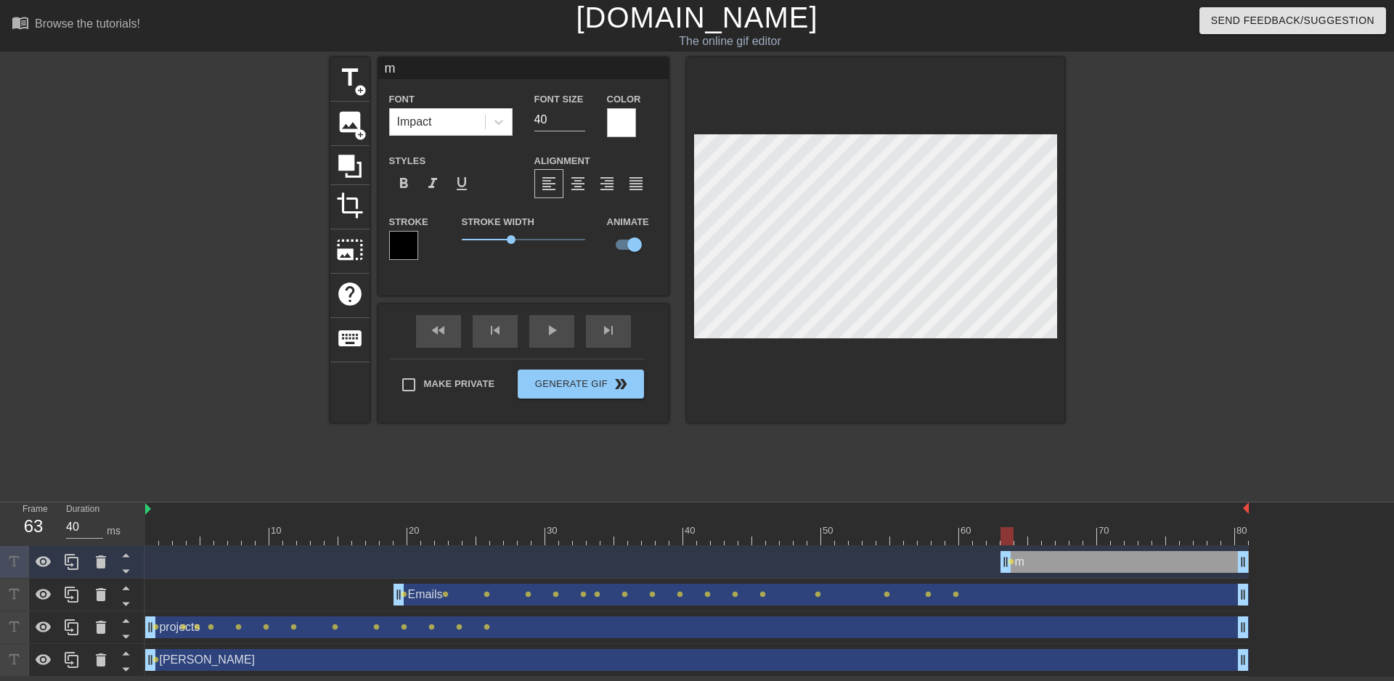
type textarea "me"
type input "mee"
type textarea "mee"
type input "meet"
type textarea "meet"
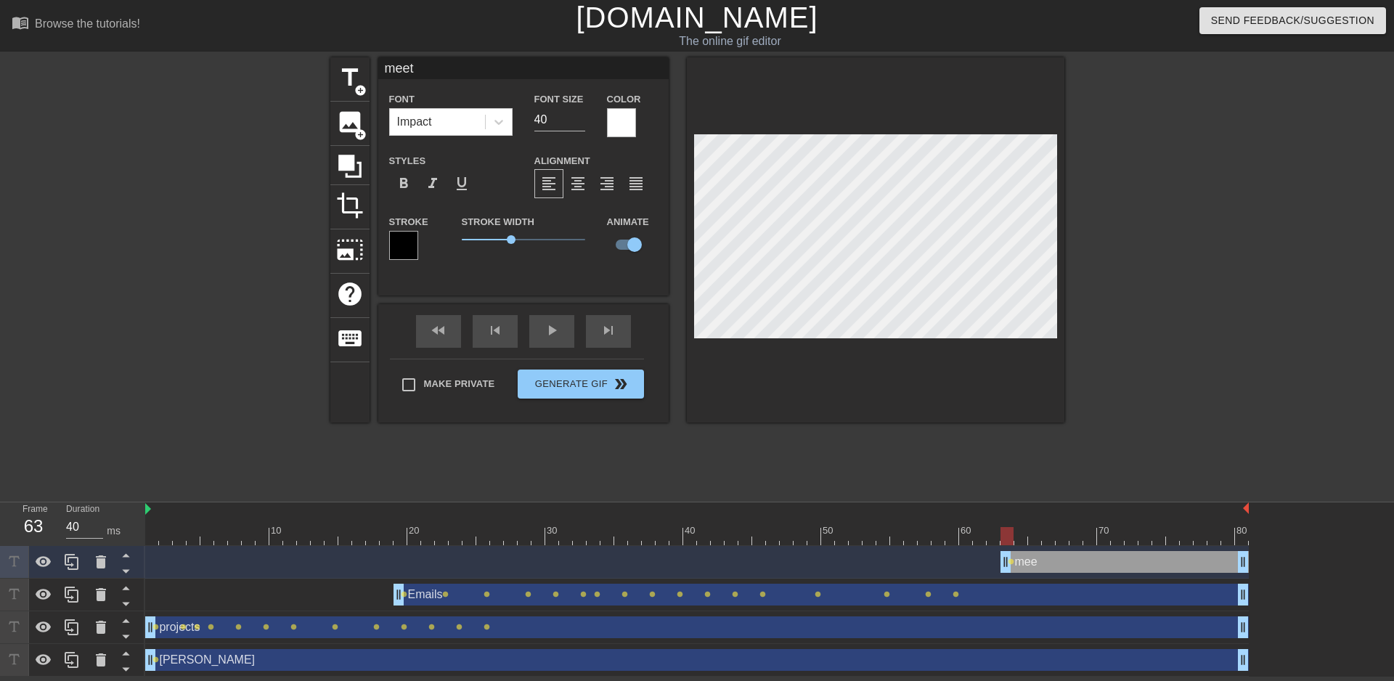
type input "meeti"
type textarea "meeti"
type input "meetin"
type textarea "meetin"
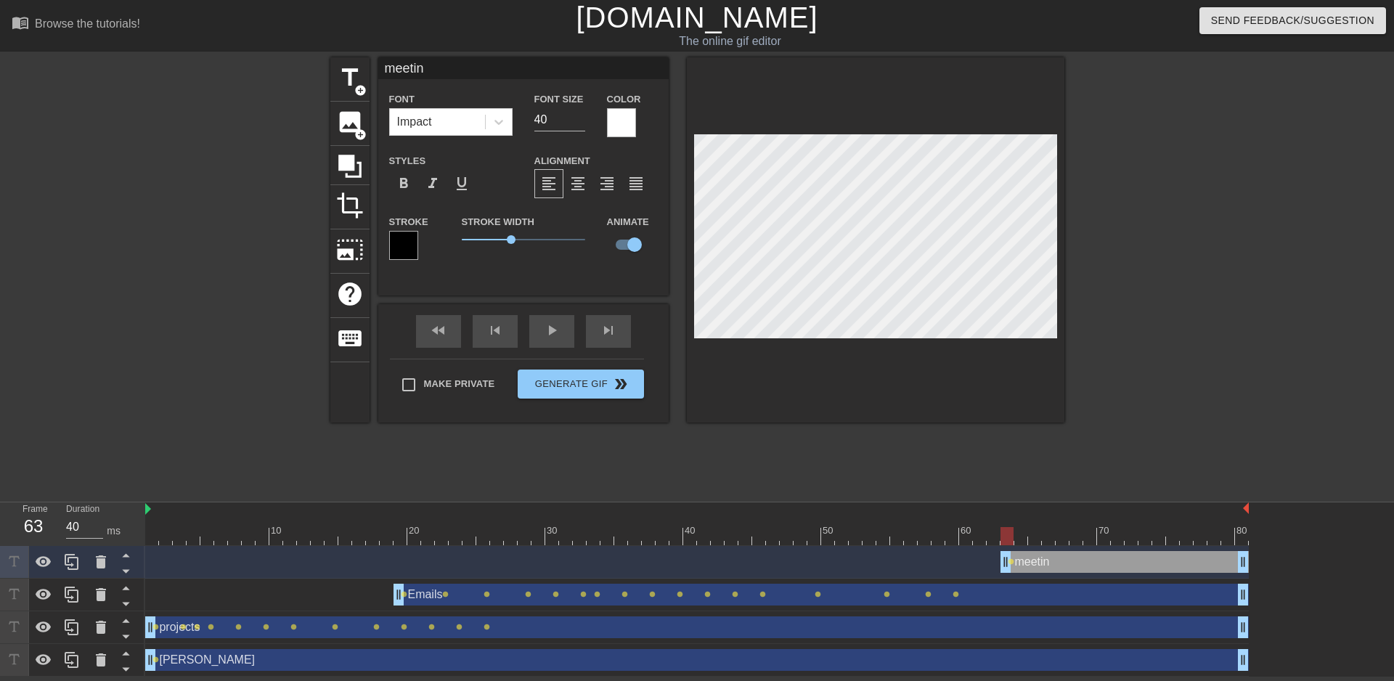
type input "meeting"
type textarea "meeting"
type input "meetings"
type textarea "meetings"
click at [415, 510] on div "Emails drag_handle drag_handle" at bounding box center [820, 595] width 855 height 22
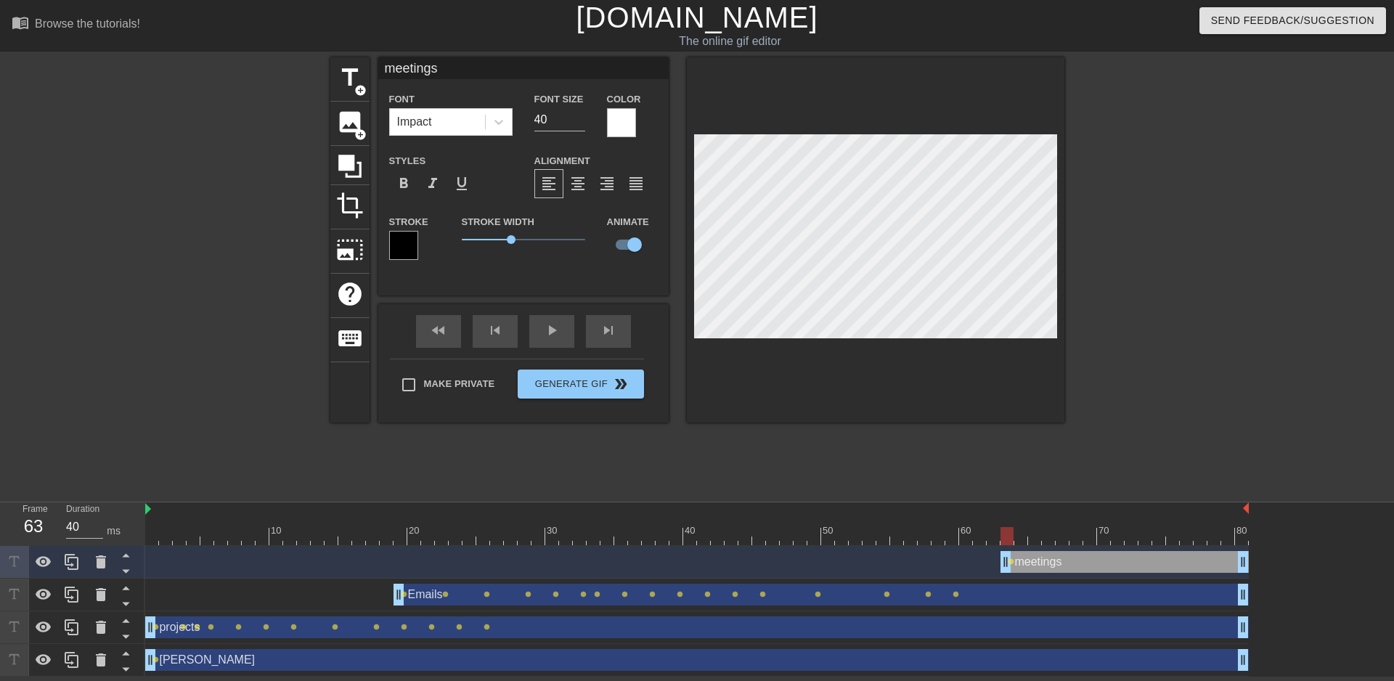
type input "Emails"
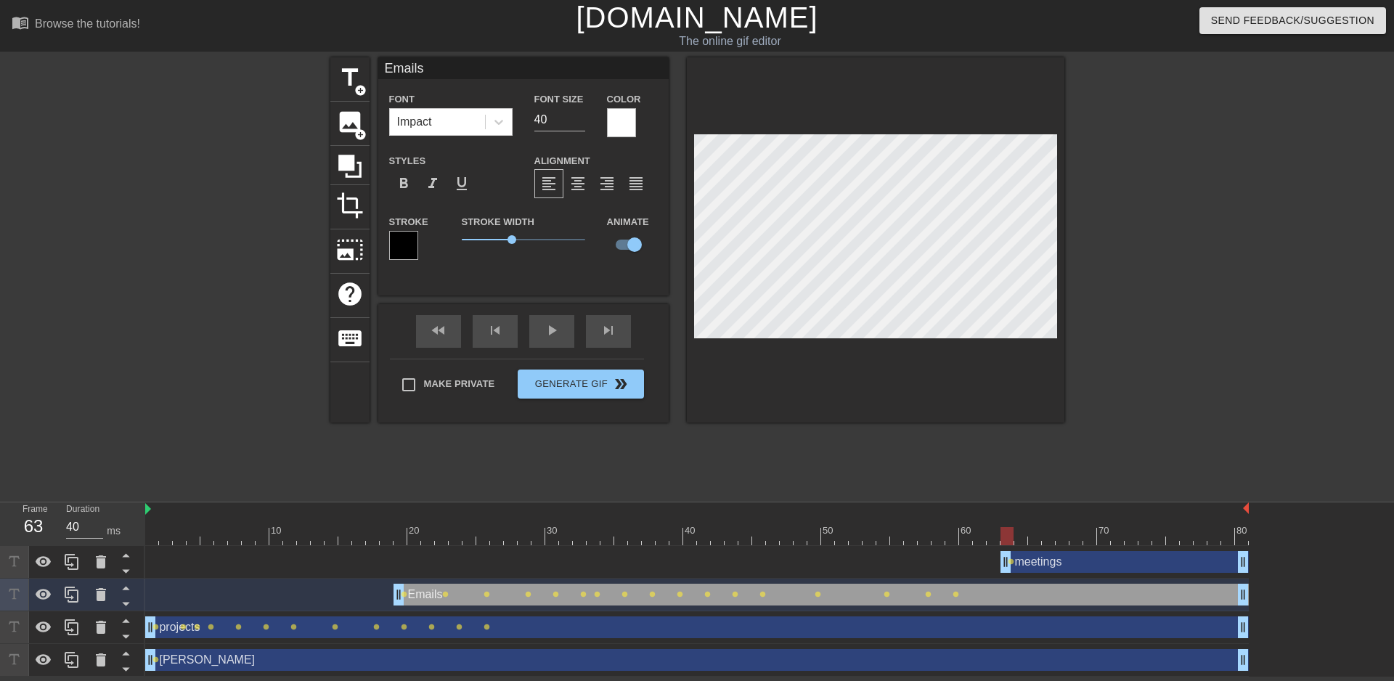
click at [452, 510] on div "Emails drag_handle drag_handle" at bounding box center [820, 595] width 855 height 22
click at [428, 510] on div "Emails drag_handle drag_handle" at bounding box center [820, 595] width 855 height 22
type input "80"
click at [425, 510] on div "Emails drag_handle drag_handle" at bounding box center [820, 595] width 855 height 22
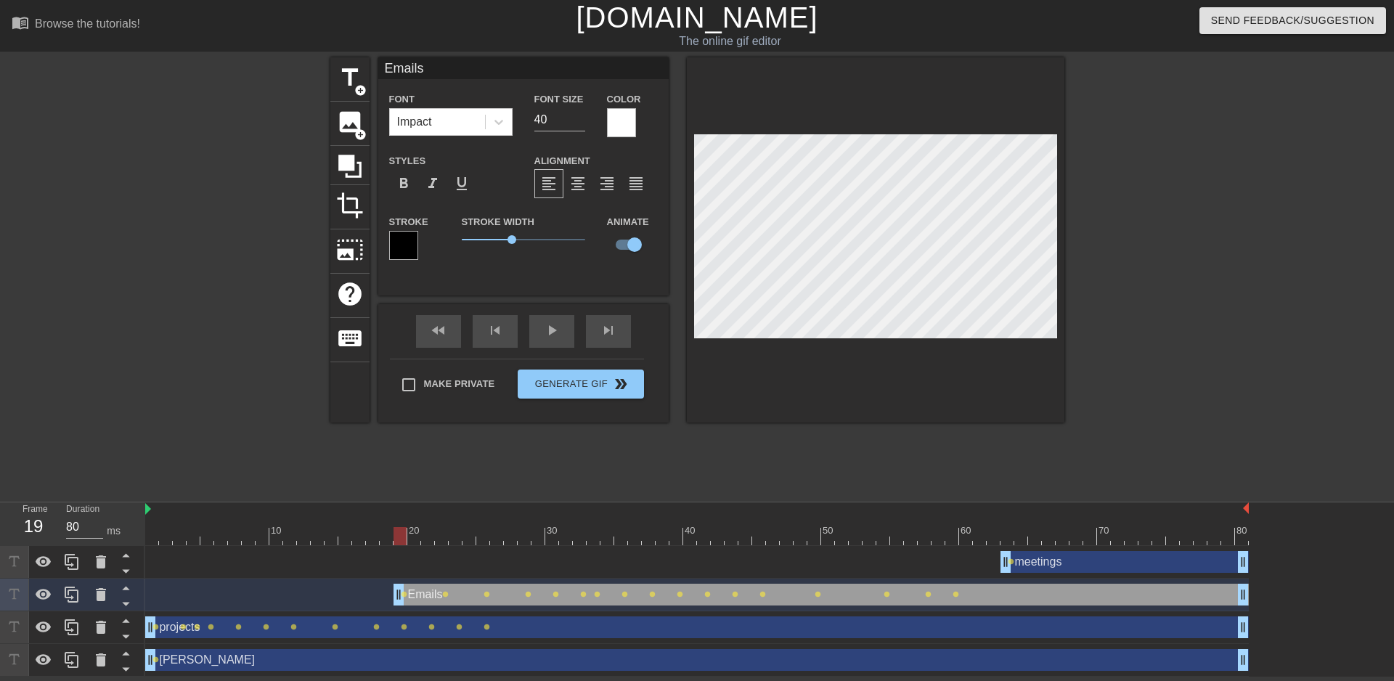
click at [425, 510] on div "Emails drag_handle drag_handle" at bounding box center [820, 595] width 855 height 22
click at [444, 510] on span "lens" at bounding box center [445, 594] width 7 height 7
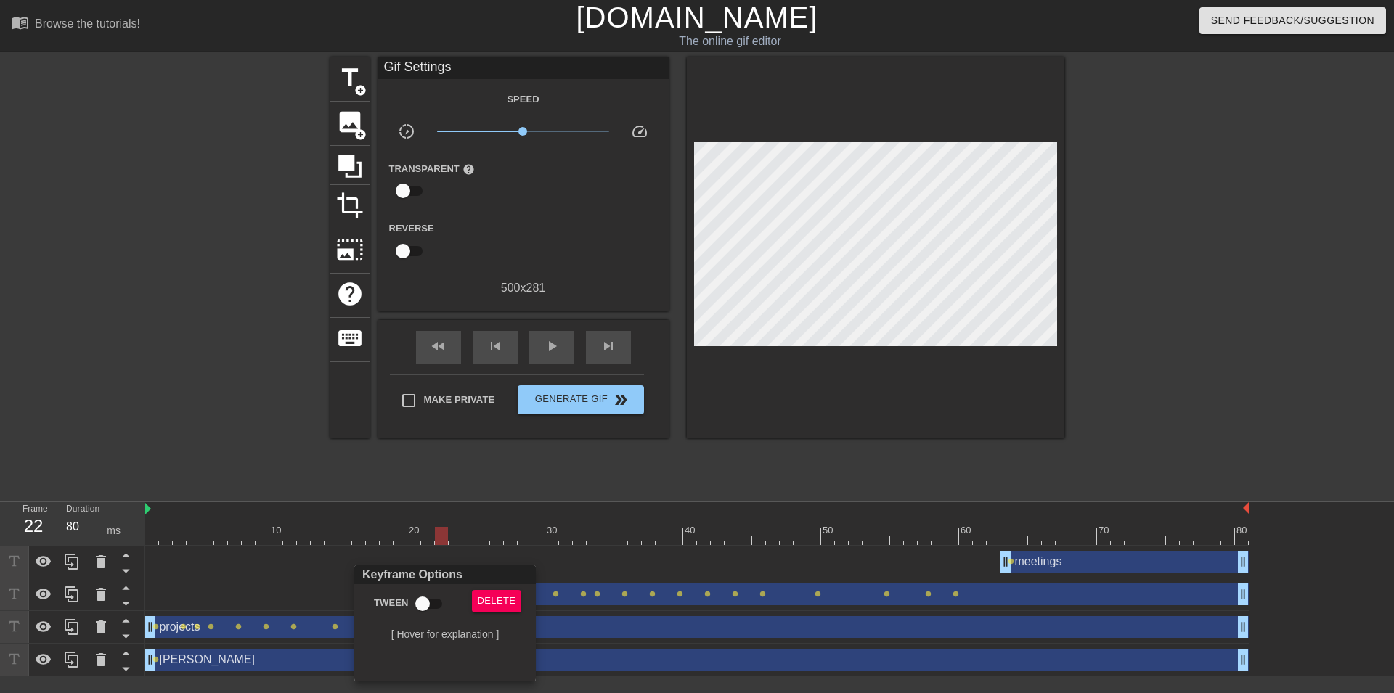
click at [565, 510] on div at bounding box center [697, 346] width 1394 height 693
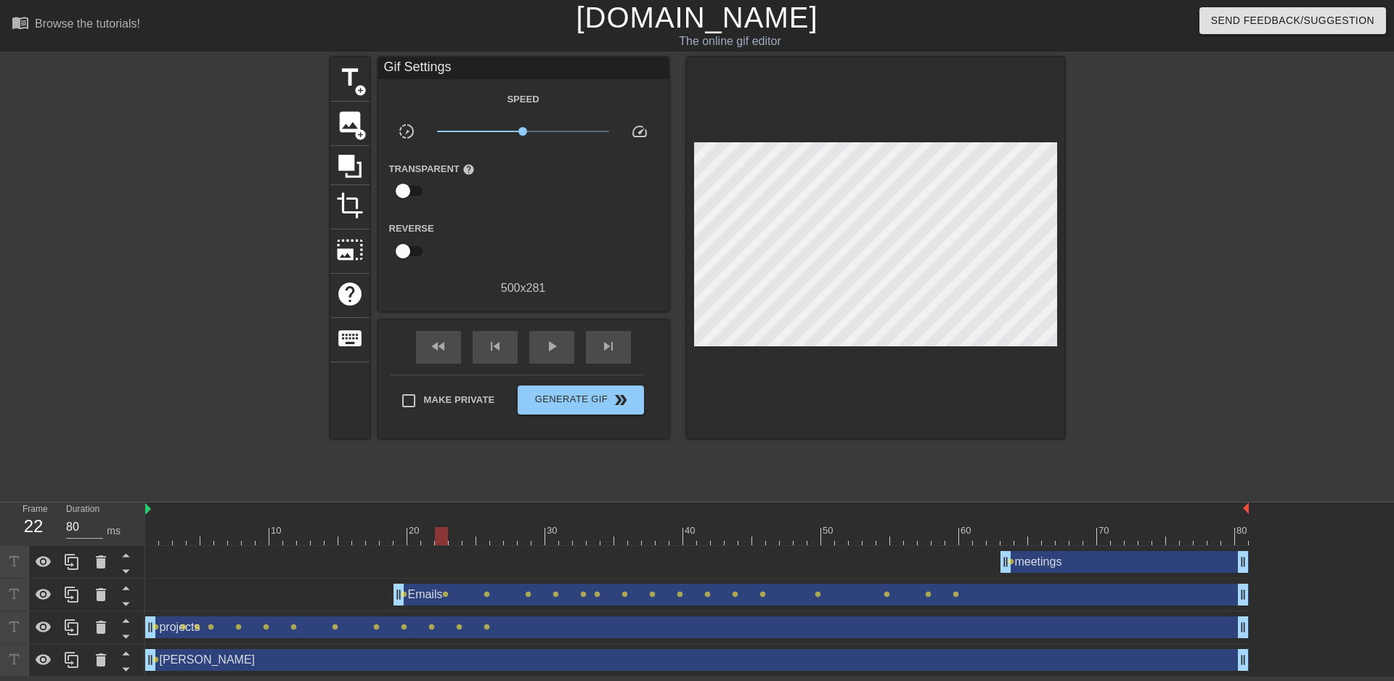
click at [511, 510] on div "Emails drag_handle drag_handle" at bounding box center [820, 595] width 855 height 22
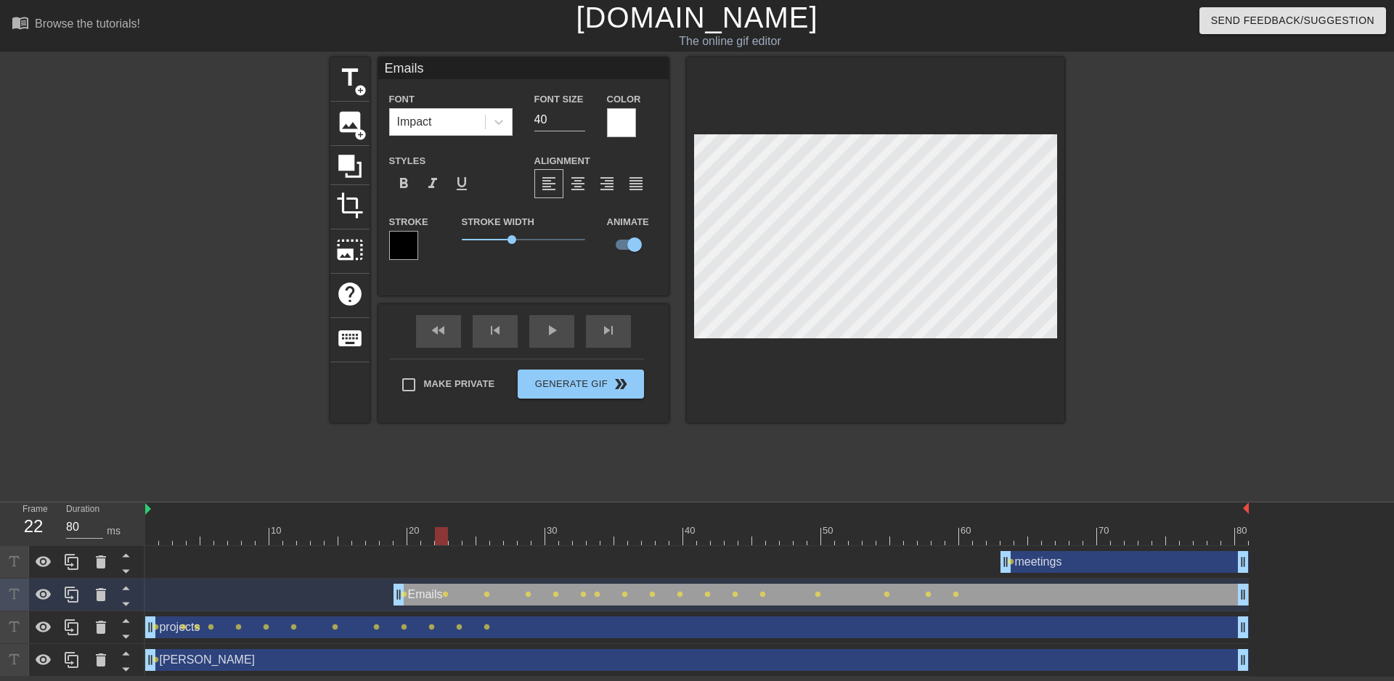
click at [481, 510] on div "Emails drag_handle drag_handle" at bounding box center [820, 595] width 855 height 22
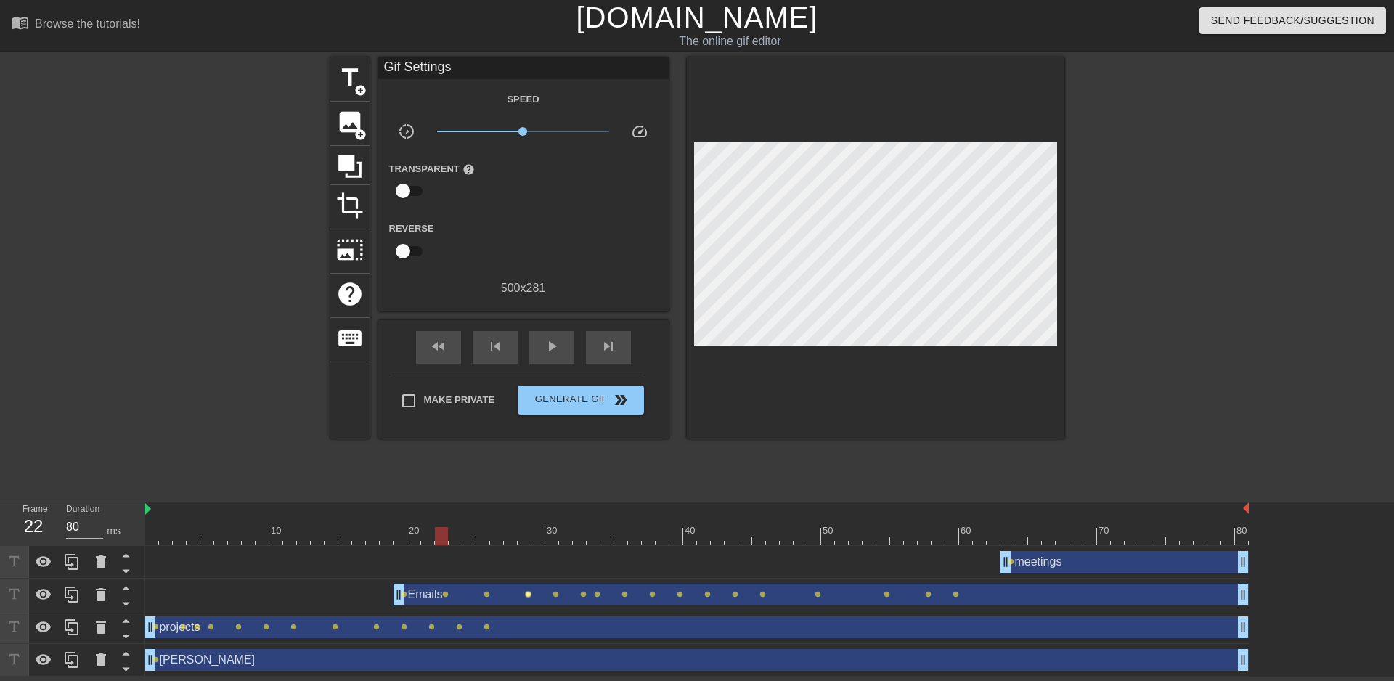
click at [526, 510] on span "lens" at bounding box center [528, 594] width 7 height 7
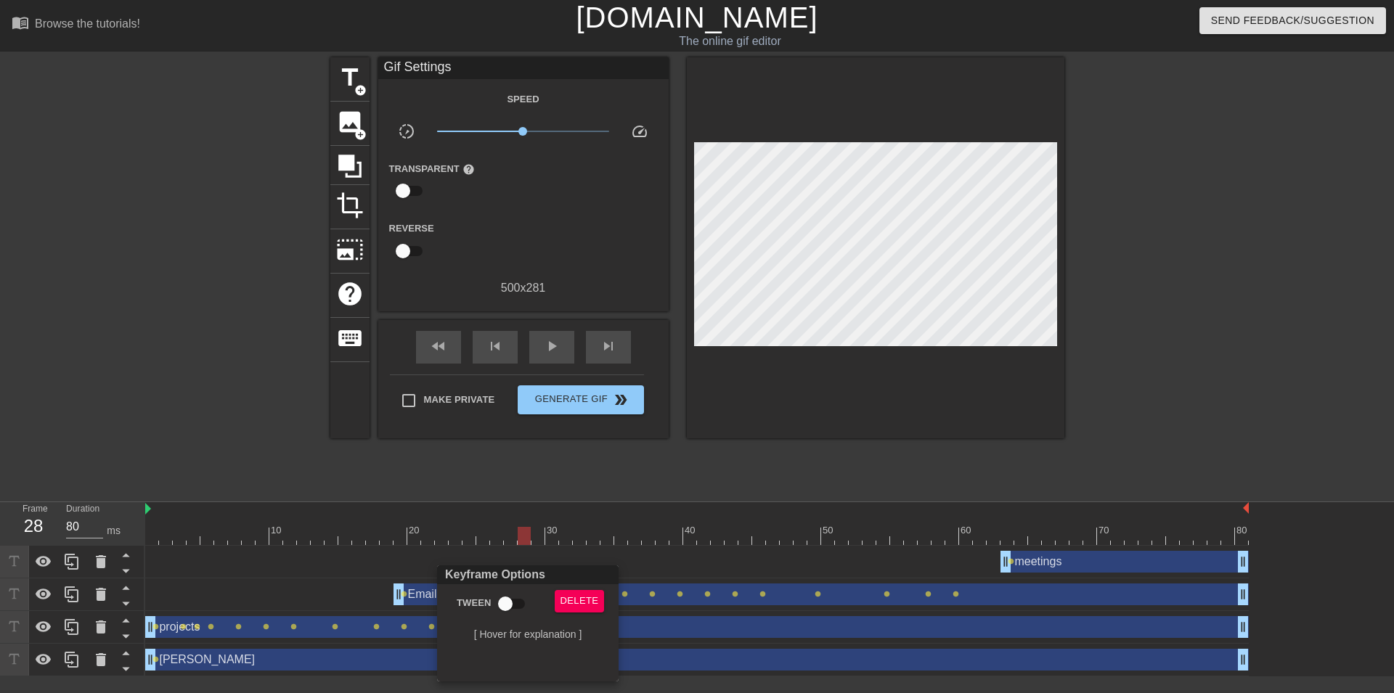
click at [1013, 187] on div at bounding box center [697, 346] width 1394 height 693
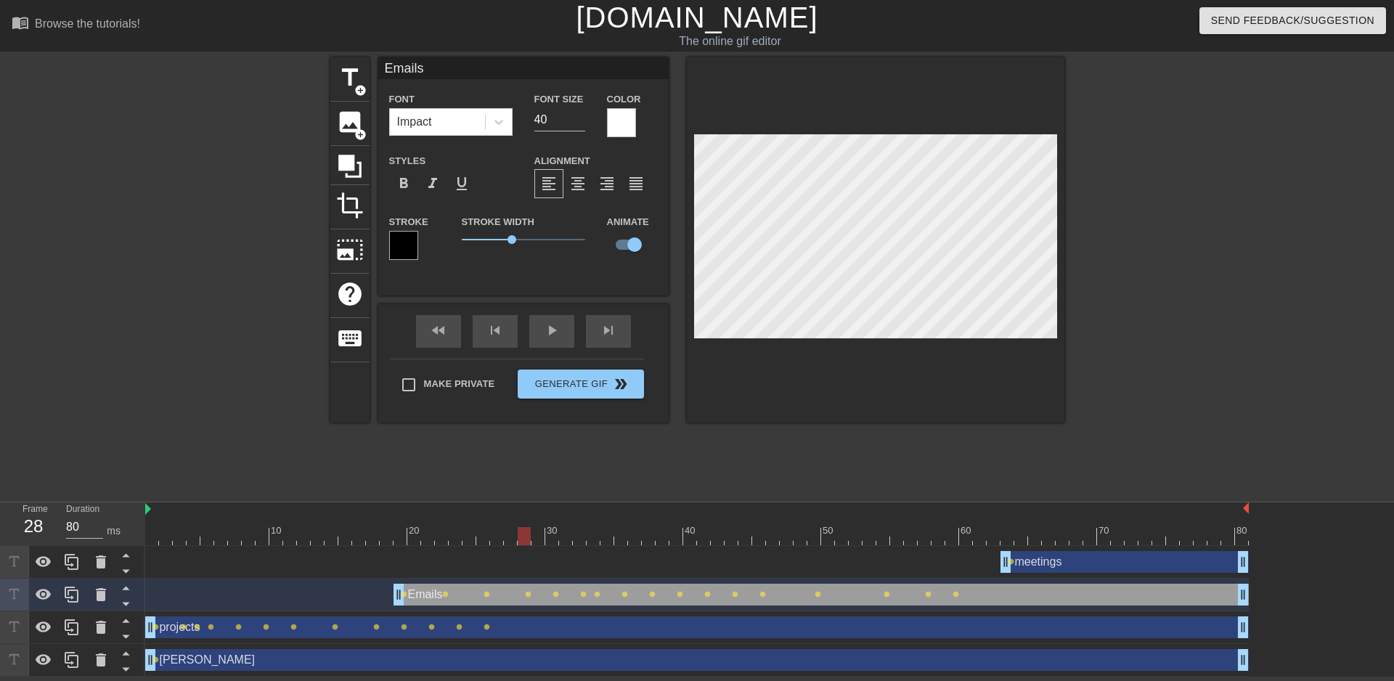
scroll to position [0, 1]
type input "mails"
type textarea "mails"
type input "emails"
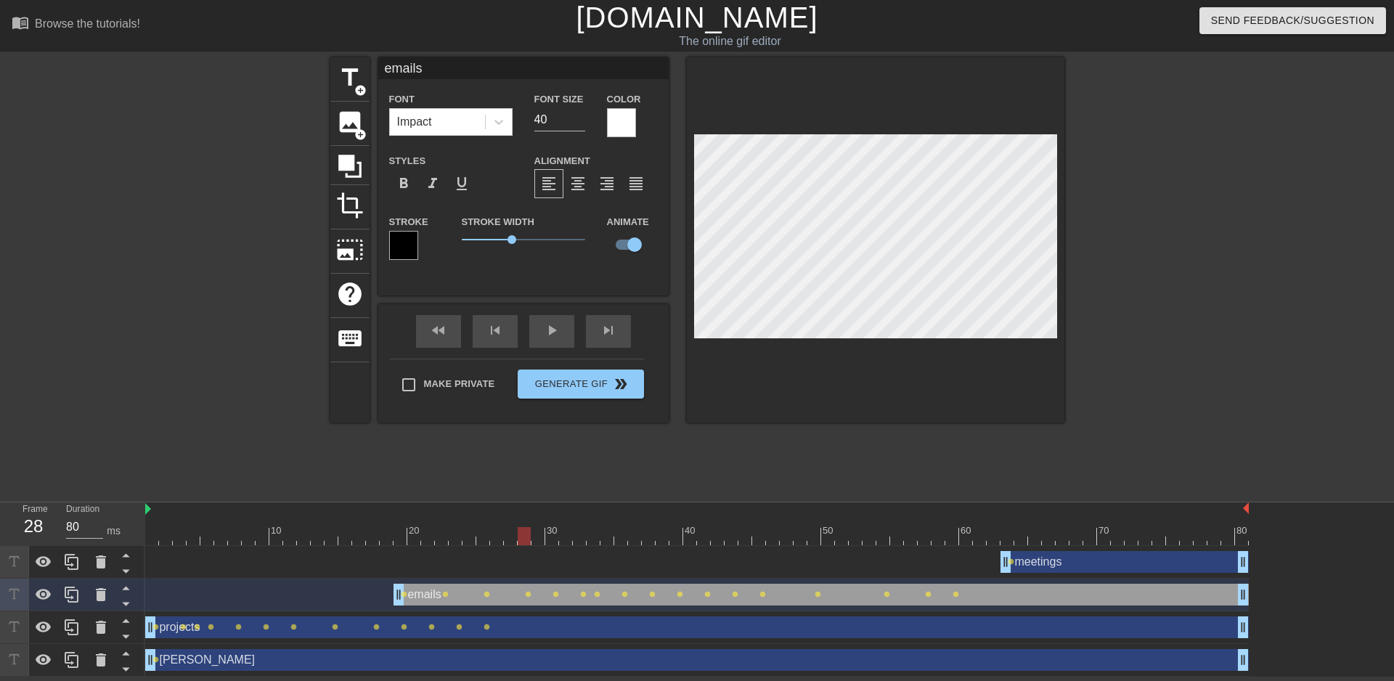
type textarea "emails"
click at [670, 510] on div "emails drag_handle drag_handle" at bounding box center [820, 595] width 855 height 22
click at [662, 510] on div "projects drag_handle drag_handle" at bounding box center [696, 627] width 1103 height 22
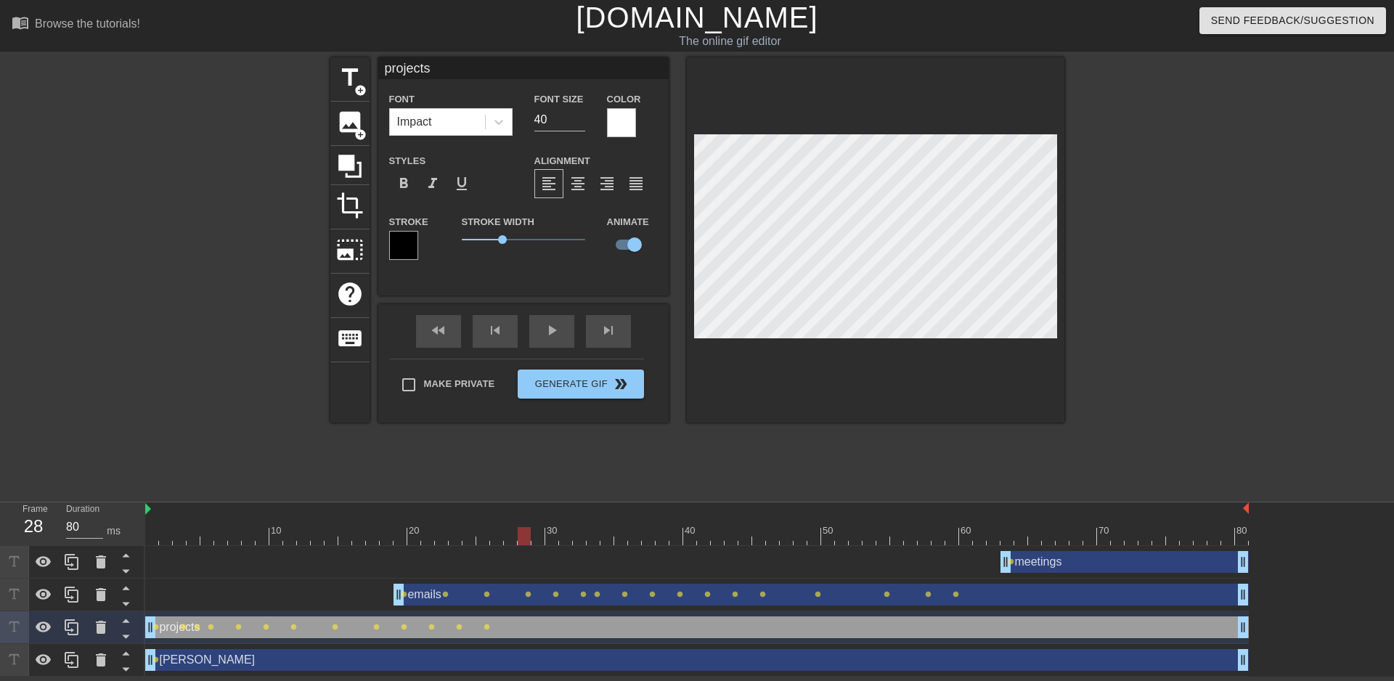
click at [587, 510] on div "emails drag_handle drag_handle" at bounding box center [820, 595] width 855 height 22
type input "emails"
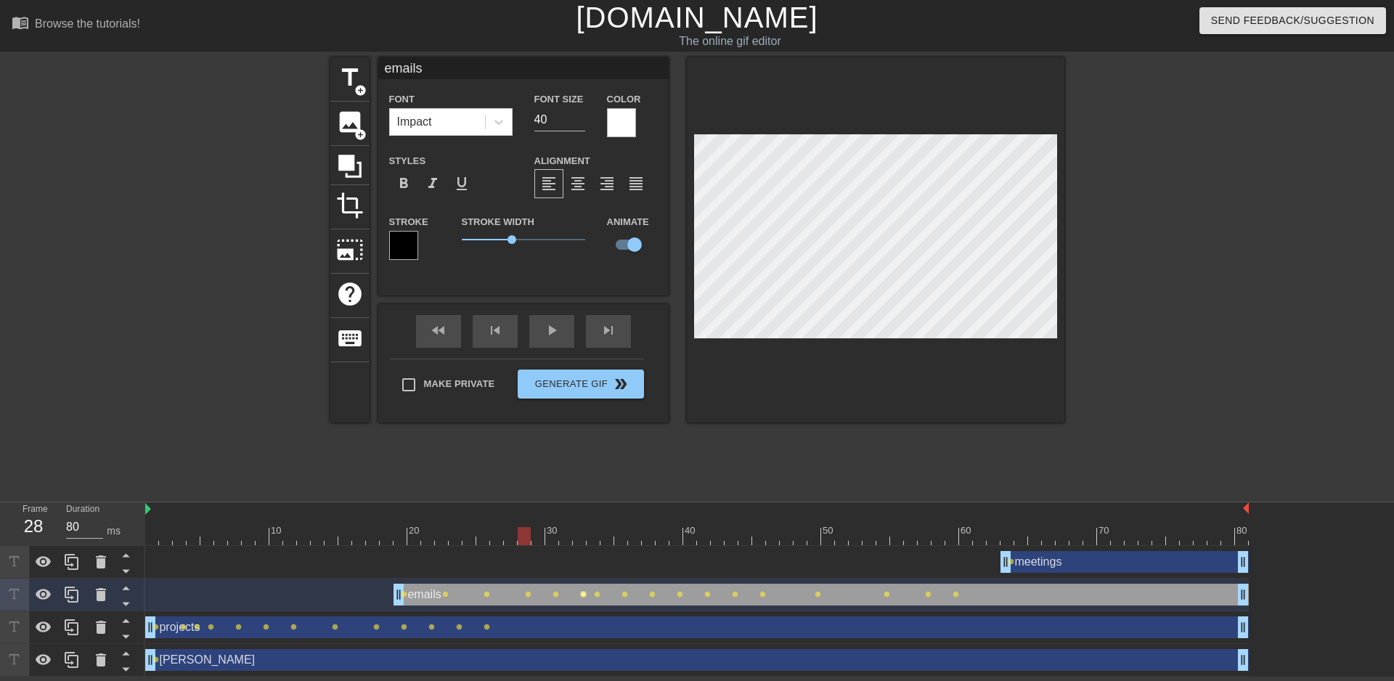
click at [582, 510] on span "lens" at bounding box center [583, 594] width 7 height 7
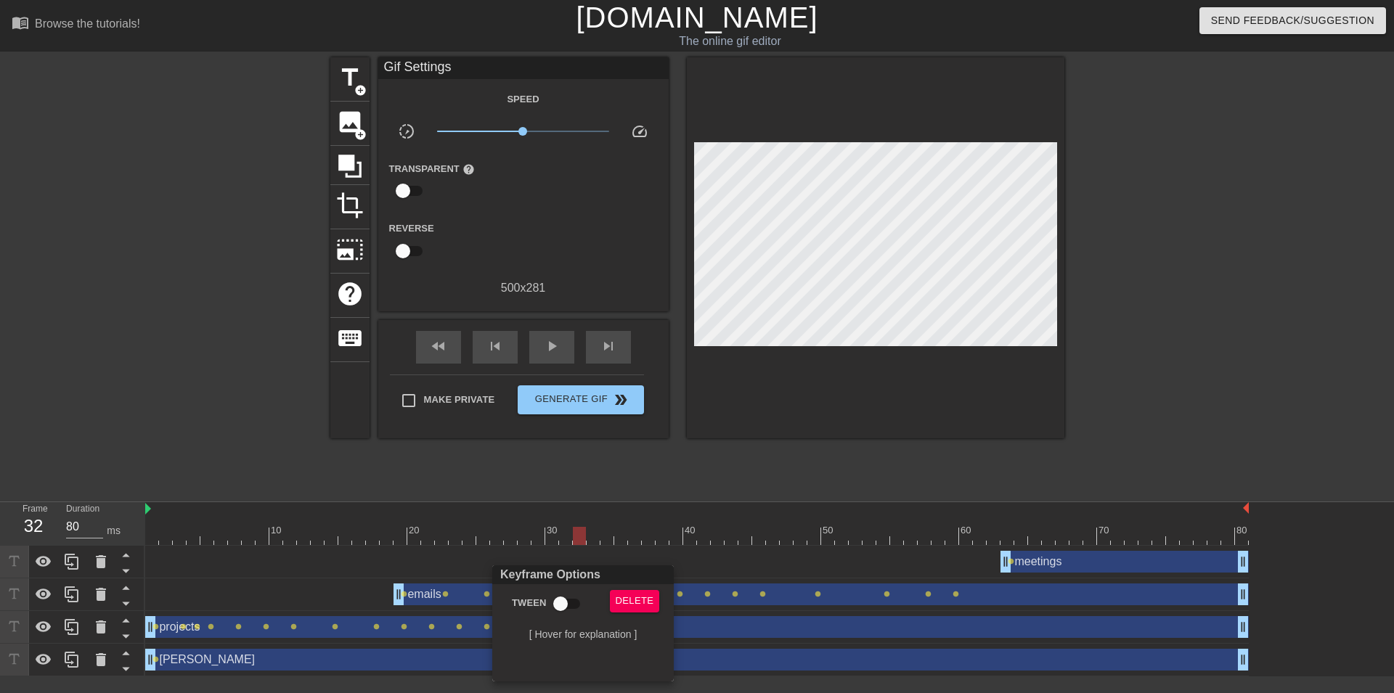
click at [1031, 510] on div at bounding box center [697, 346] width 1394 height 693
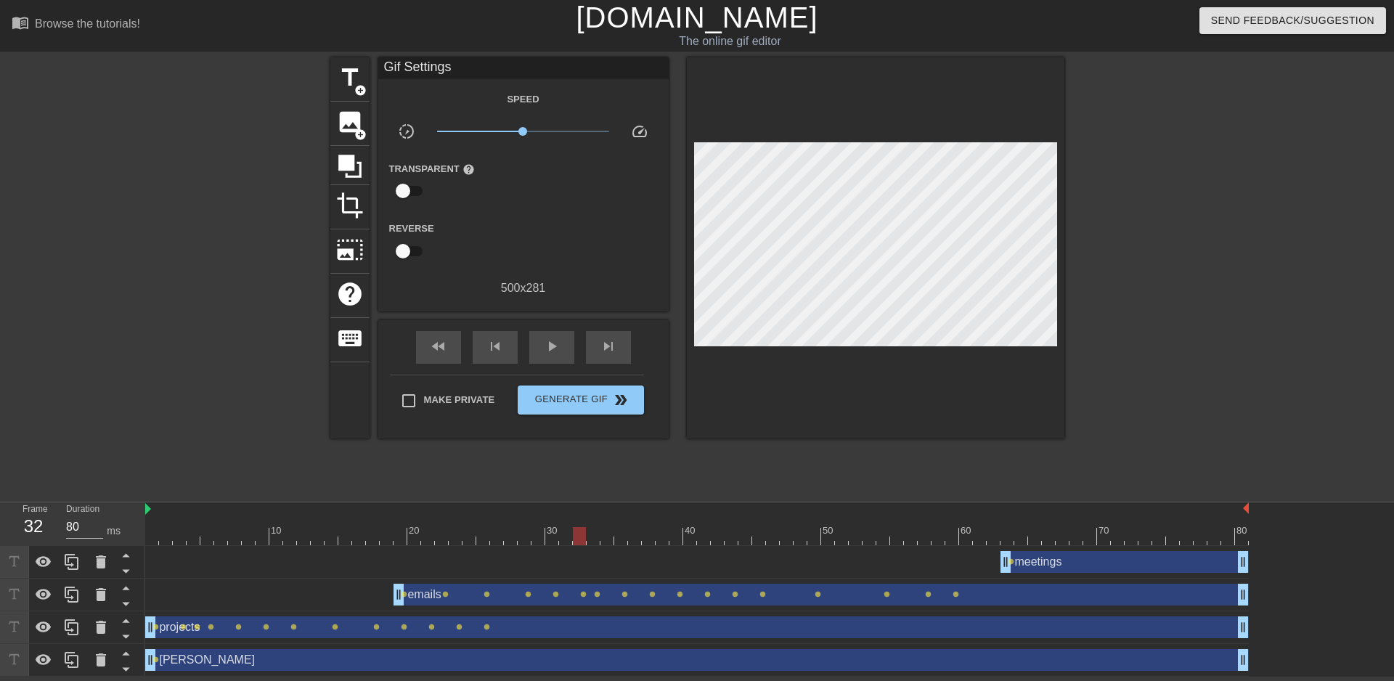
click at [1040, 510] on div "meetings drag_handle drag_handle" at bounding box center [1124, 562] width 248 height 22
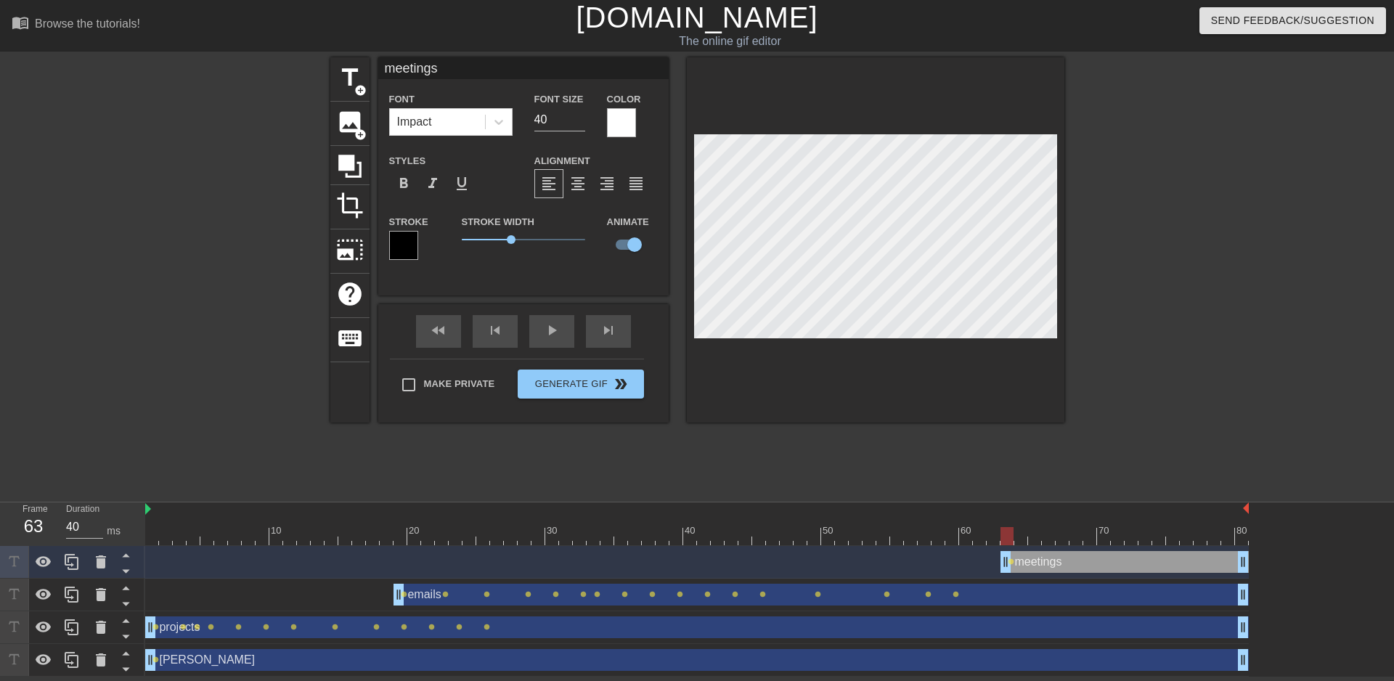
drag, startPoint x: 581, startPoint y: 536, endPoint x: 1003, endPoint y: 534, distance: 421.7
click at [1003, 510] on div at bounding box center [1006, 536] width 13 height 18
click at [687, 185] on div at bounding box center [875, 239] width 377 height 365
click at [690, 191] on div at bounding box center [875, 239] width 377 height 365
drag, startPoint x: 1011, startPoint y: 537, endPoint x: 1034, endPoint y: 541, distance: 22.8
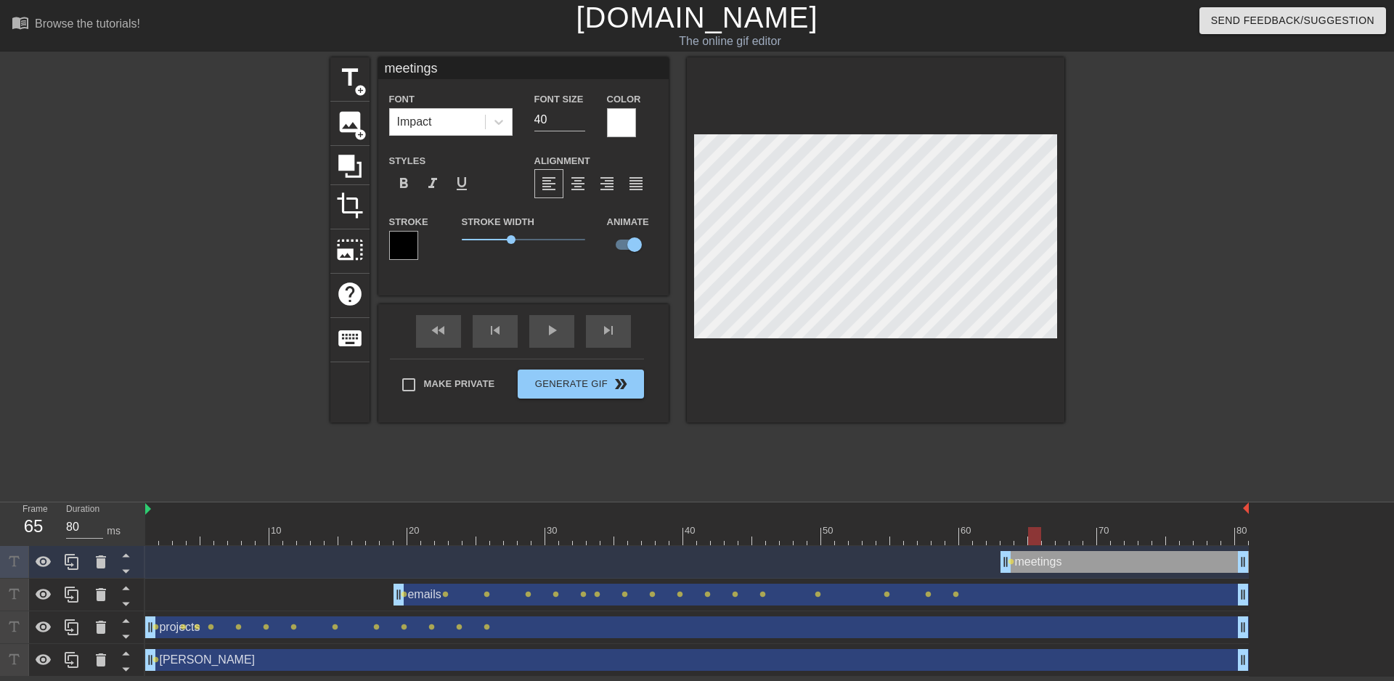
click at [1034, 510] on div at bounding box center [1034, 536] width 13 height 18
drag, startPoint x: 1037, startPoint y: 537, endPoint x: 1062, endPoint y: 543, distance: 26.1
click at [1062, 510] on div at bounding box center [1061, 536] width 13 height 18
drag, startPoint x: 1063, startPoint y: 537, endPoint x: 1084, endPoint y: 537, distance: 21.8
click at [1084, 510] on div at bounding box center [1089, 536] width 13 height 18
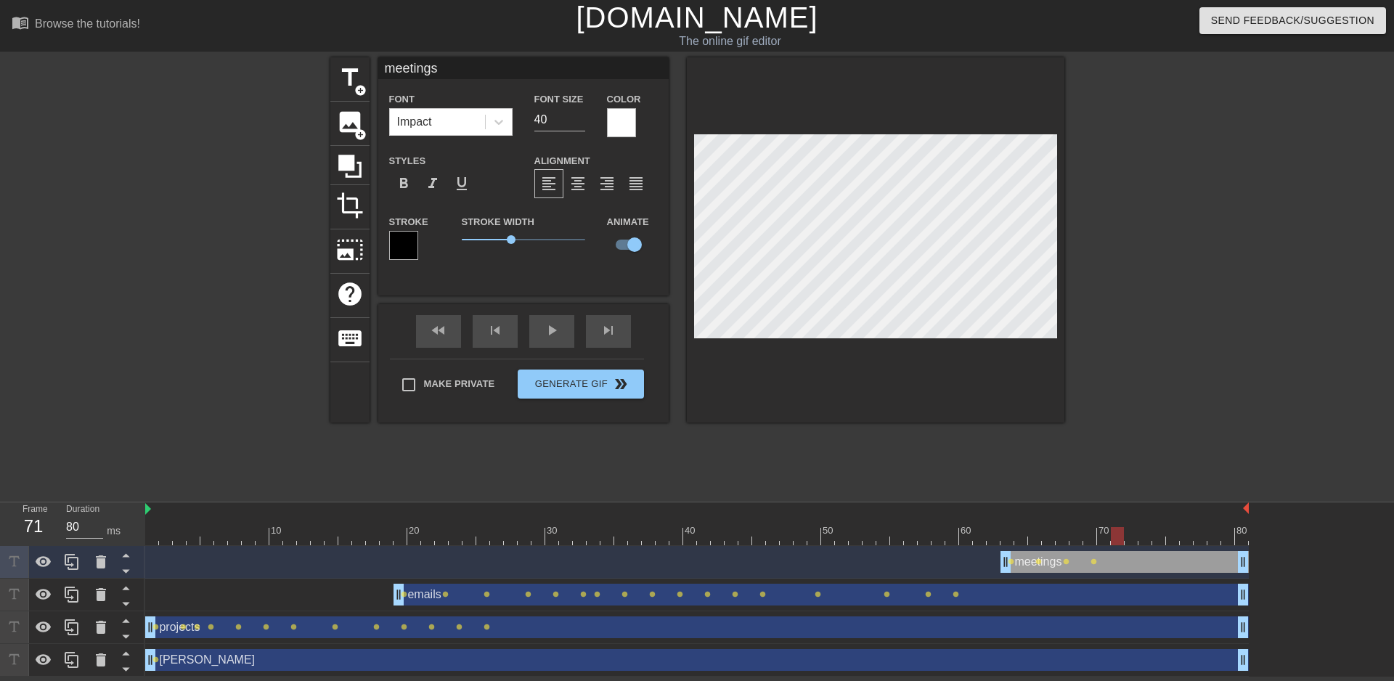
drag, startPoint x: 1090, startPoint y: 537, endPoint x: 1118, endPoint y: 539, distance: 28.3
click at [1118, 510] on div at bounding box center [1117, 536] width 13 height 18
drag, startPoint x: 1122, startPoint y: 539, endPoint x: 1145, endPoint y: 538, distance: 22.5
click at [1145, 510] on div at bounding box center [1144, 536] width 13 height 18
drag, startPoint x: 1148, startPoint y: 534, endPoint x: 1168, endPoint y: 535, distance: 20.3
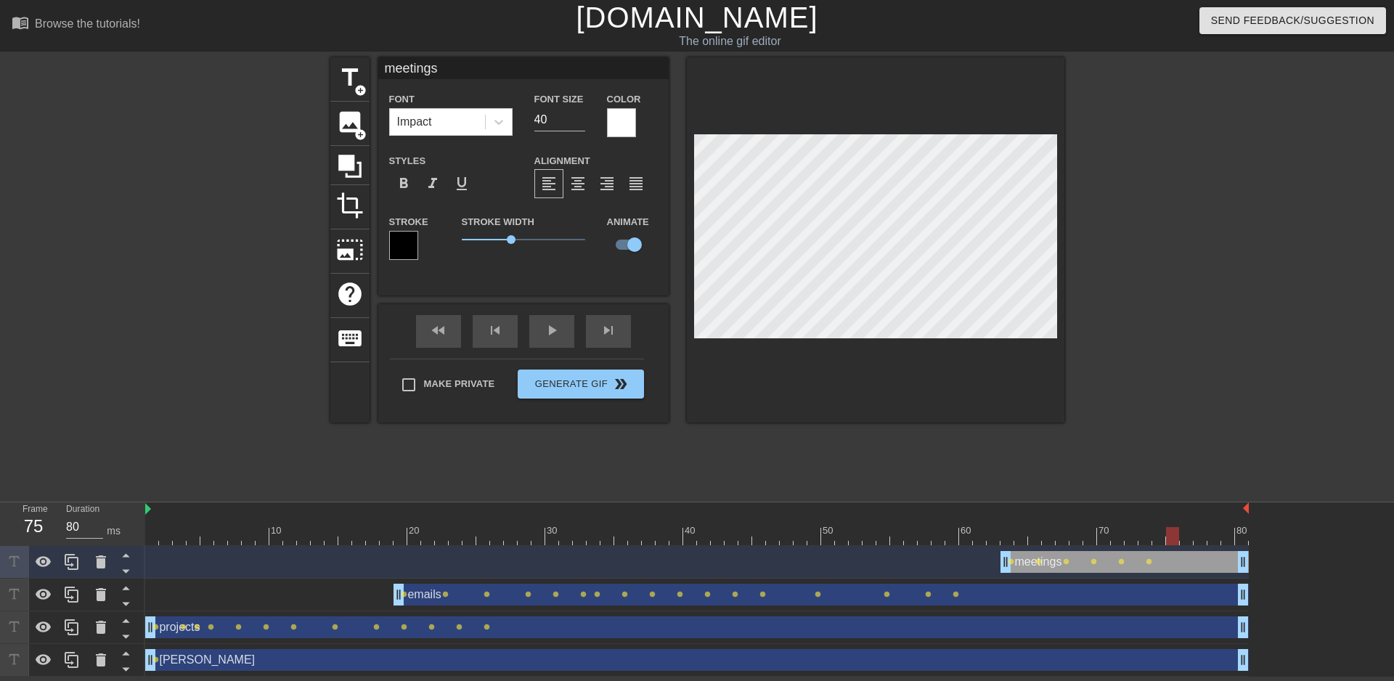
click at [1168, 510] on div at bounding box center [1172, 536] width 13 height 18
drag, startPoint x: 1174, startPoint y: 541, endPoint x: 1227, endPoint y: 543, distance: 53.0
click at [1227, 510] on div at bounding box center [1227, 536] width 13 height 18
drag, startPoint x: 1222, startPoint y: 536, endPoint x: 1197, endPoint y: 541, distance: 25.9
click at [1197, 510] on div at bounding box center [1199, 536] width 13 height 18
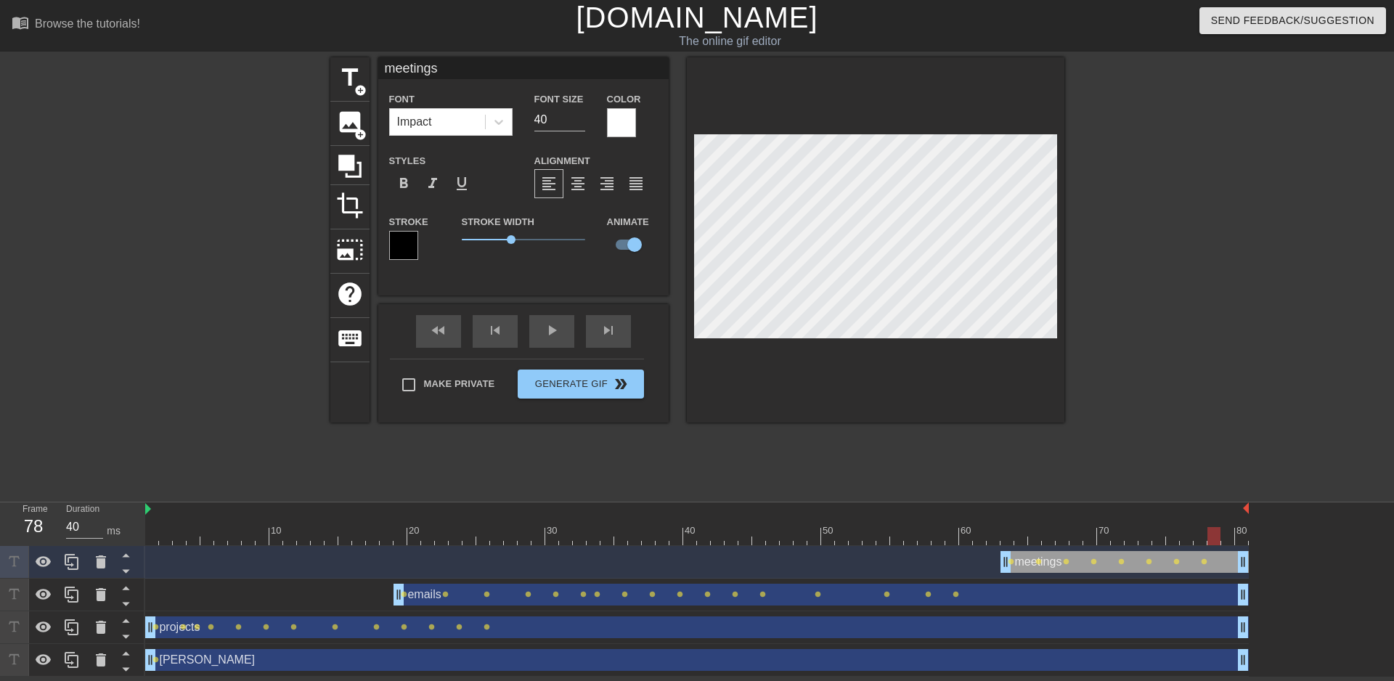
drag, startPoint x: 1203, startPoint y: 541, endPoint x: 1215, endPoint y: 541, distance: 12.3
click at [1215, 510] on div at bounding box center [1213, 536] width 13 height 18
click at [1066, 198] on div "title add_circle image add_circle crop photo_size_select_large help keyboard me…" at bounding box center [697, 275] width 1394 height 436
click at [150, 510] on div at bounding box center [696, 536] width 1103 height 18
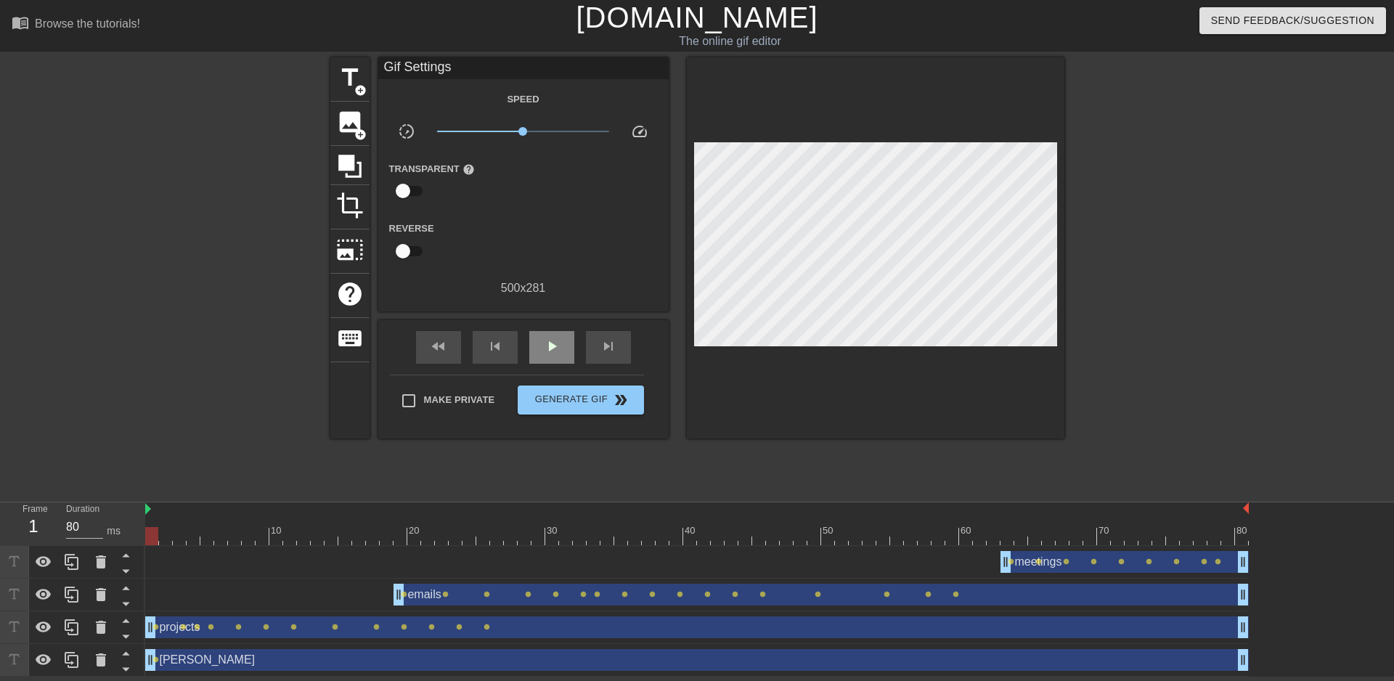
click at [557, 326] on div "fast_rewind skip_previous play_arrow skip_next" at bounding box center [523, 347] width 237 height 54
click at [555, 340] on span "play_arrow" at bounding box center [551, 346] width 17 height 17
type input "40"
click at [412, 393] on input "Make Private" at bounding box center [408, 400] width 30 height 30
checkbox input "true"
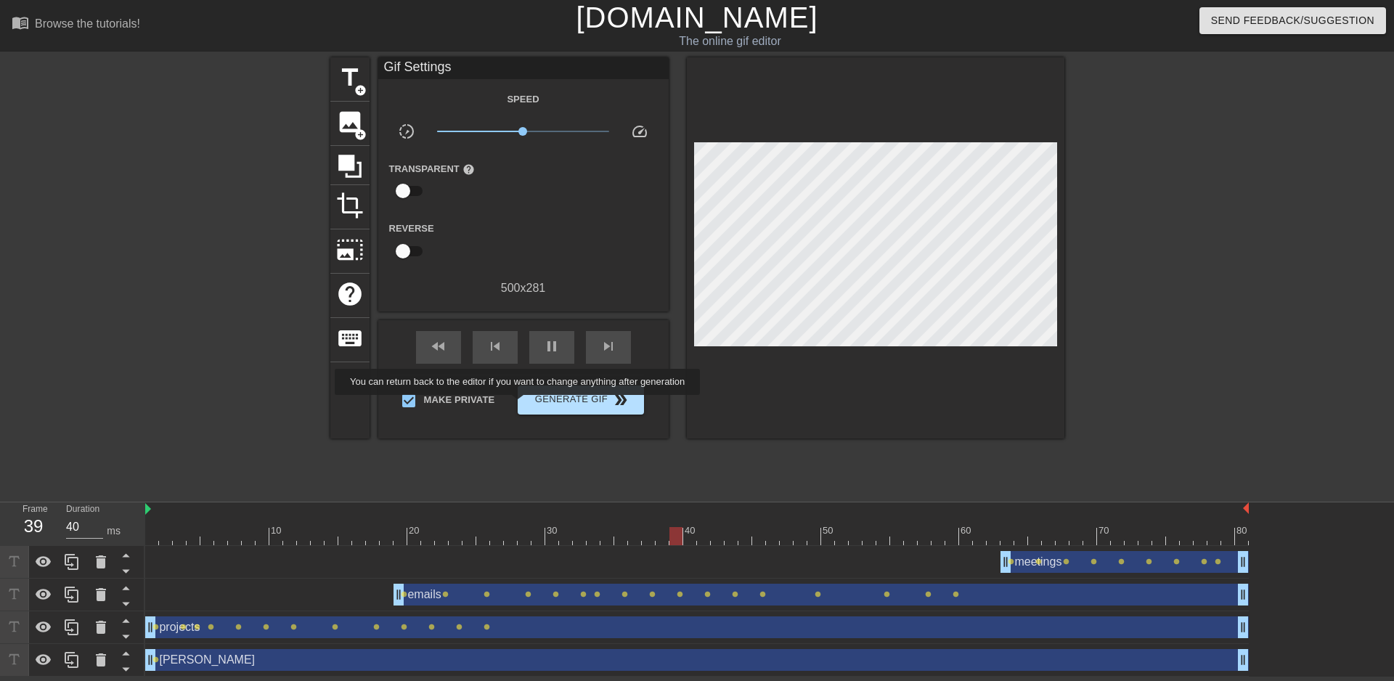
type input "80"
click at [559, 405] on span "Generate Gif double_arrow" at bounding box center [580, 399] width 114 height 17
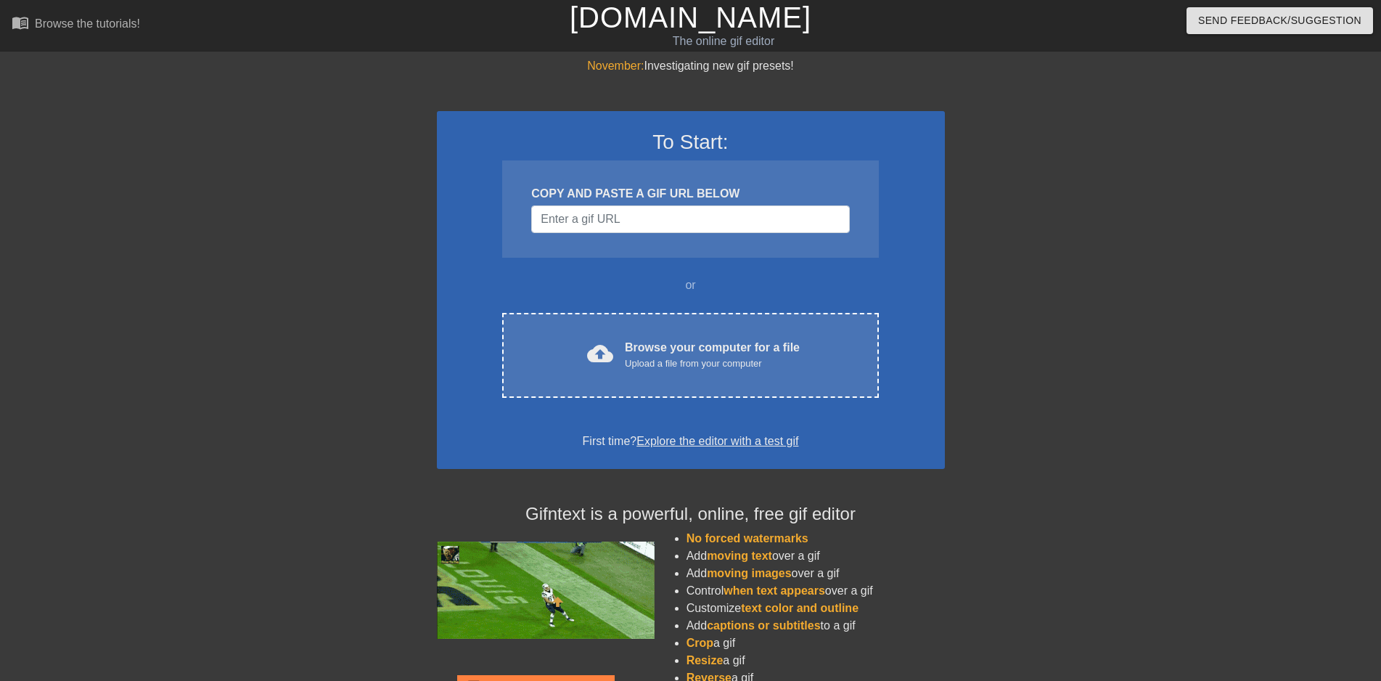
click at [1317, 314] on div "November: Investigating new gif presets! To Start: COPY AND PASTE A GIF URL BEL…" at bounding box center [690, 412] width 1381 height 711
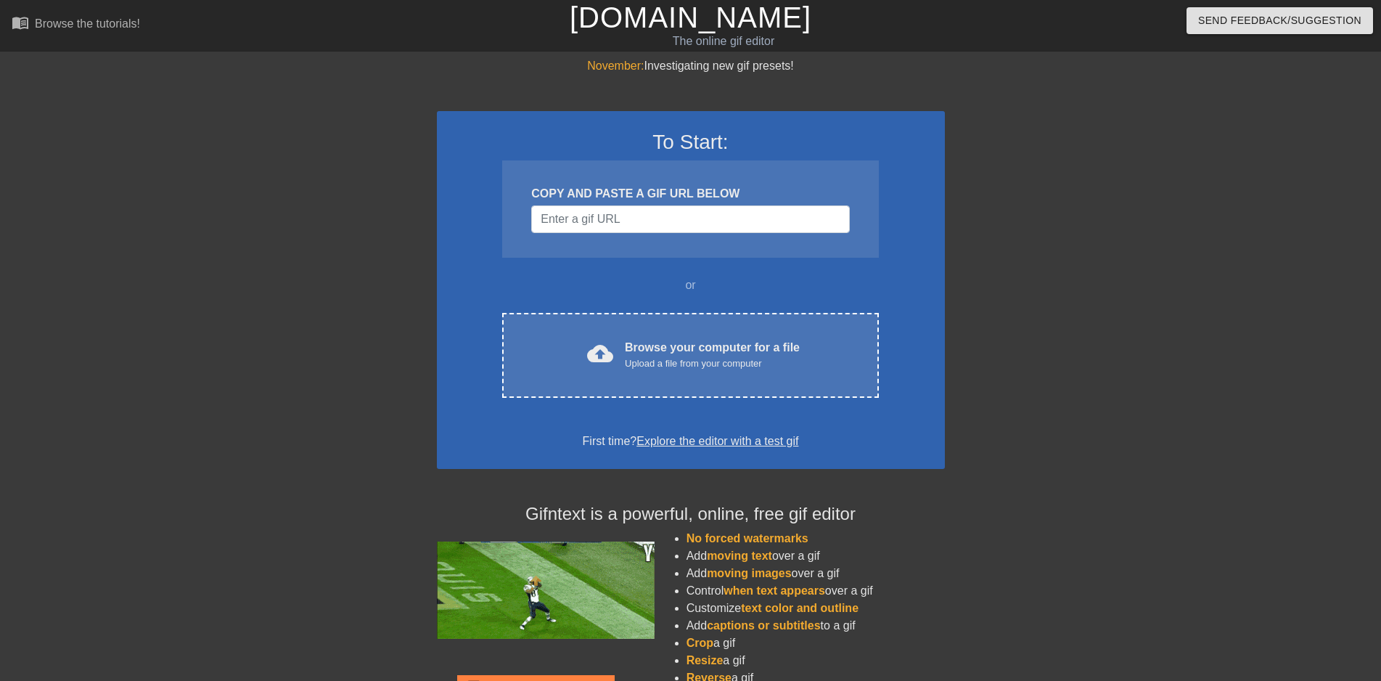
click at [1317, 563] on div "November: Investigating new gif presets! To Start: COPY AND PASTE A GIF URL BEL…" at bounding box center [690, 412] width 1381 height 711
click at [1329, 468] on div "November: Investigating new gif presets! To Start: COPY AND PASTE A GIF URL BEL…" at bounding box center [690, 412] width 1381 height 711
click at [163, 499] on div "November: Investigating new gif presets! To Start: COPY AND PASTE A GIF URL BEL…" at bounding box center [690, 412] width 1381 height 711
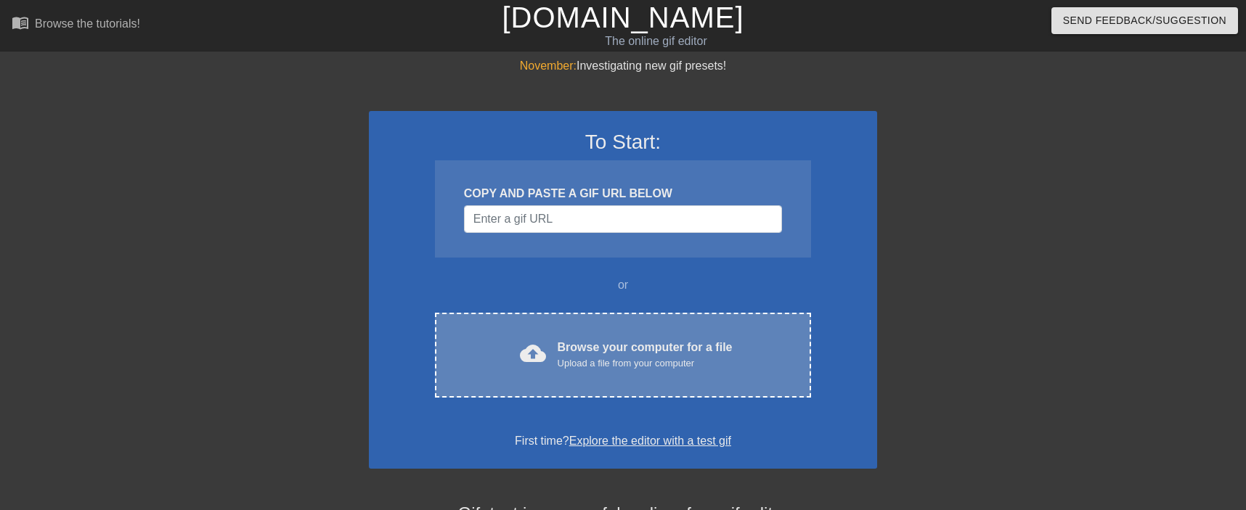
click at [624, 351] on div "Browse your computer for a file Upload a file from your computer" at bounding box center [644, 355] width 175 height 32
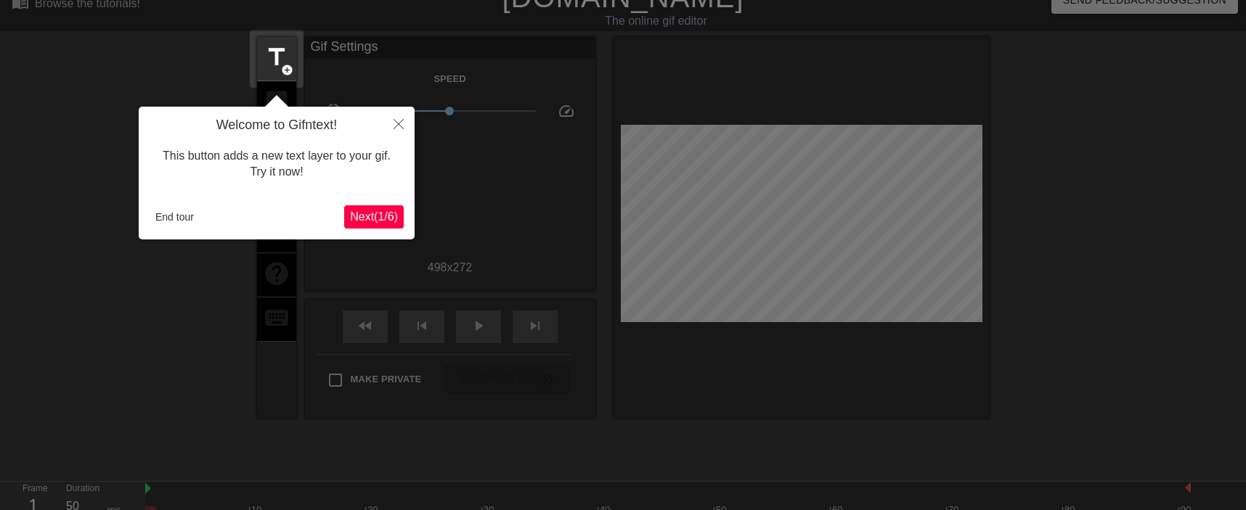
scroll to position [36, 0]
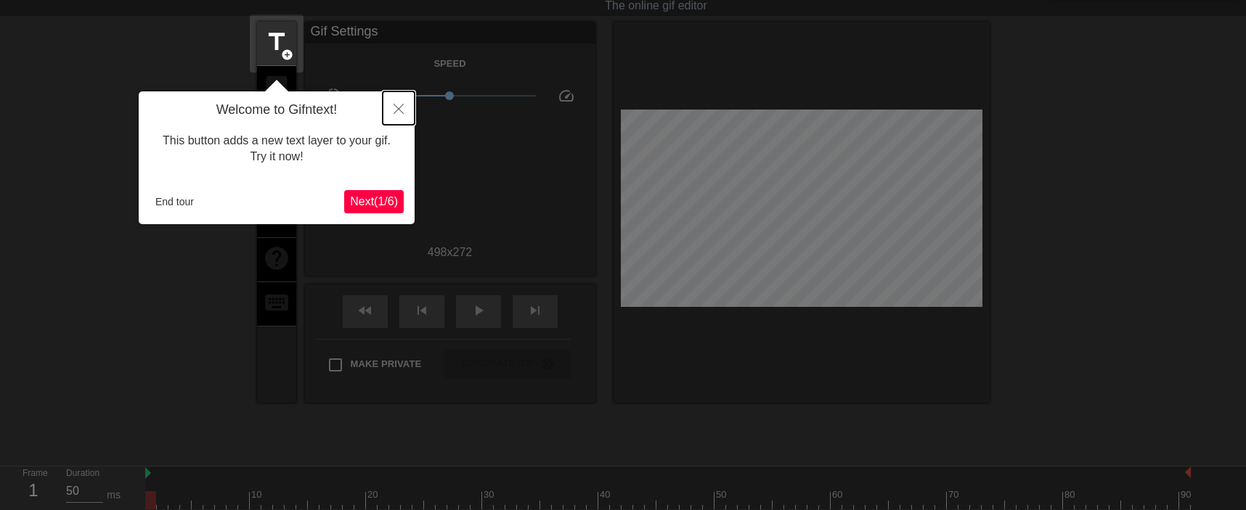
click at [399, 108] on icon "Close" at bounding box center [398, 109] width 10 height 10
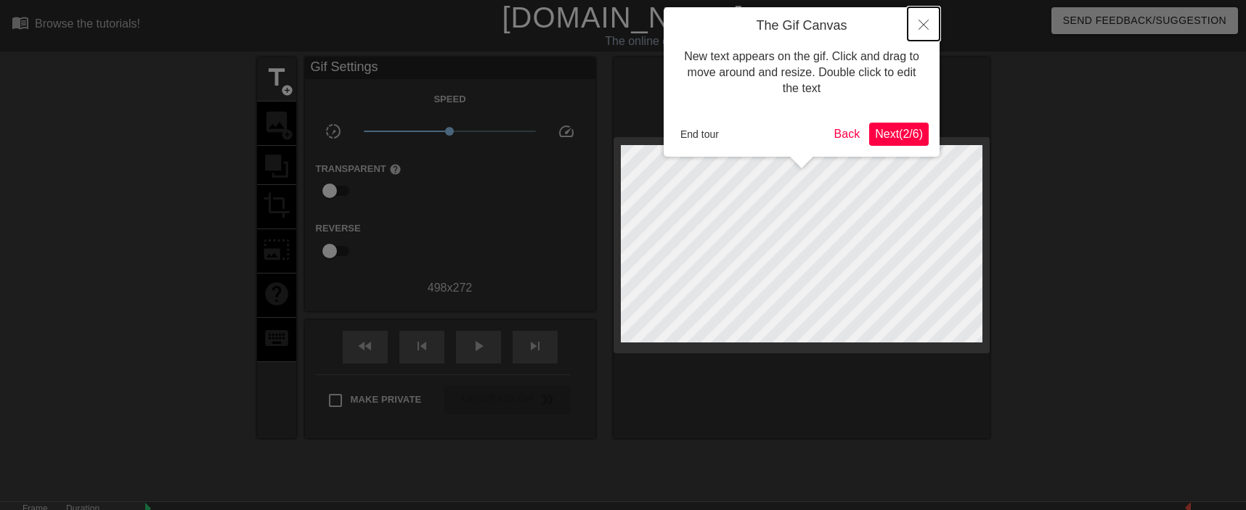
click at [923, 25] on icon "Close" at bounding box center [923, 25] width 10 height 10
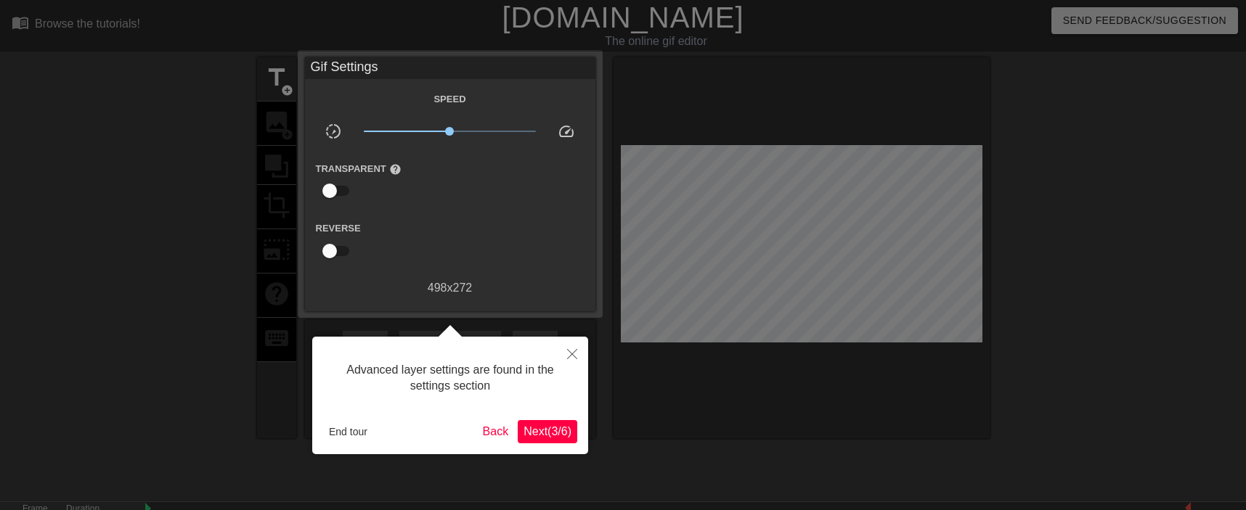
scroll to position [36, 0]
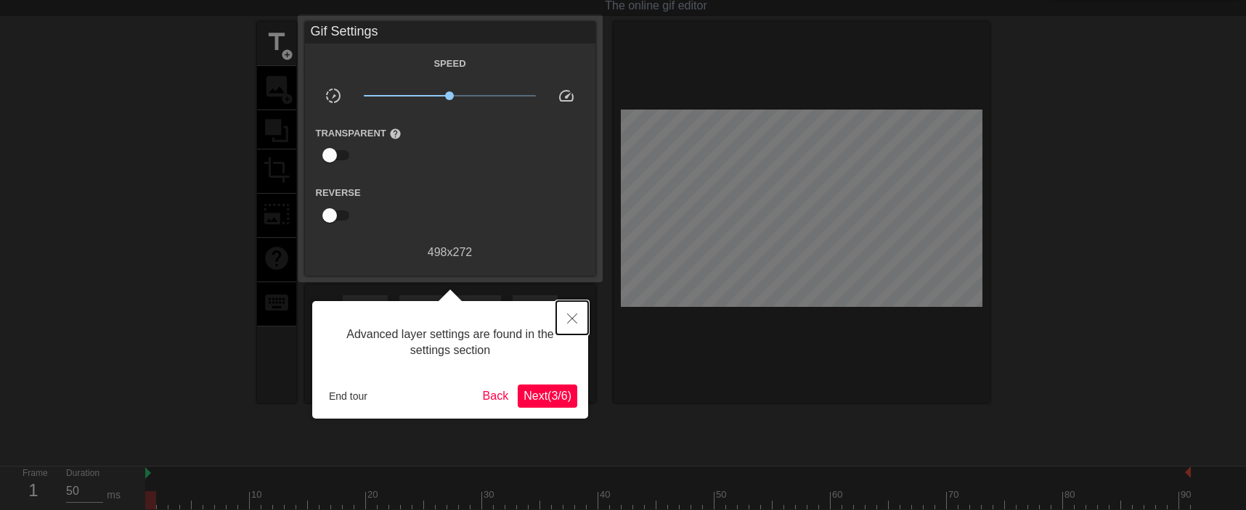
click at [573, 329] on button "Close" at bounding box center [572, 317] width 32 height 33
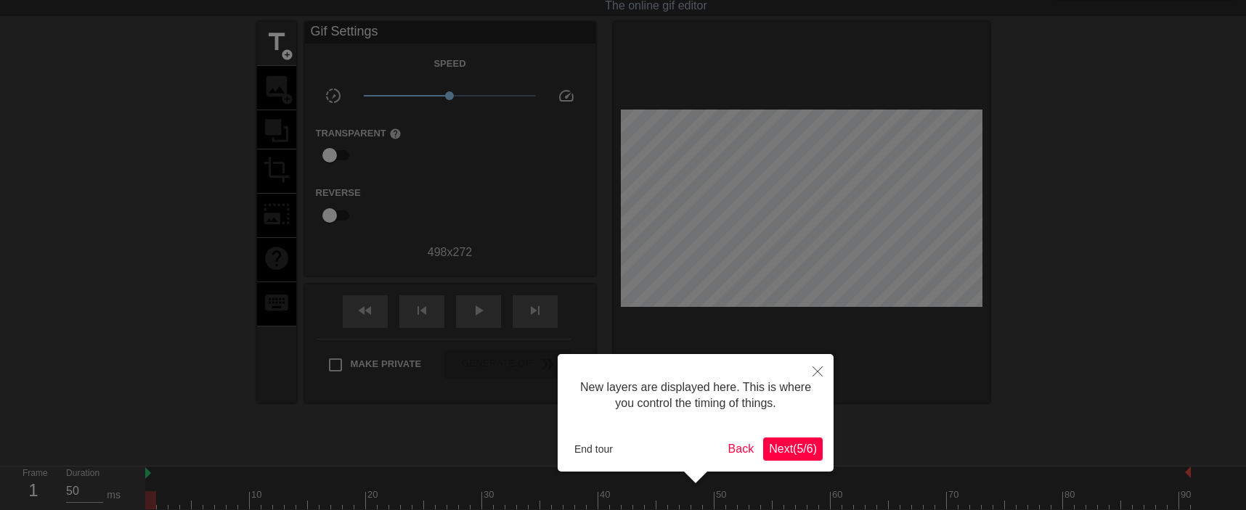
scroll to position [12, 0]
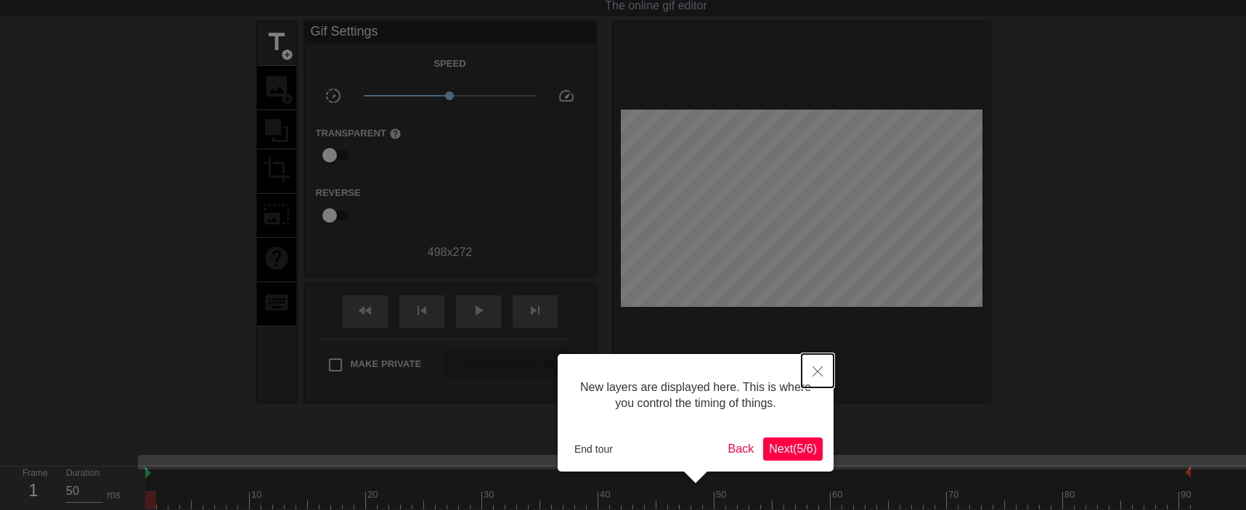
click at [818, 375] on icon "Close" at bounding box center [817, 372] width 10 height 10
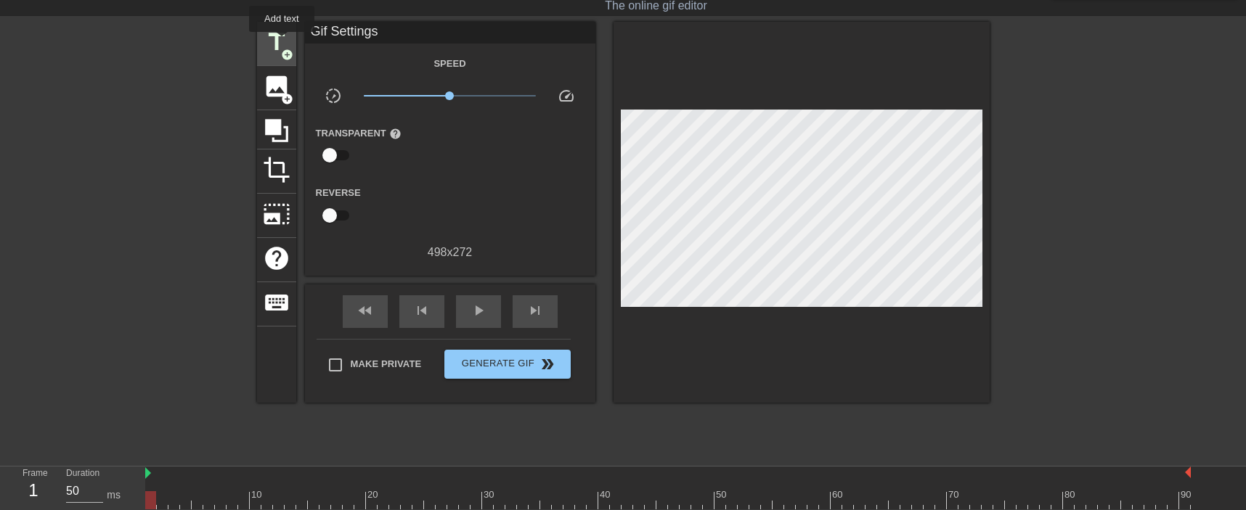
click at [282, 42] on span "title" at bounding box center [277, 42] width 28 height 28
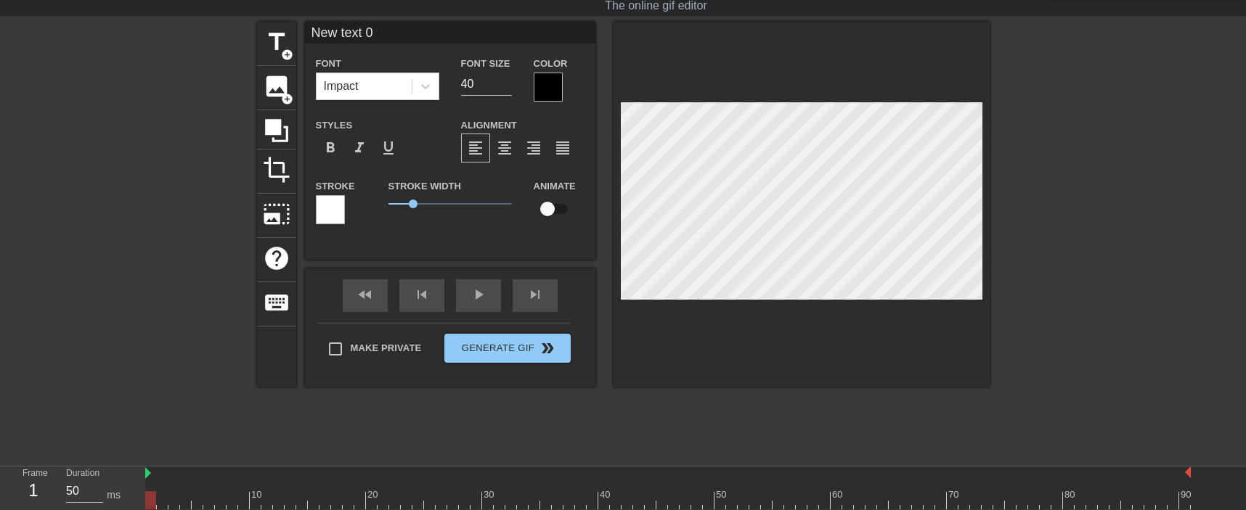
scroll to position [0, 2]
type input "N"
type textarea "N"
type input "N"
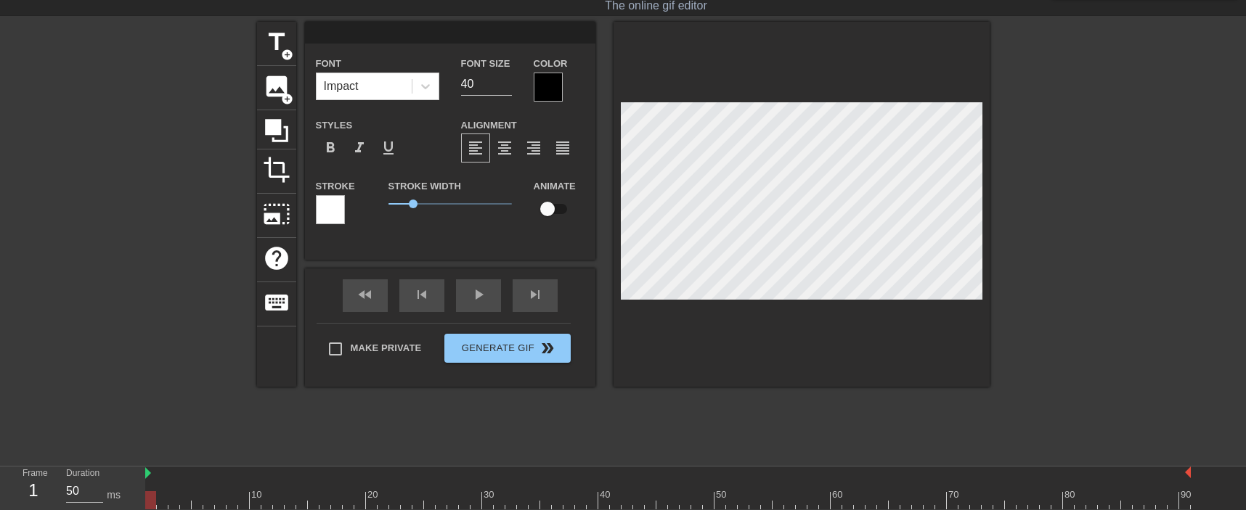
type textarea "N"
type input "Ne"
type textarea "Ne"
type input "New"
type textarea "New"
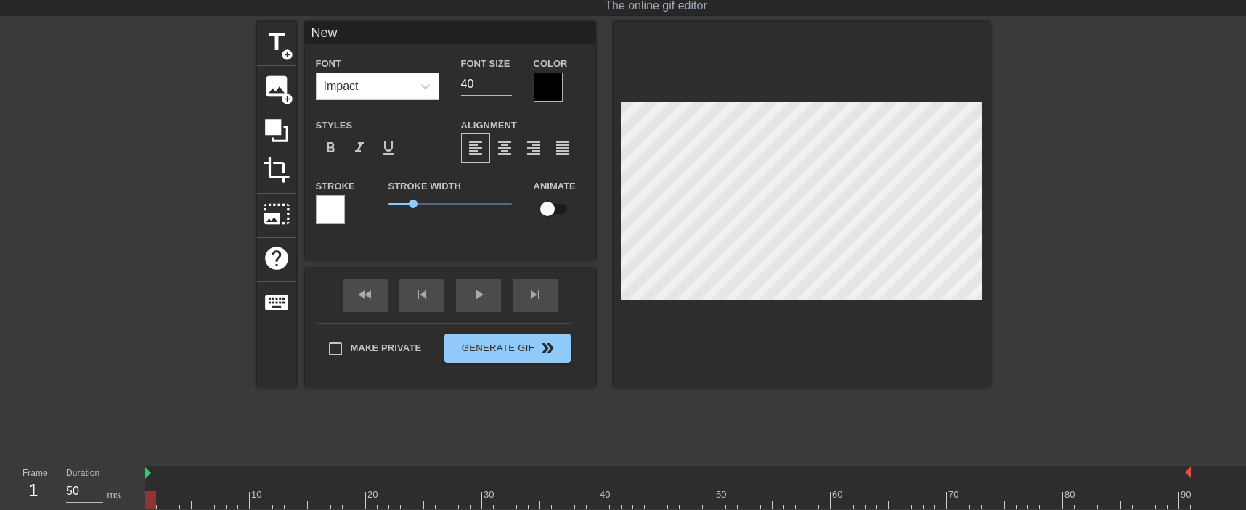
type input "New"
type textarea "New"
type input "New p"
type textarea "New p"
type input "New pr"
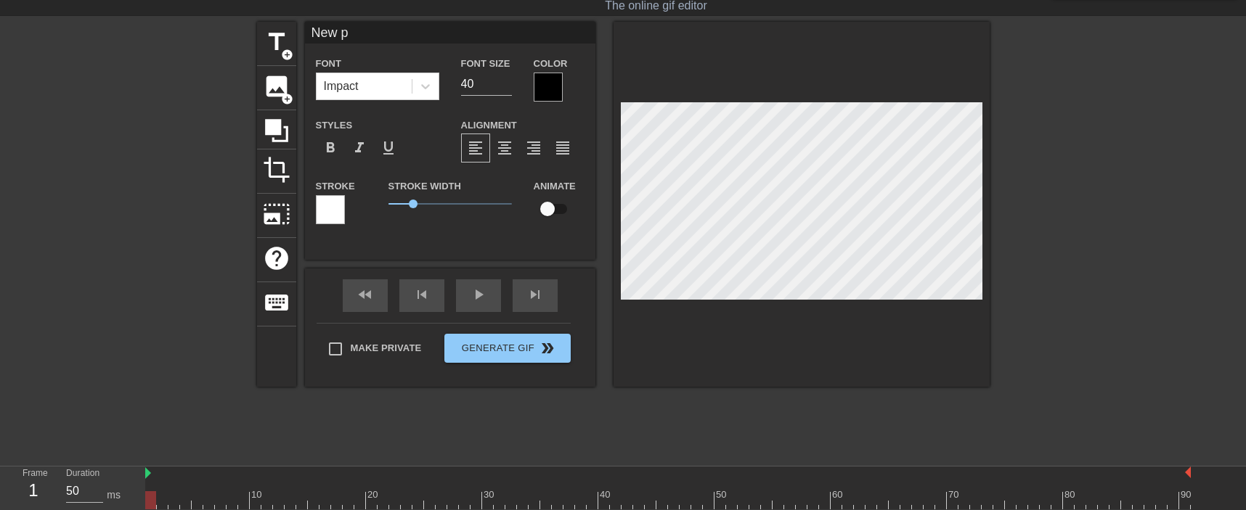
type textarea "New pr"
type input "New pro"
type textarea "New pro"
type input "New proj"
type textarea "New proj"
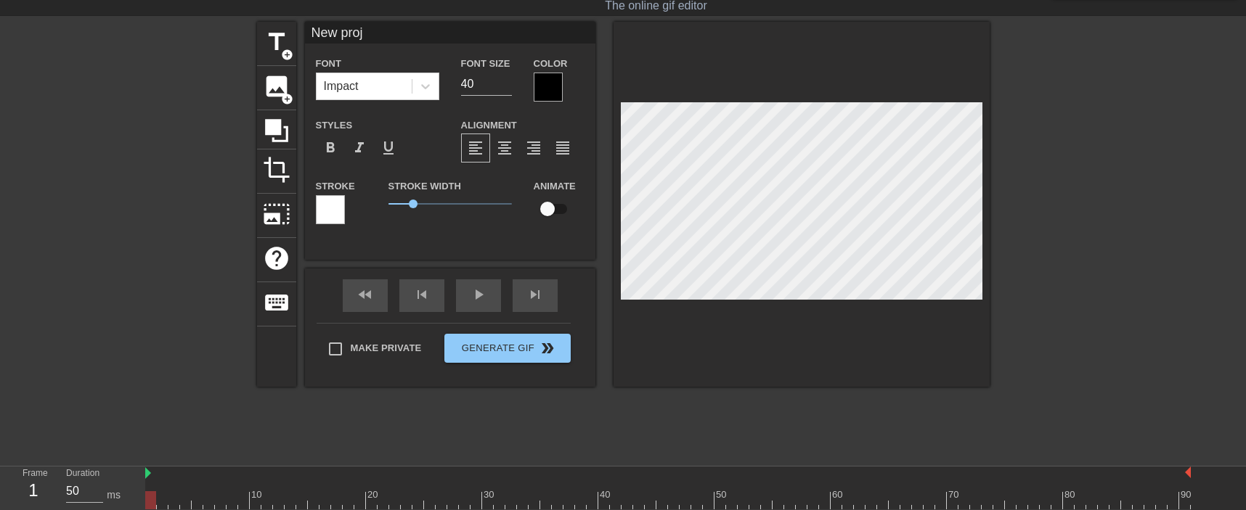
type input "New proje"
type textarea "New proje"
type input "New projec"
type textarea "New projec"
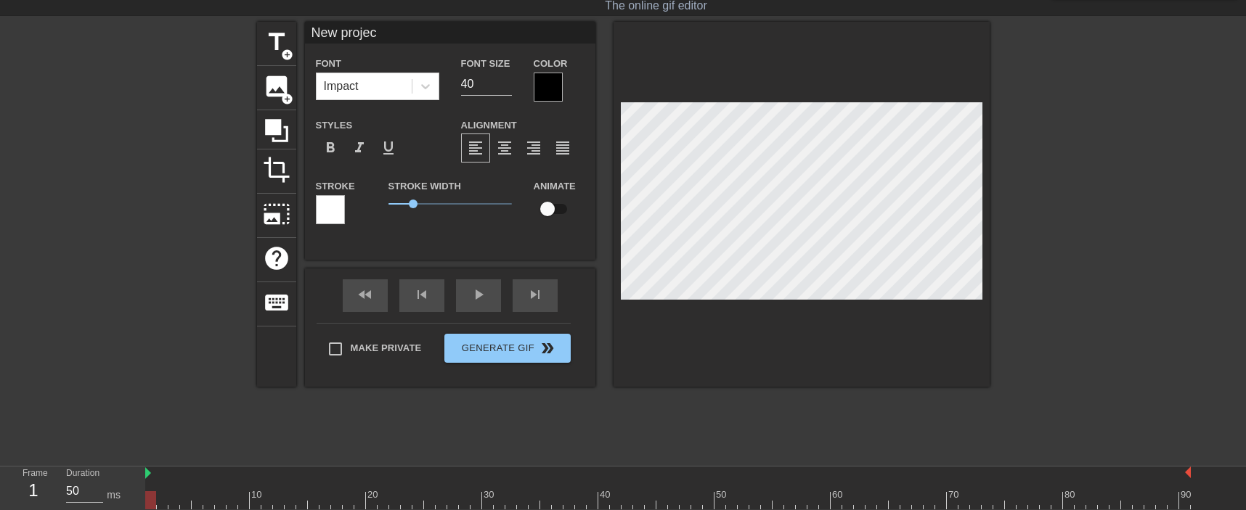
type input "New project"
type textarea "New project"
click at [542, 96] on div at bounding box center [548, 87] width 29 height 29
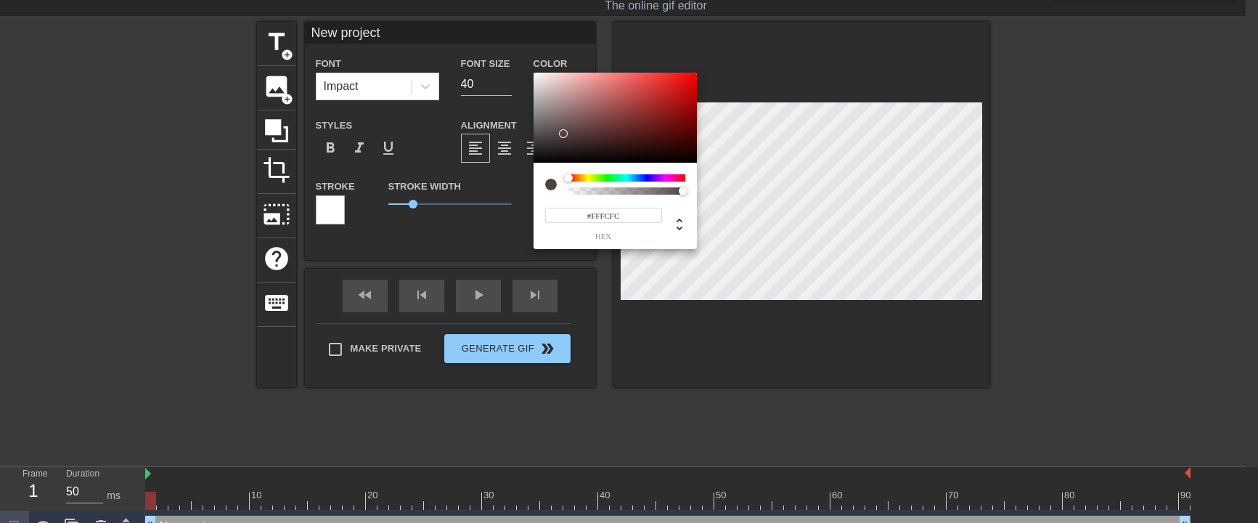
type input "#FFFFFF"
drag, startPoint x: 563, startPoint y: 128, endPoint x: 524, endPoint y: 44, distance: 92.9
click at [534, 73] on div at bounding box center [615, 118] width 163 height 90
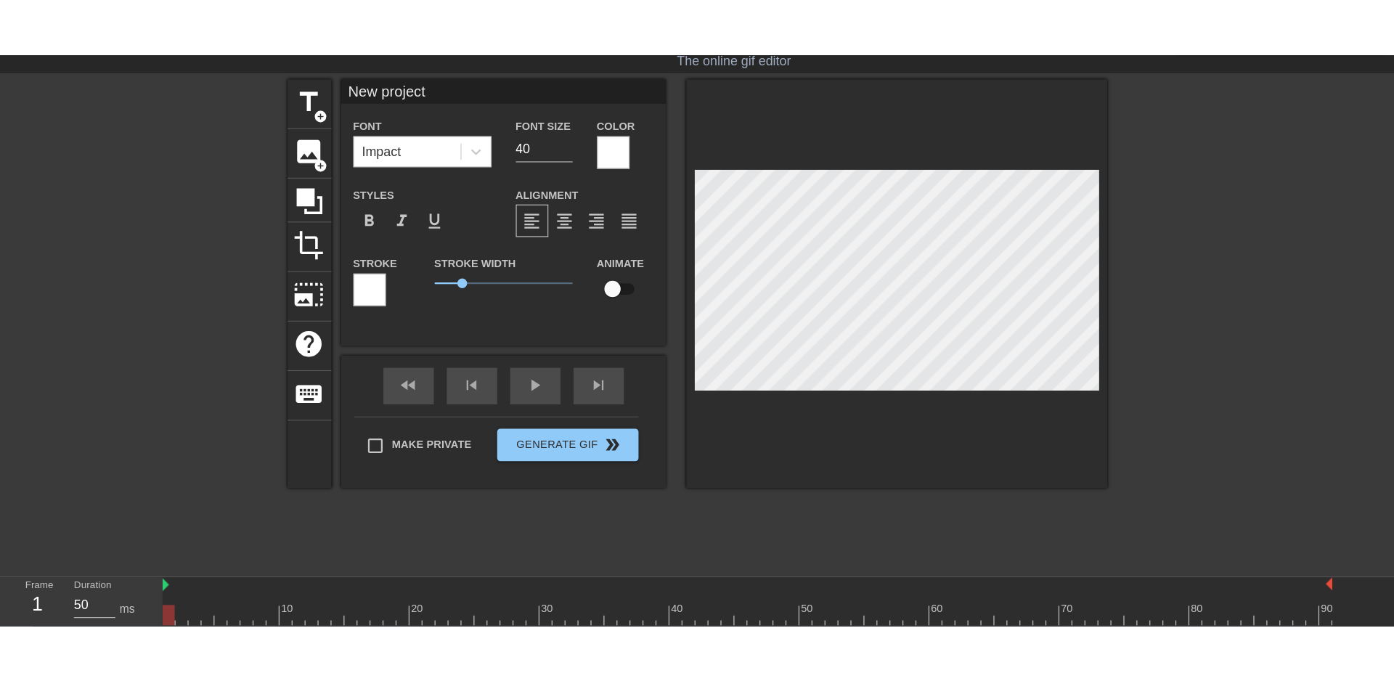
scroll to position [0, 0]
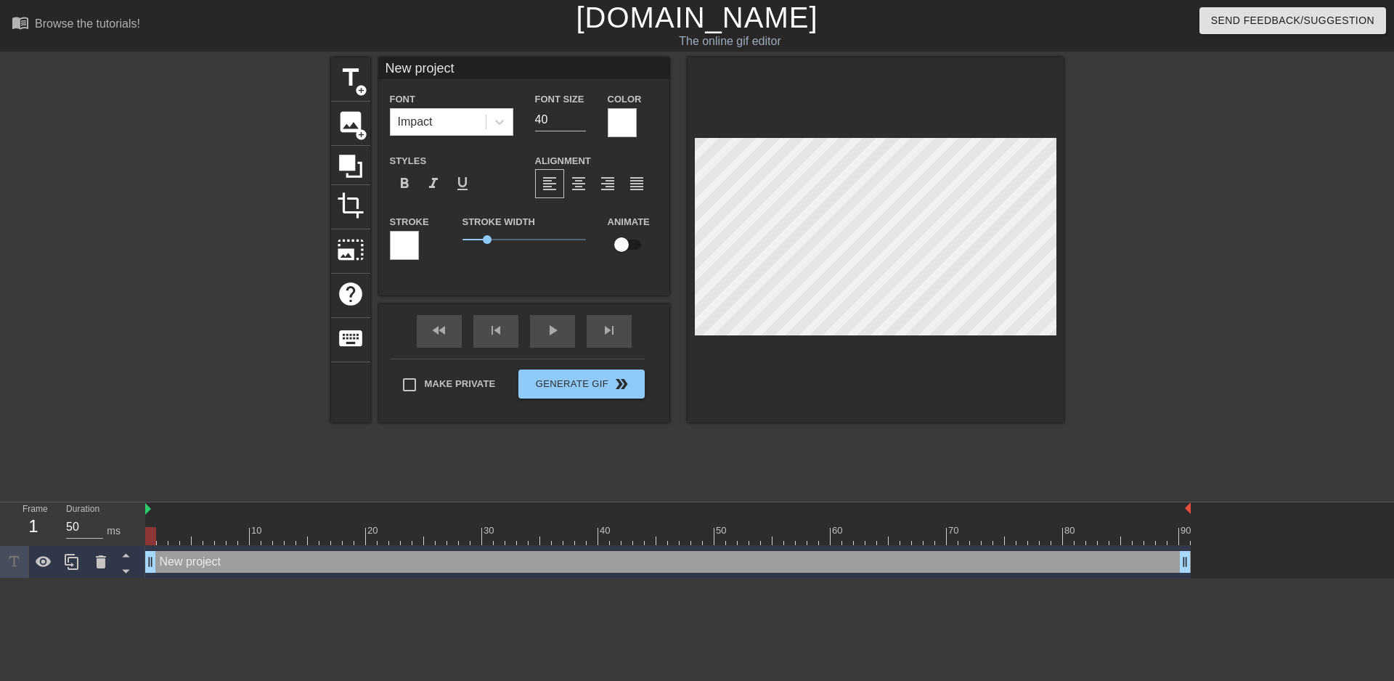
click at [411, 242] on div at bounding box center [404, 245] width 29 height 29
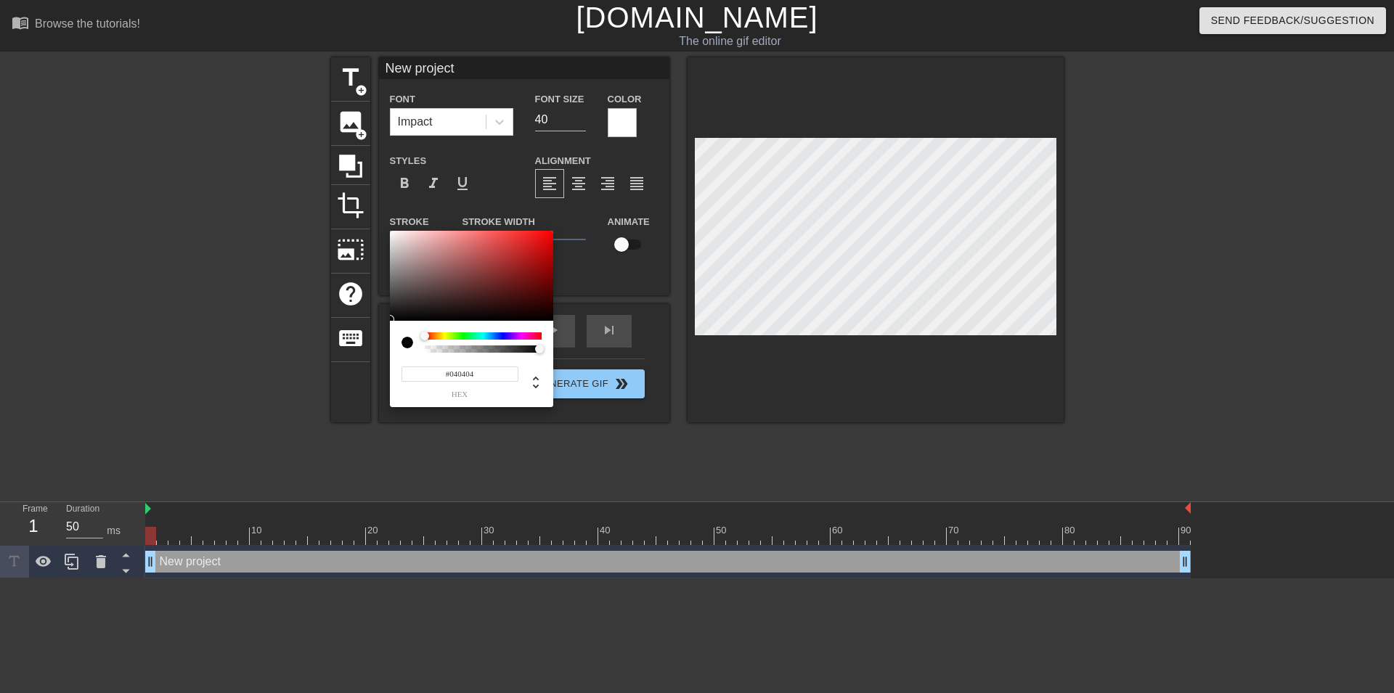
type input "#000000"
drag, startPoint x: 396, startPoint y: 316, endPoint x: 367, endPoint y: 335, distance: 34.9
click at [390, 321] on div at bounding box center [471, 276] width 163 height 90
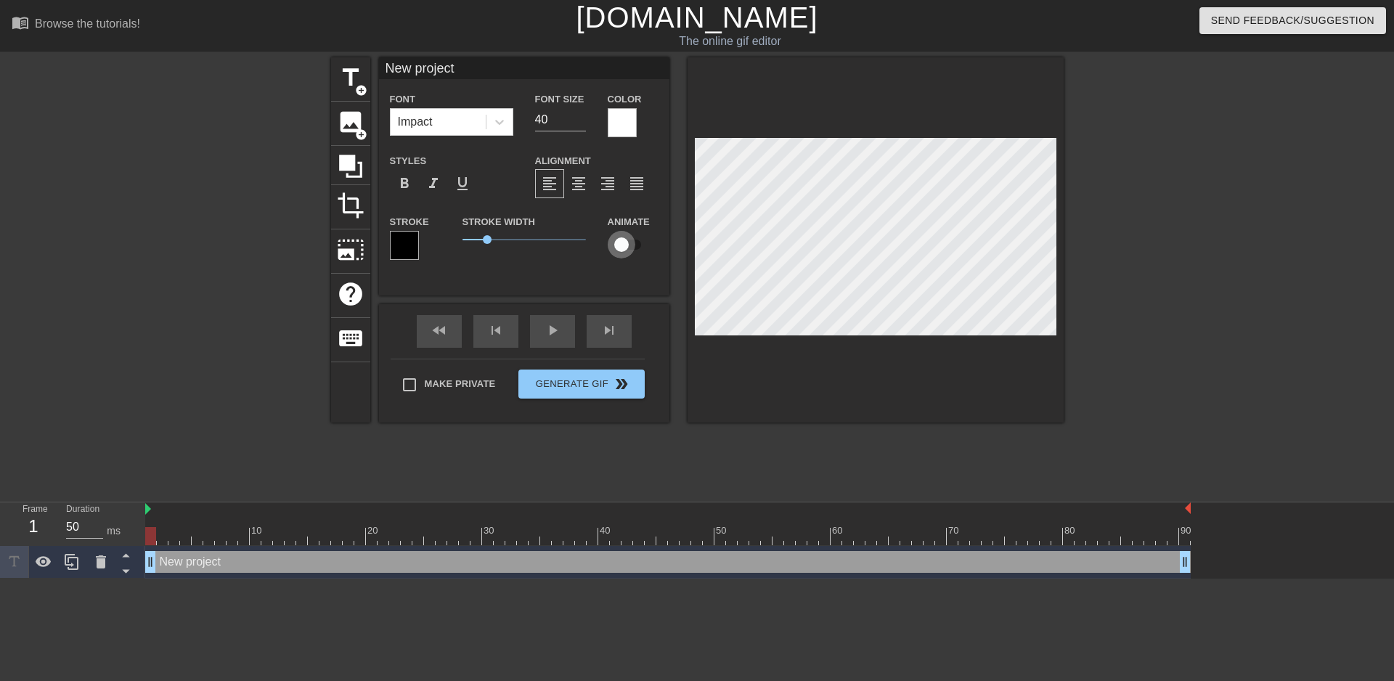
click at [626, 247] on input "checkbox" at bounding box center [621, 245] width 83 height 28
checkbox input "true"
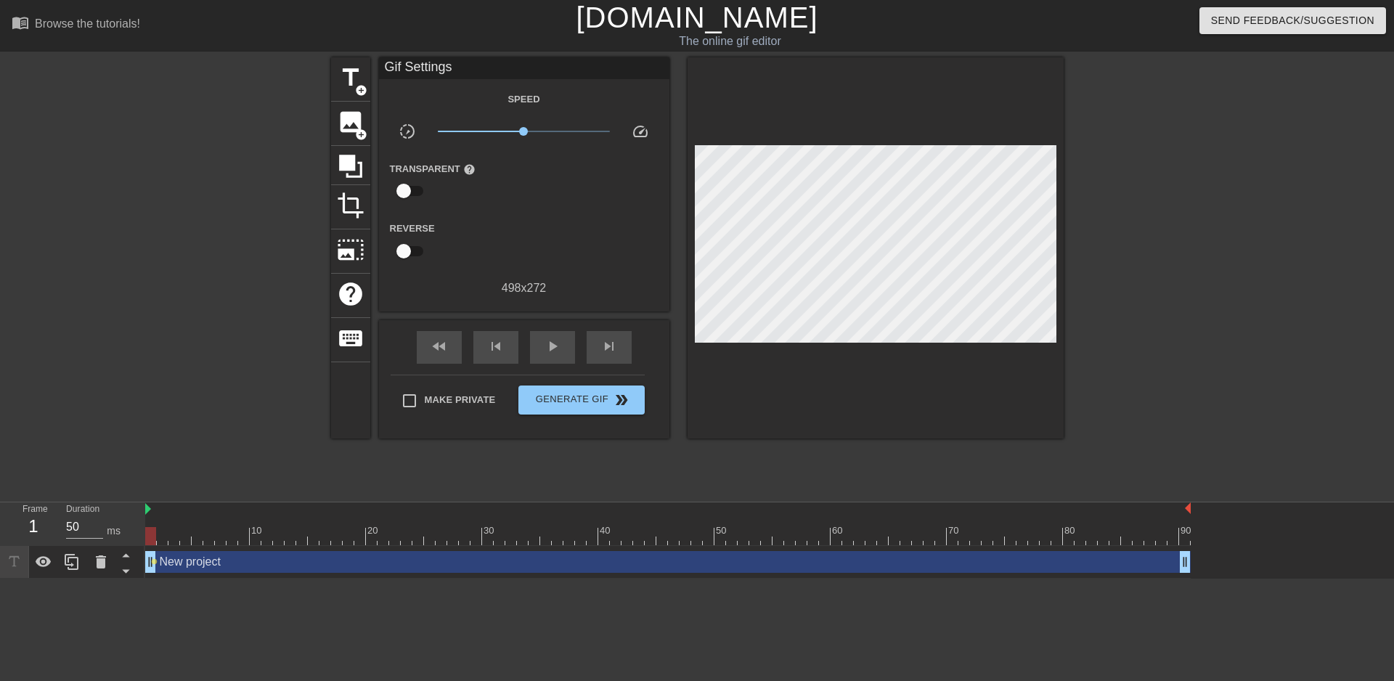
click at [872, 379] on div at bounding box center [875, 247] width 376 height 381
click at [358, 84] on span "add_circle" at bounding box center [361, 90] width 12 height 12
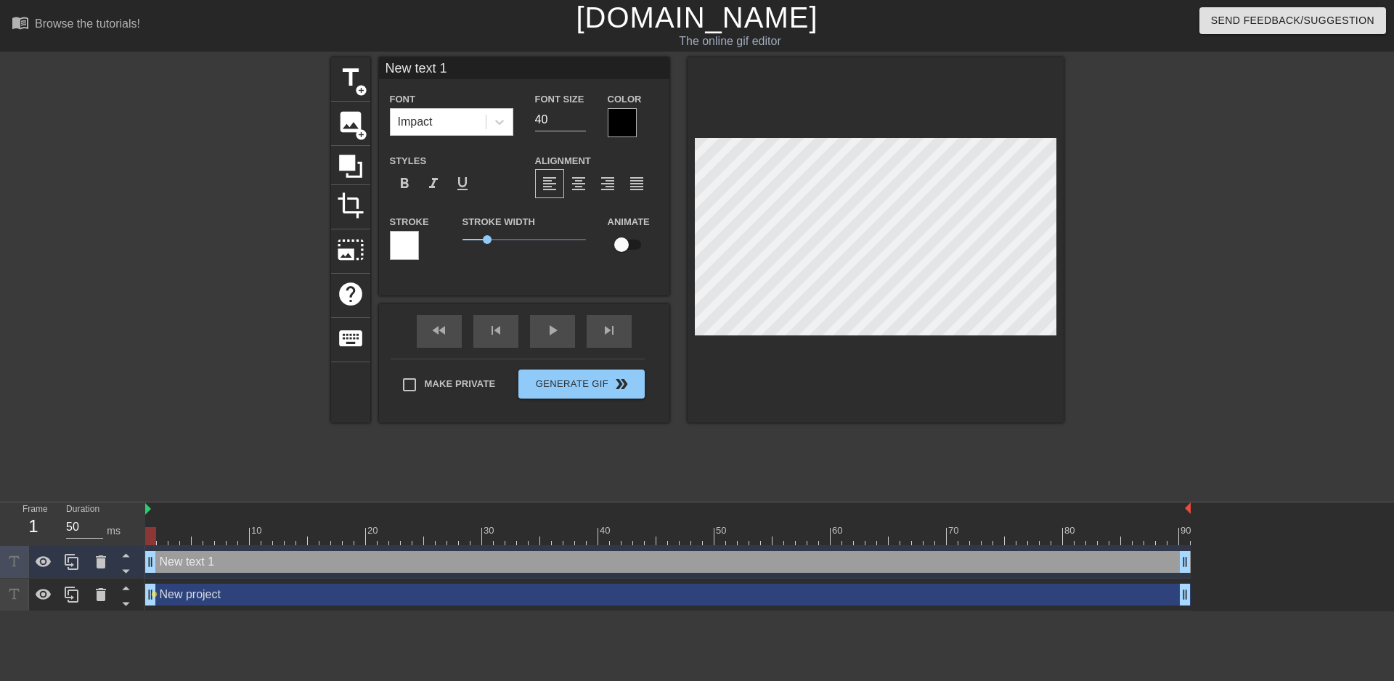
scroll to position [0, 1]
type input "M"
type textarea "M"
type input "Me"
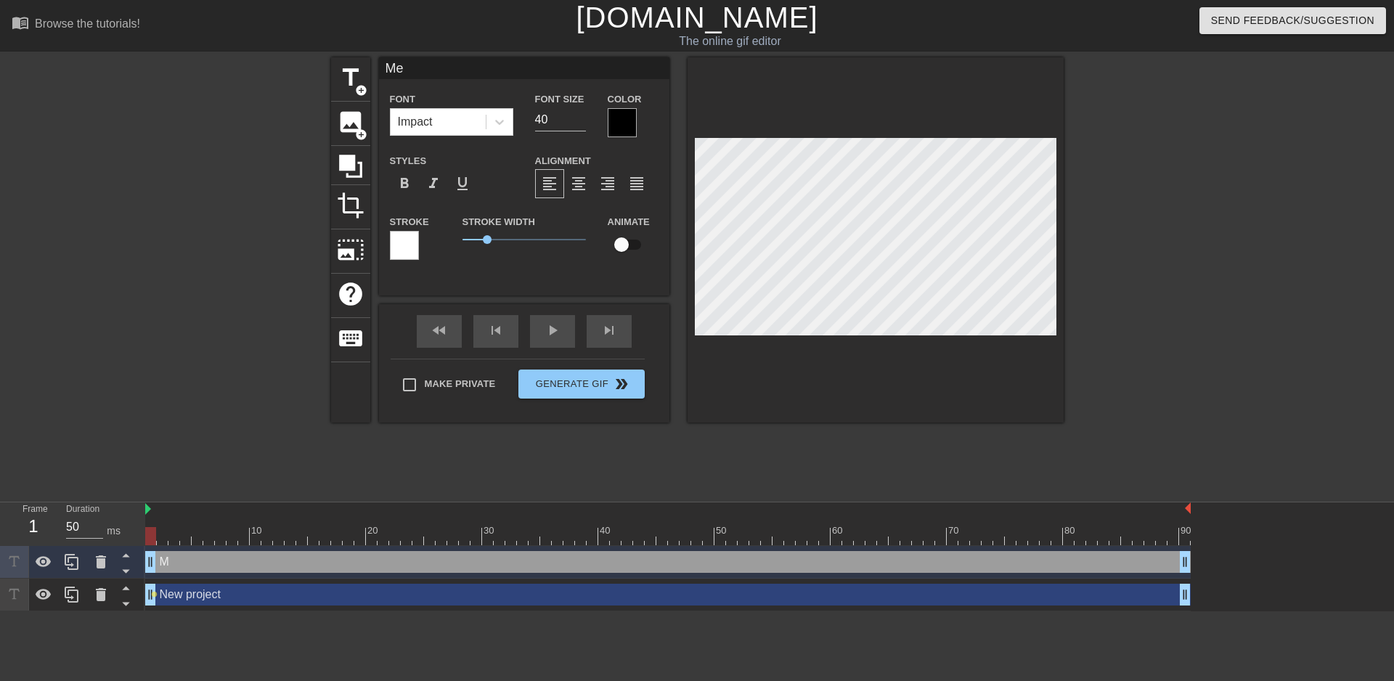
type textarea "Me"
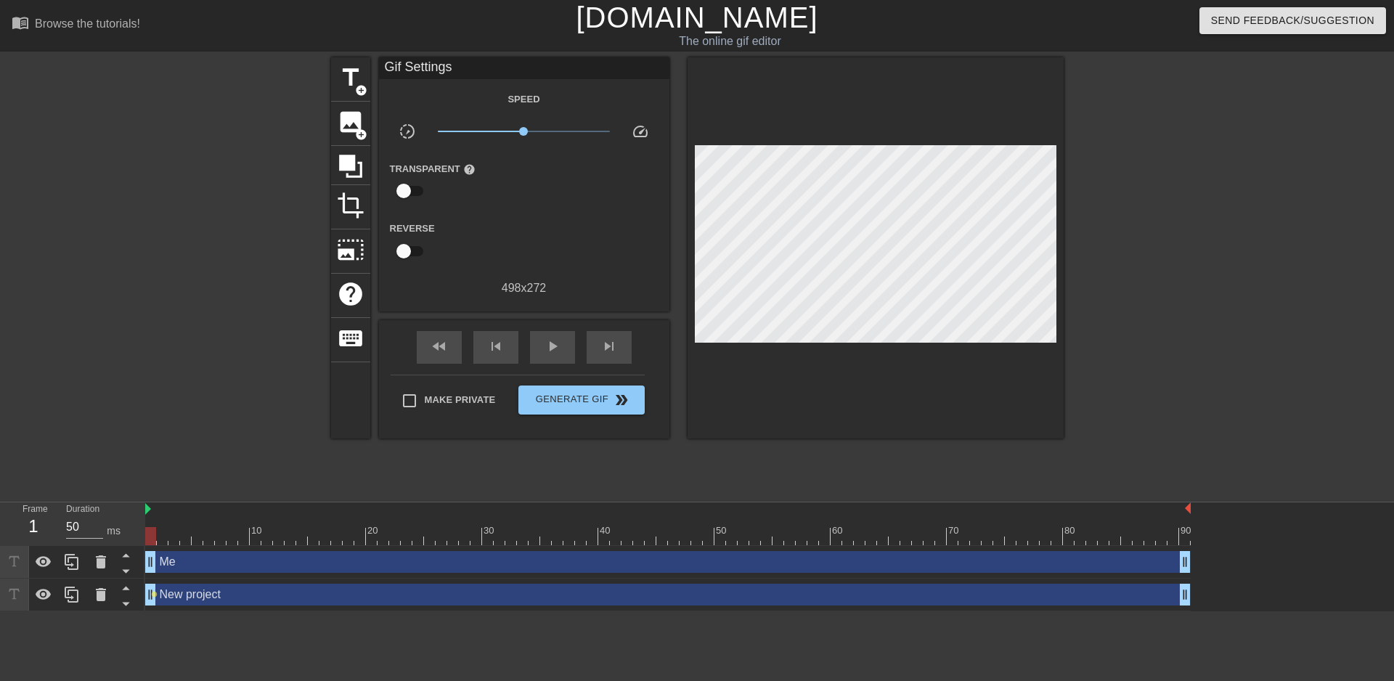
click at [896, 380] on div at bounding box center [875, 247] width 376 height 381
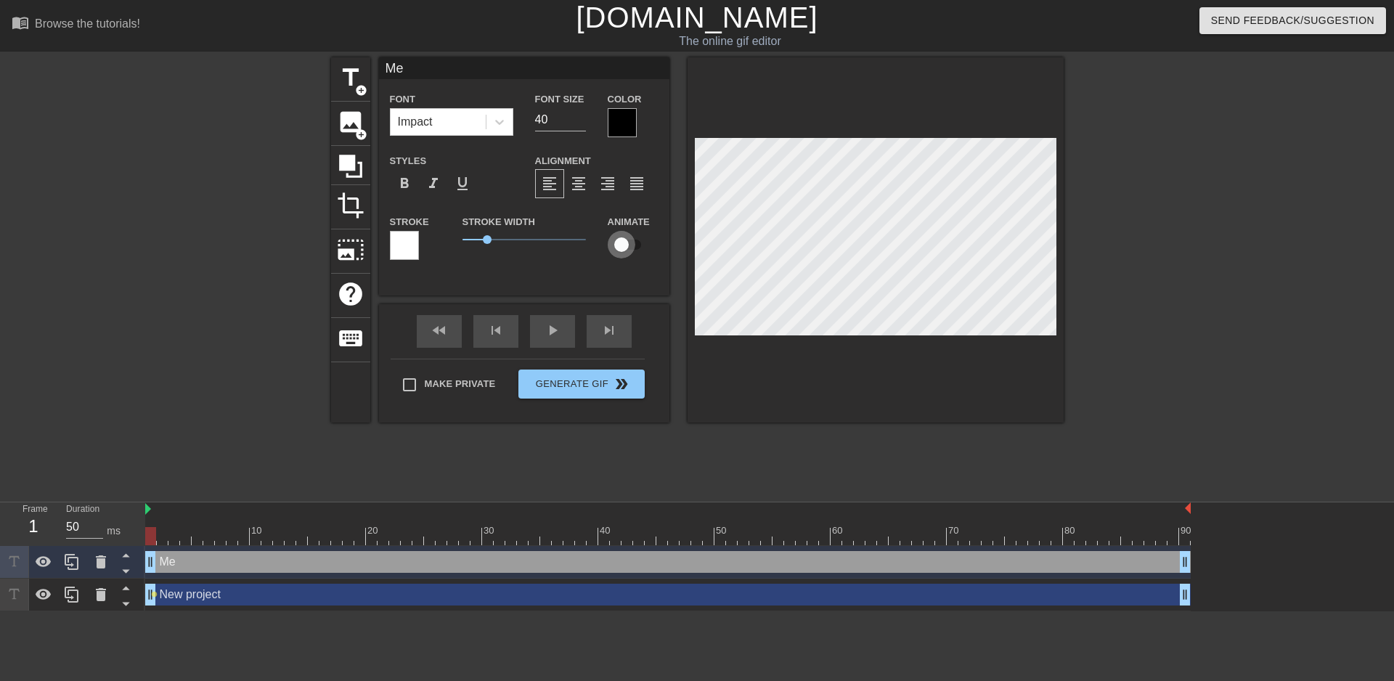
click at [626, 240] on input "checkbox" at bounding box center [621, 245] width 83 height 28
checkbox input "true"
click at [628, 123] on div at bounding box center [622, 122] width 29 height 29
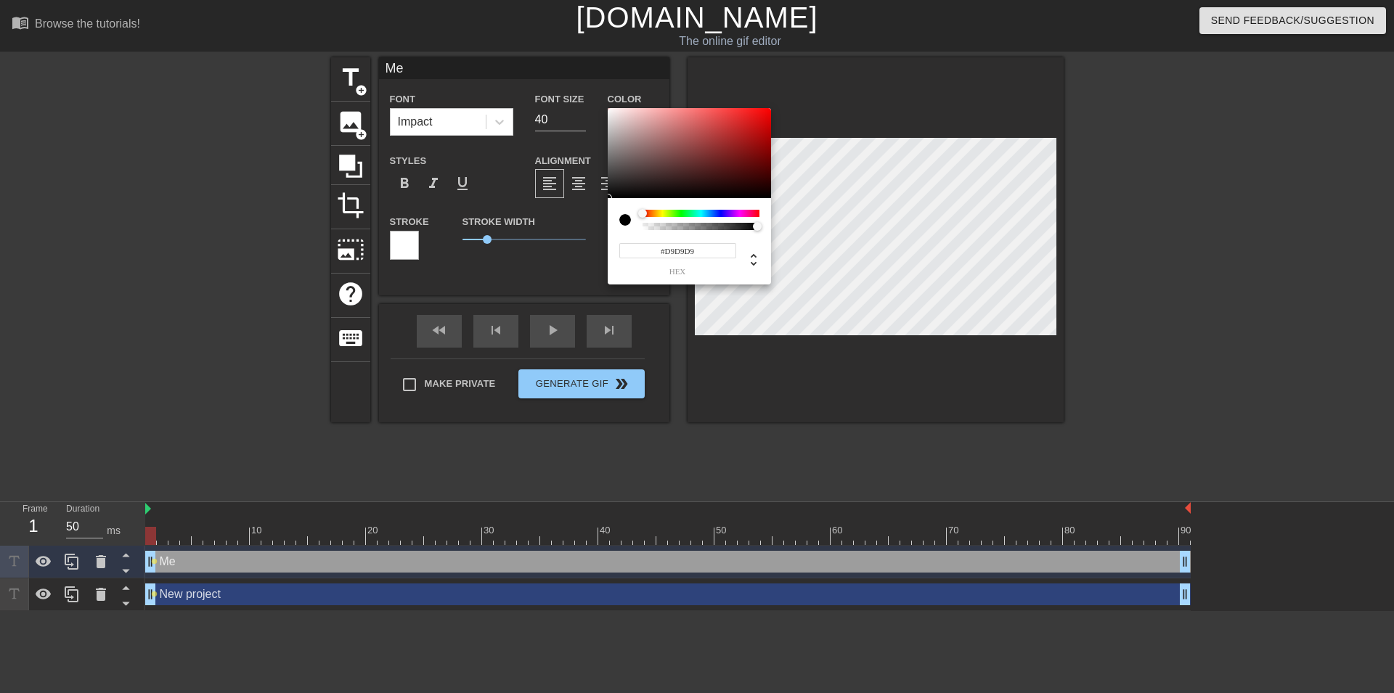
type input "#FFFFFF"
drag, startPoint x: 613, startPoint y: 144, endPoint x: 569, endPoint y: 79, distance: 78.3
click at [608, 108] on div at bounding box center [689, 153] width 163 height 90
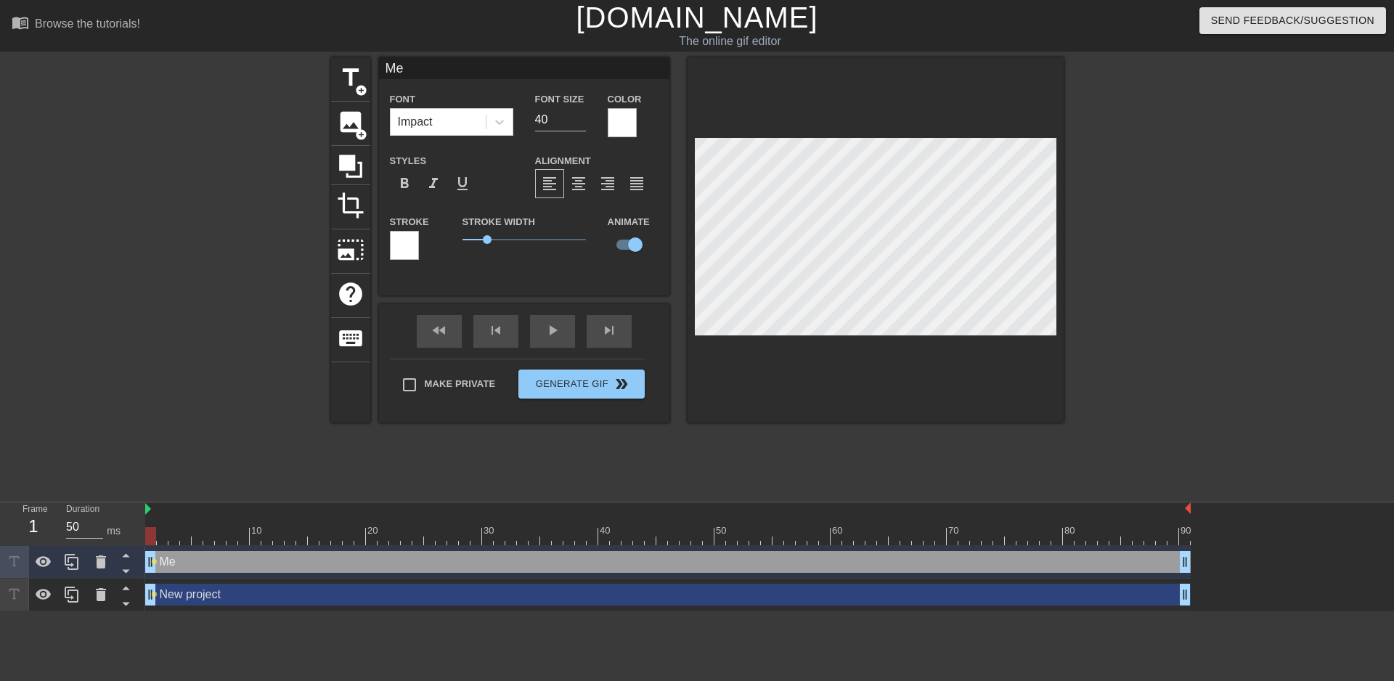
click at [397, 245] on div at bounding box center [404, 245] width 29 height 29
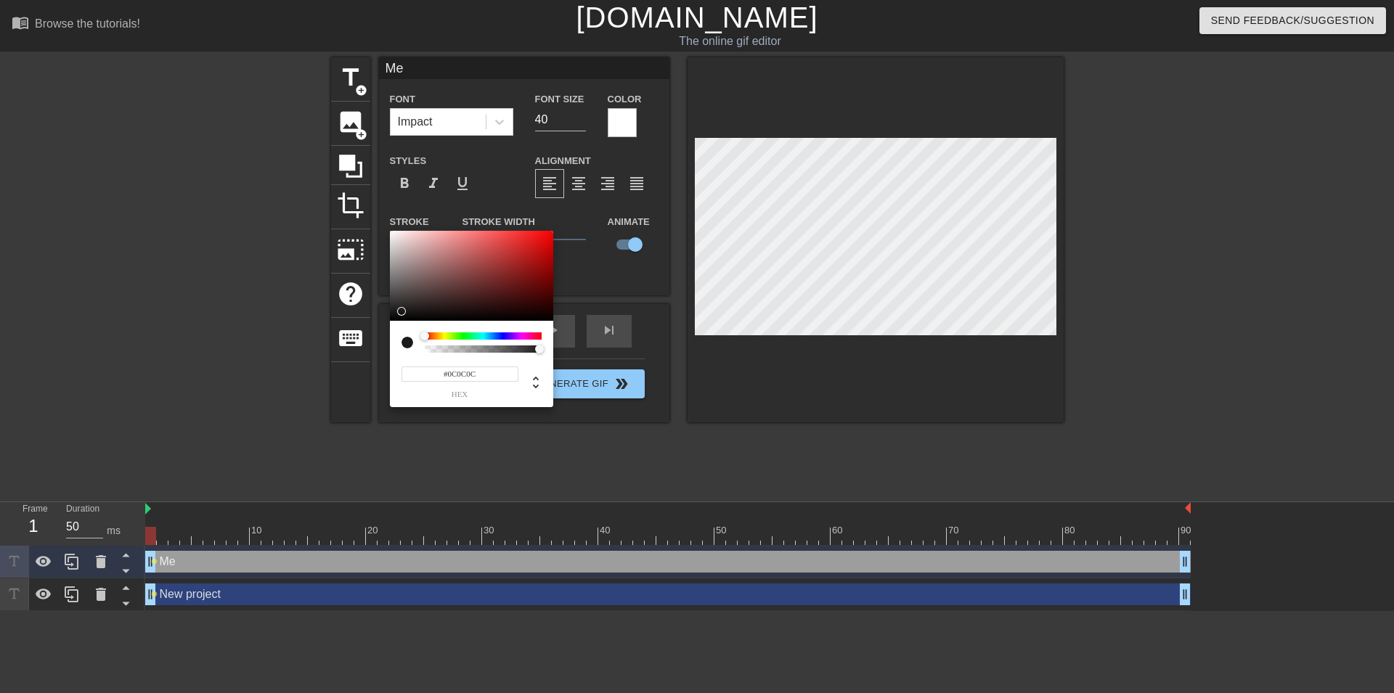
type input "#000000"
drag, startPoint x: 438, startPoint y: 264, endPoint x: 364, endPoint y: 338, distance: 104.2
click at [390, 321] on div at bounding box center [471, 276] width 163 height 90
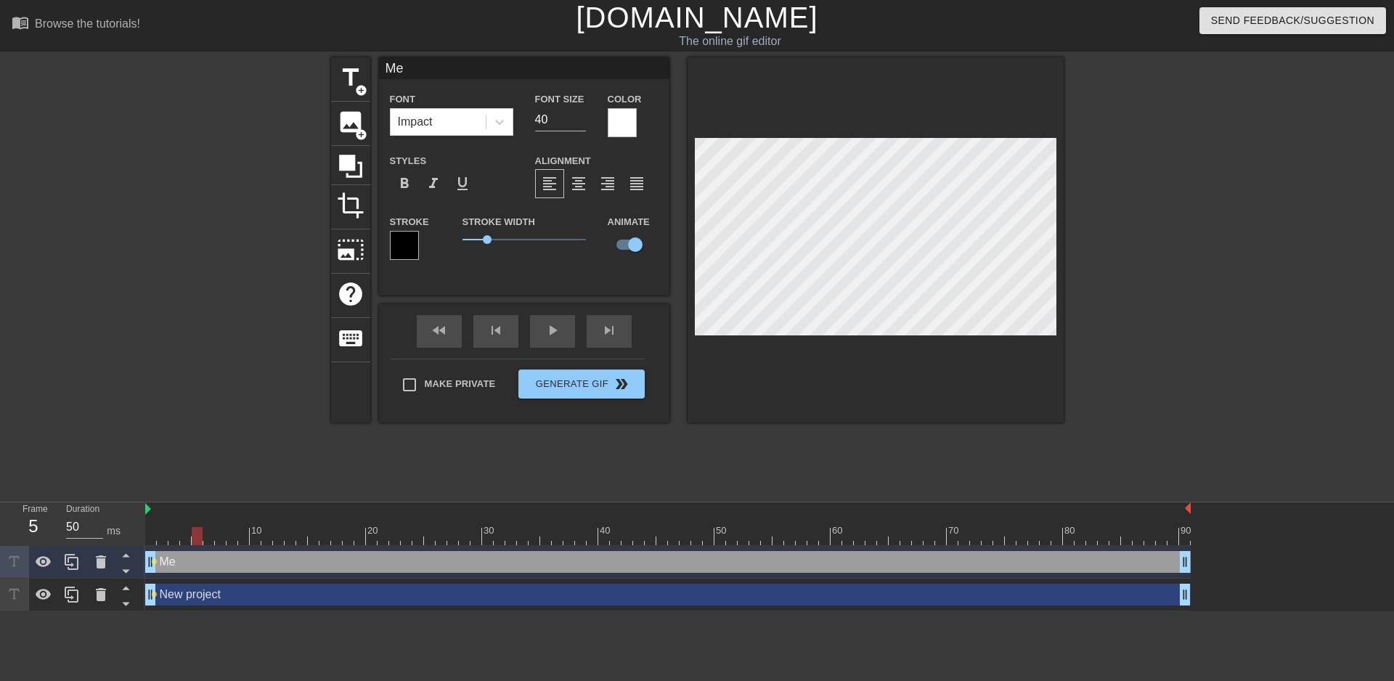
drag, startPoint x: 152, startPoint y: 535, endPoint x: 193, endPoint y: 536, distance: 41.4
click at [193, 536] on div at bounding box center [197, 536] width 11 height 18
drag, startPoint x: 194, startPoint y: 536, endPoint x: 224, endPoint y: 539, distance: 29.9
click at [224, 539] on div at bounding box center [220, 536] width 11 height 18
drag, startPoint x: 223, startPoint y: 539, endPoint x: 263, endPoint y: 542, distance: 40.1
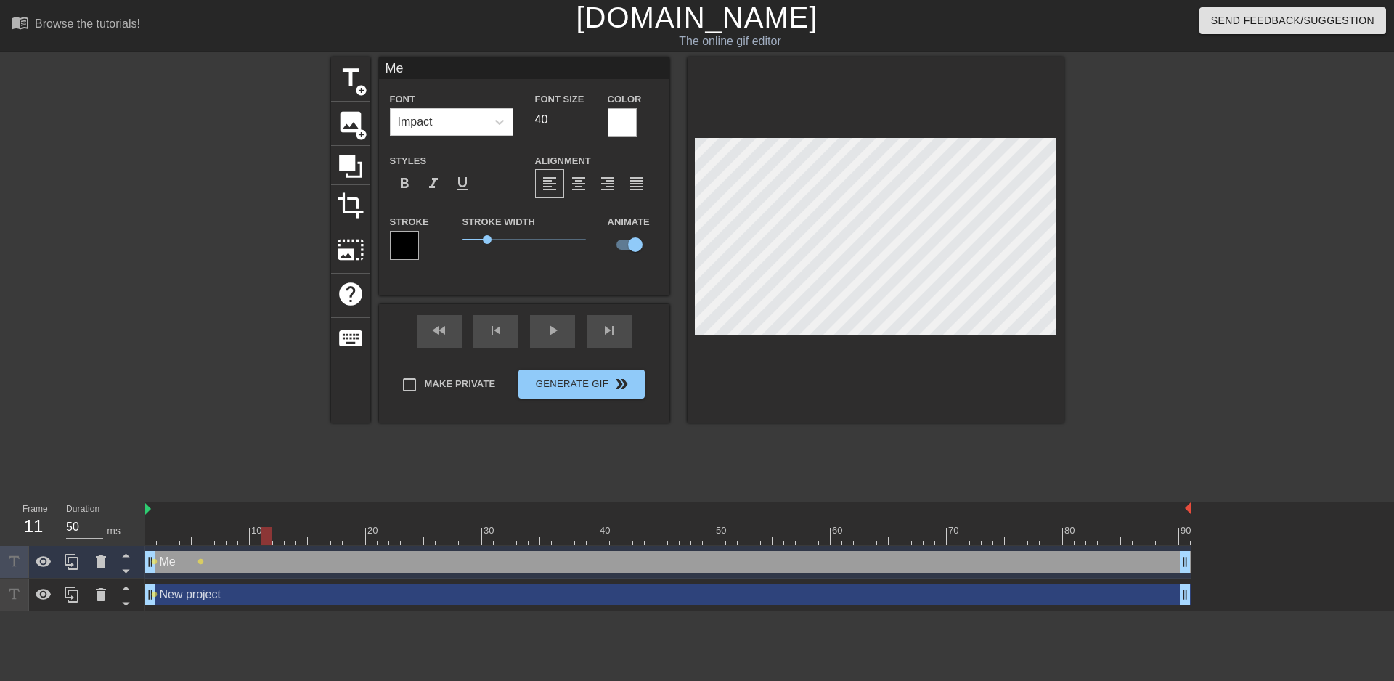
click at [263, 542] on div at bounding box center [266, 536] width 11 height 18
drag, startPoint x: 269, startPoint y: 538, endPoint x: 280, endPoint y: 539, distance: 10.9
click at [280, 539] on div at bounding box center [278, 536] width 11 height 18
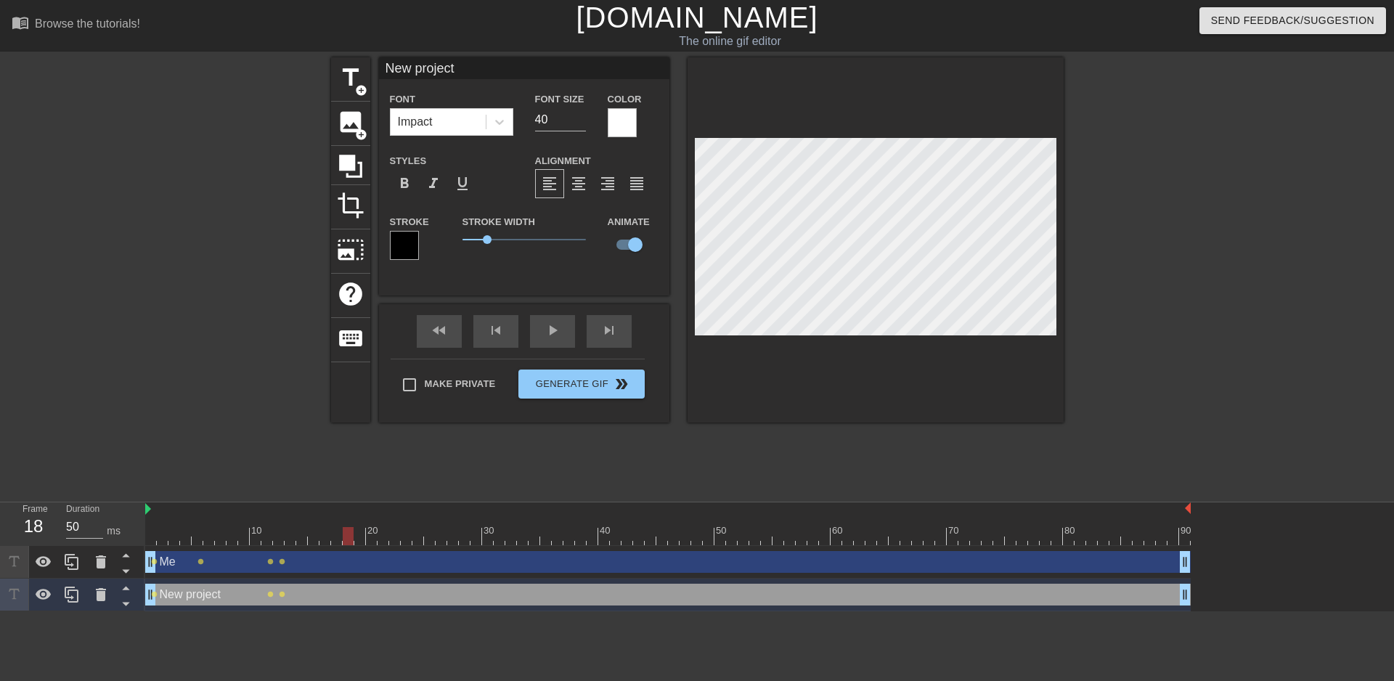
drag, startPoint x: 282, startPoint y: 535, endPoint x: 344, endPoint y: 542, distance: 62.1
click at [344, 542] on div at bounding box center [348, 536] width 11 height 18
click at [687, 228] on div "title add_circle image add_circle crop photo_size_select_large help keyboard Ne…" at bounding box center [697, 239] width 732 height 365
click at [692, 234] on div at bounding box center [875, 239] width 376 height 365
click at [353, 93] on div "title add_circle" at bounding box center [350, 79] width 39 height 44
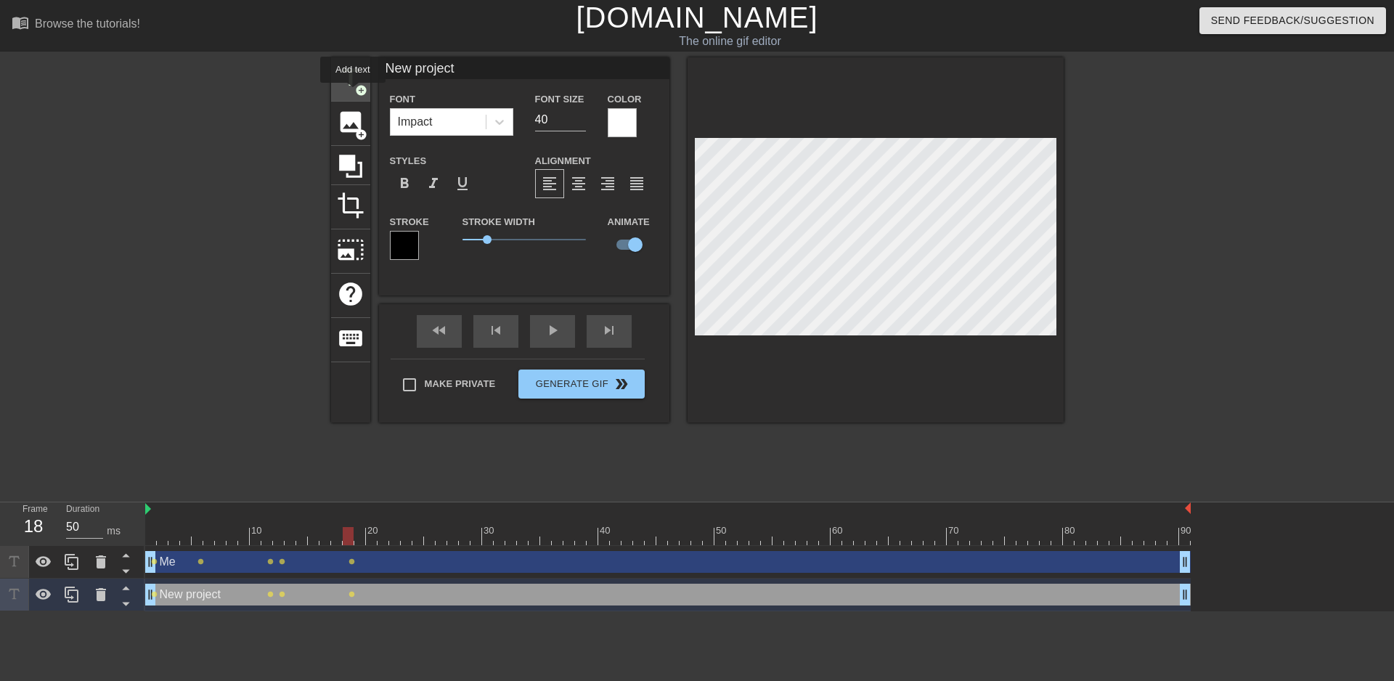
type input "New text 2"
checkbox input "false"
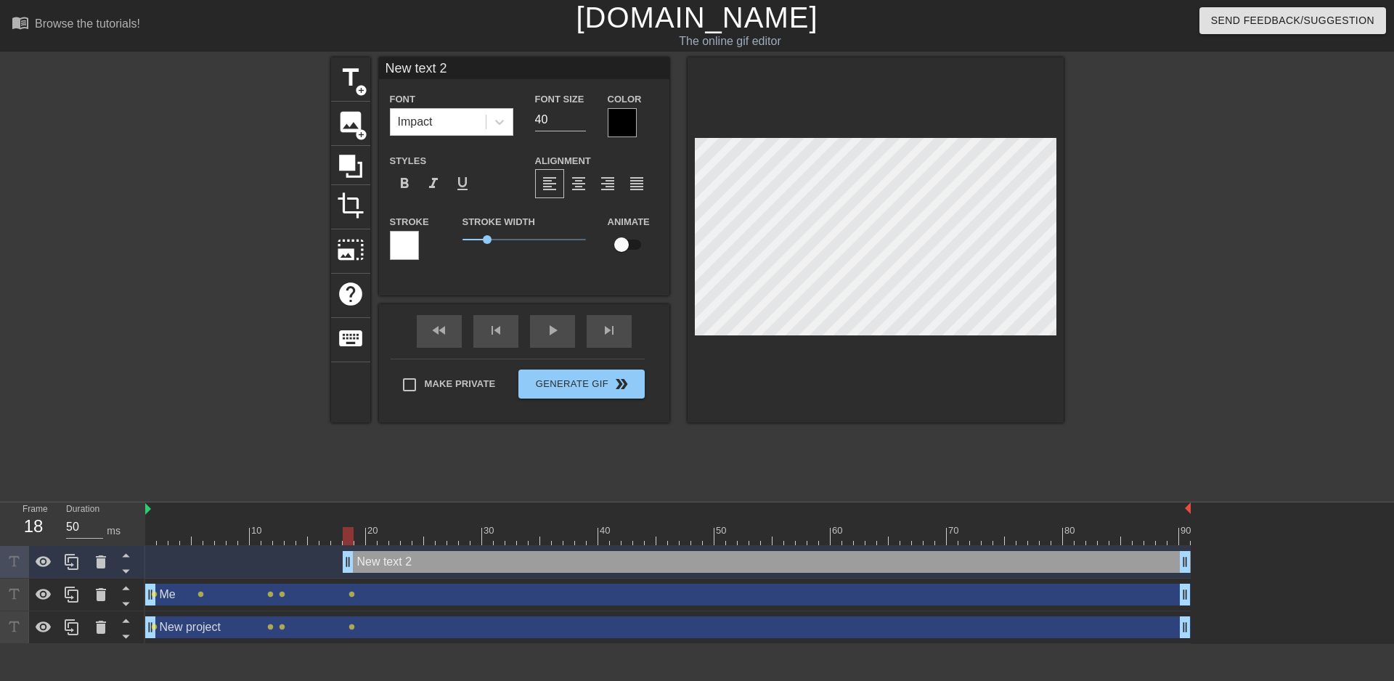
scroll to position [0, 2]
type input "C"
type textarea "C"
type input "Co"
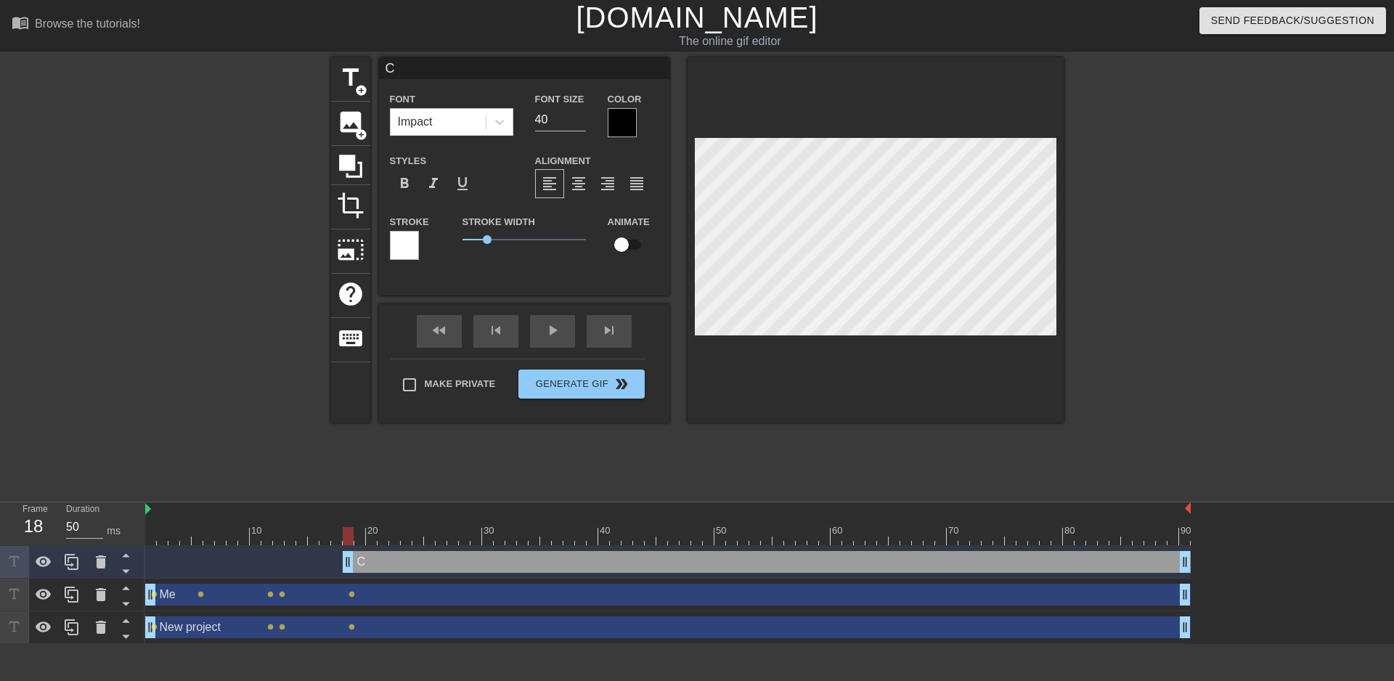
type textarea "Co"
type input "Cow"
type textarea "Cow"
type input "Cowo"
type textarea "Cowo"
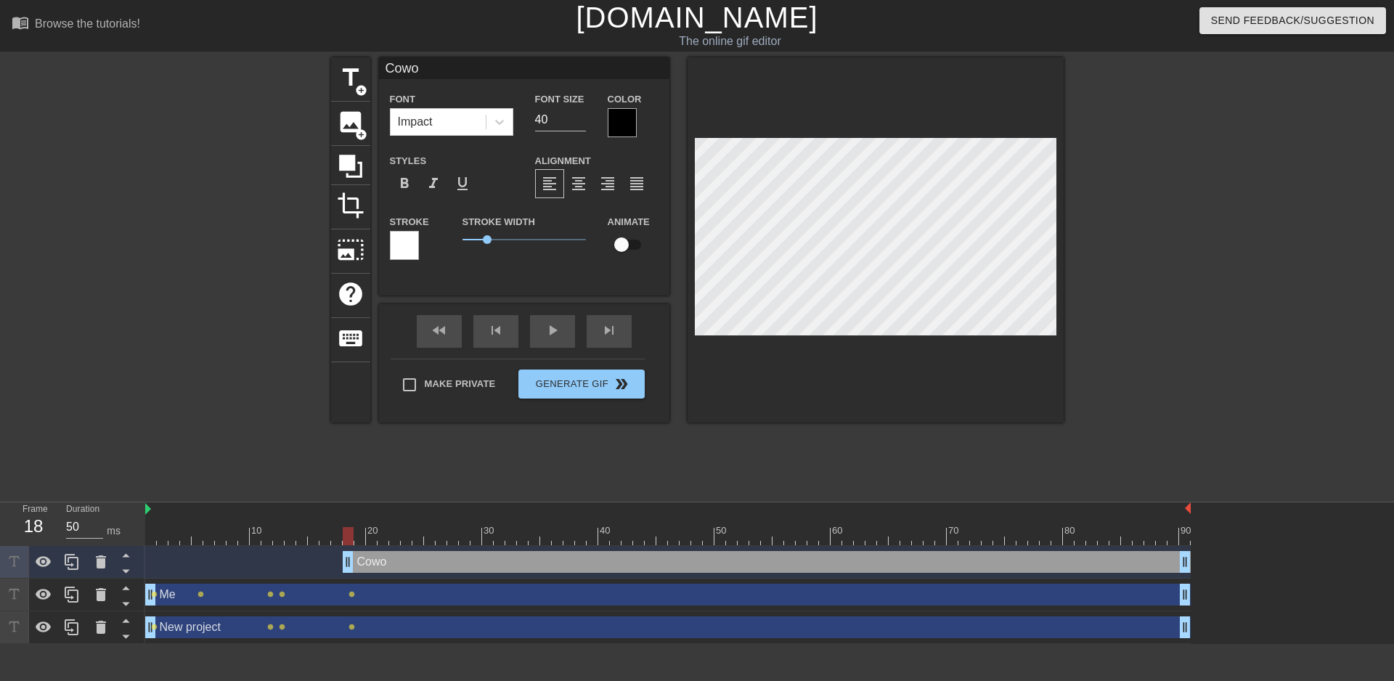
type input "Cowor"
type textarea "Cowor"
type input "Cowork"
type textarea "Cowork"
type input "Coworke"
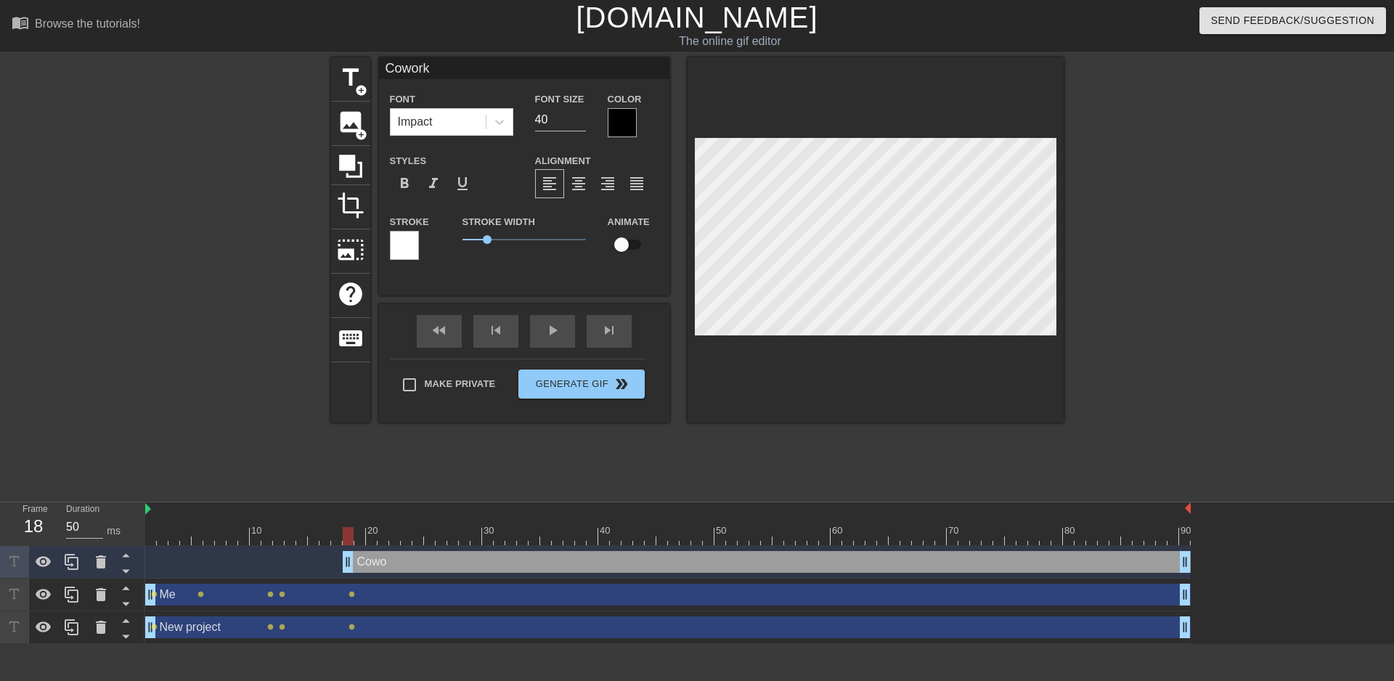
type textarea "Coworke"
type input "Coworker"
type textarea "Coworker"
click at [617, 117] on div at bounding box center [622, 122] width 29 height 29
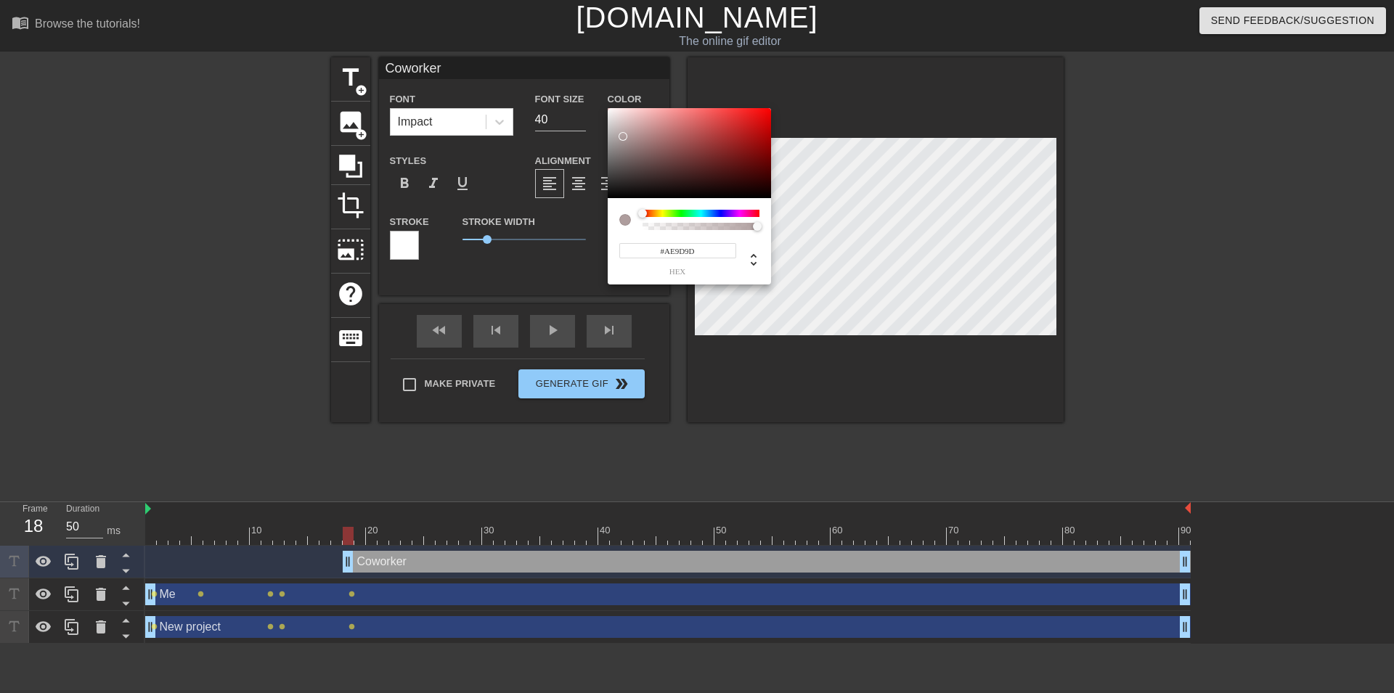
type input "#FFFFFF"
drag, startPoint x: 643, startPoint y: 168, endPoint x: 583, endPoint y: 82, distance: 105.3
click at [608, 108] on div at bounding box center [689, 153] width 163 height 90
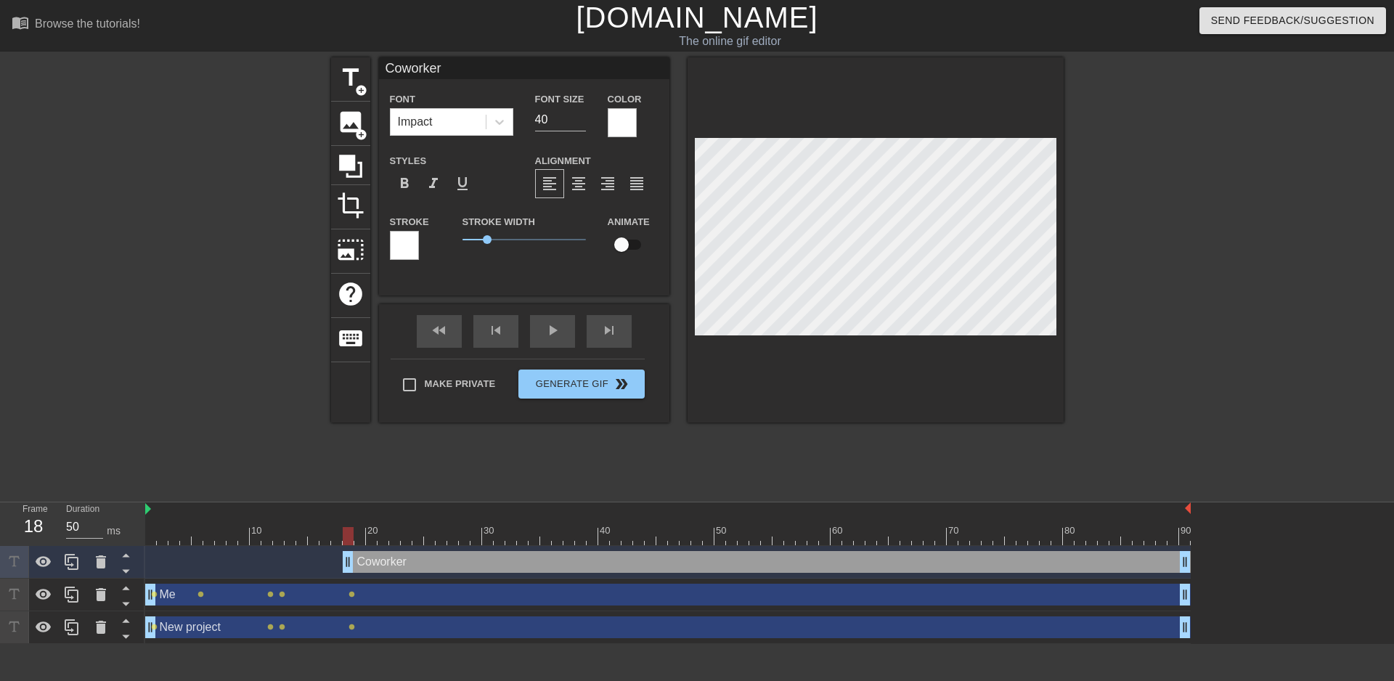
click at [404, 250] on div at bounding box center [404, 245] width 29 height 29
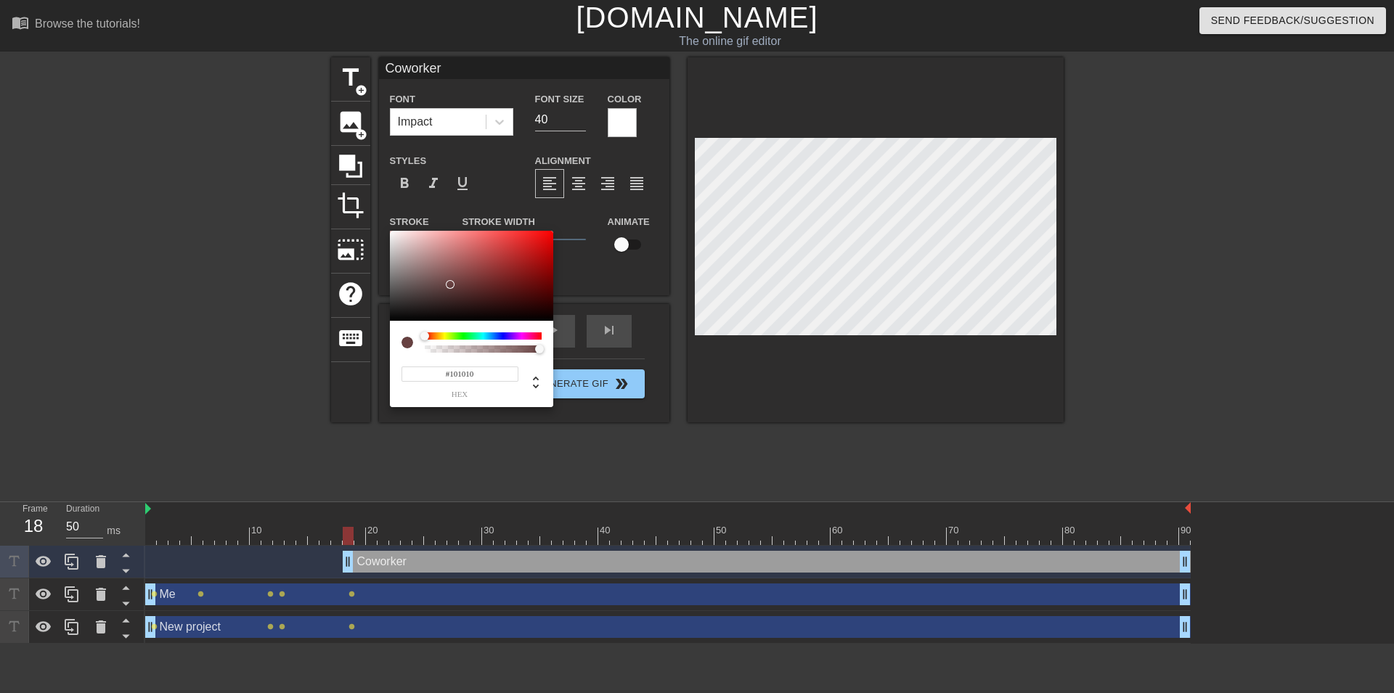
type input "#000000"
drag, startPoint x: 462, startPoint y: 277, endPoint x: 367, endPoint y: 339, distance: 114.0
click at [390, 321] on div at bounding box center [471, 276] width 163 height 90
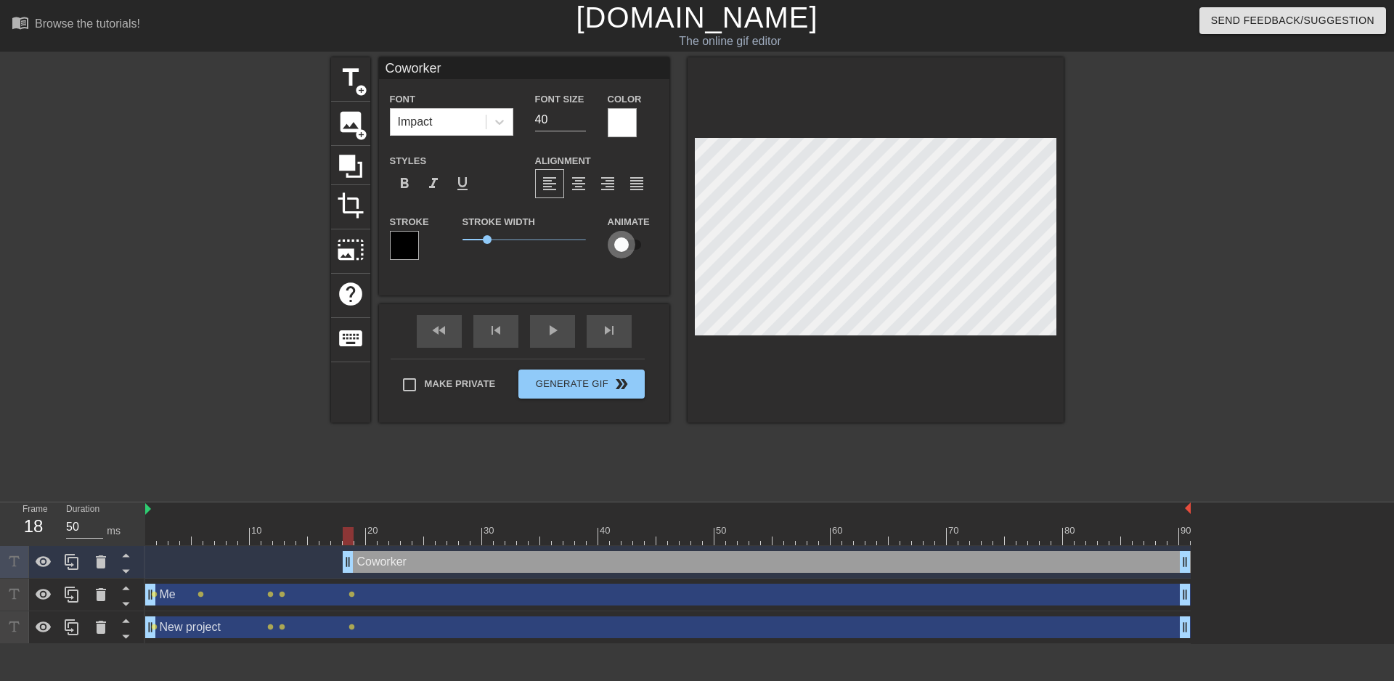
click at [629, 248] on input "checkbox" at bounding box center [621, 245] width 83 height 28
checkbox input "true"
drag, startPoint x: 347, startPoint y: 536, endPoint x: 398, endPoint y: 540, distance: 51.7
click at [398, 540] on div at bounding box center [394, 536] width 11 height 18
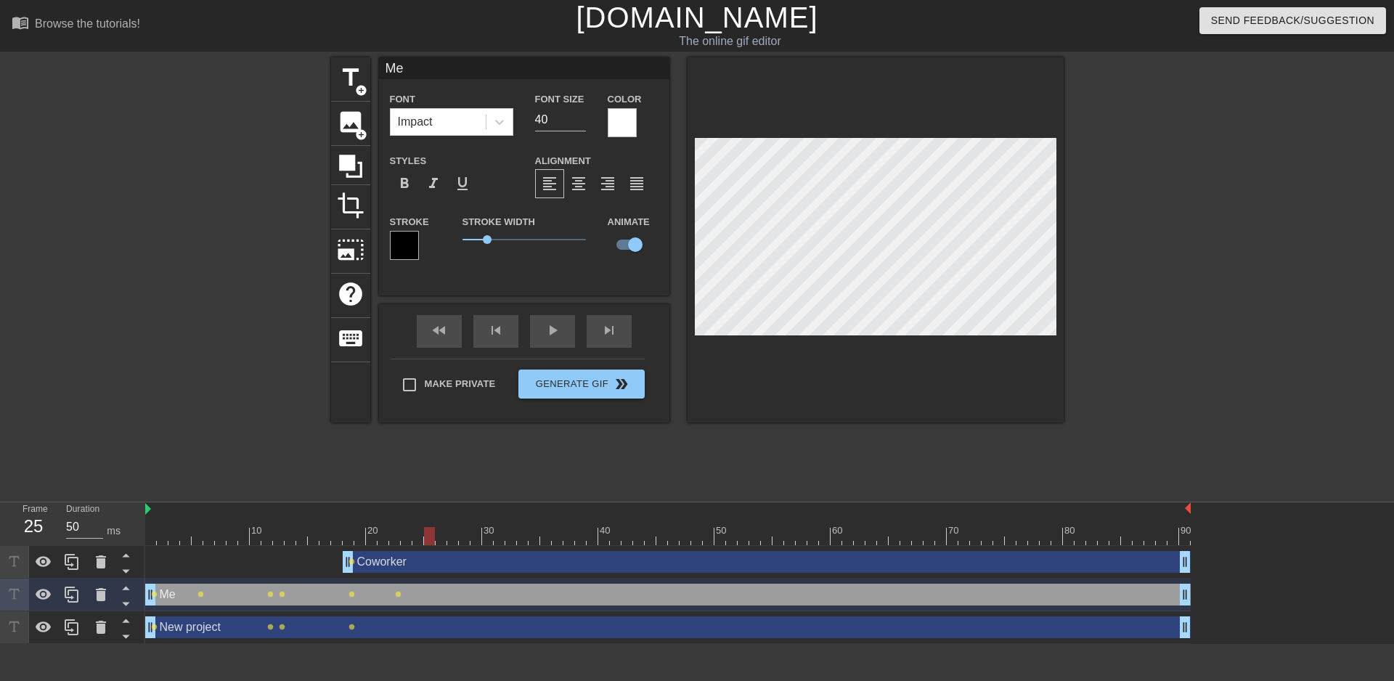
drag, startPoint x: 391, startPoint y: 539, endPoint x: 431, endPoint y: 542, distance: 40.1
click at [431, 542] on div at bounding box center [429, 536] width 11 height 18
drag, startPoint x: 428, startPoint y: 535, endPoint x: 467, endPoint y: 541, distance: 39.6
click at [467, 541] on div at bounding box center [464, 536] width 11 height 18
drag, startPoint x: 471, startPoint y: 537, endPoint x: 497, endPoint y: 541, distance: 26.5
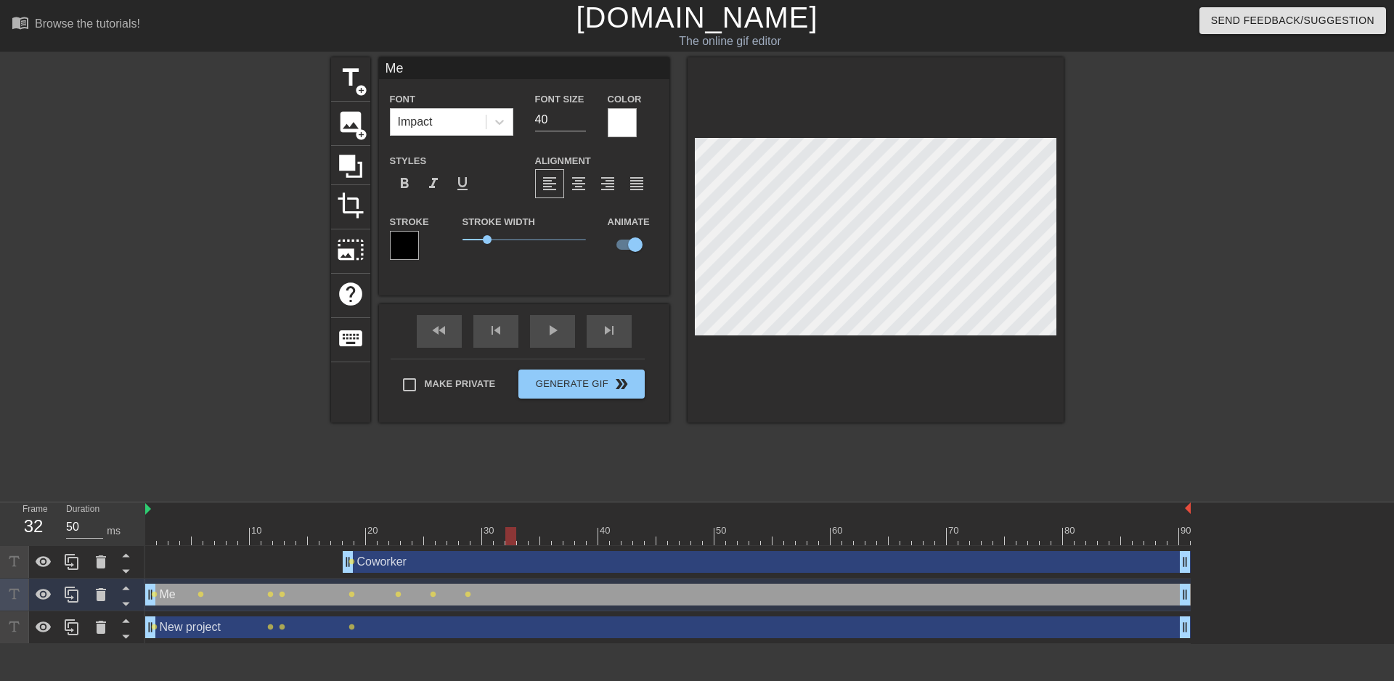
click at [497, 541] on div at bounding box center [667, 536] width 1045 height 18
drag, startPoint x: 509, startPoint y: 533, endPoint x: 544, endPoint y: 541, distance: 36.5
click at [544, 541] on div at bounding box center [545, 536] width 11 height 18
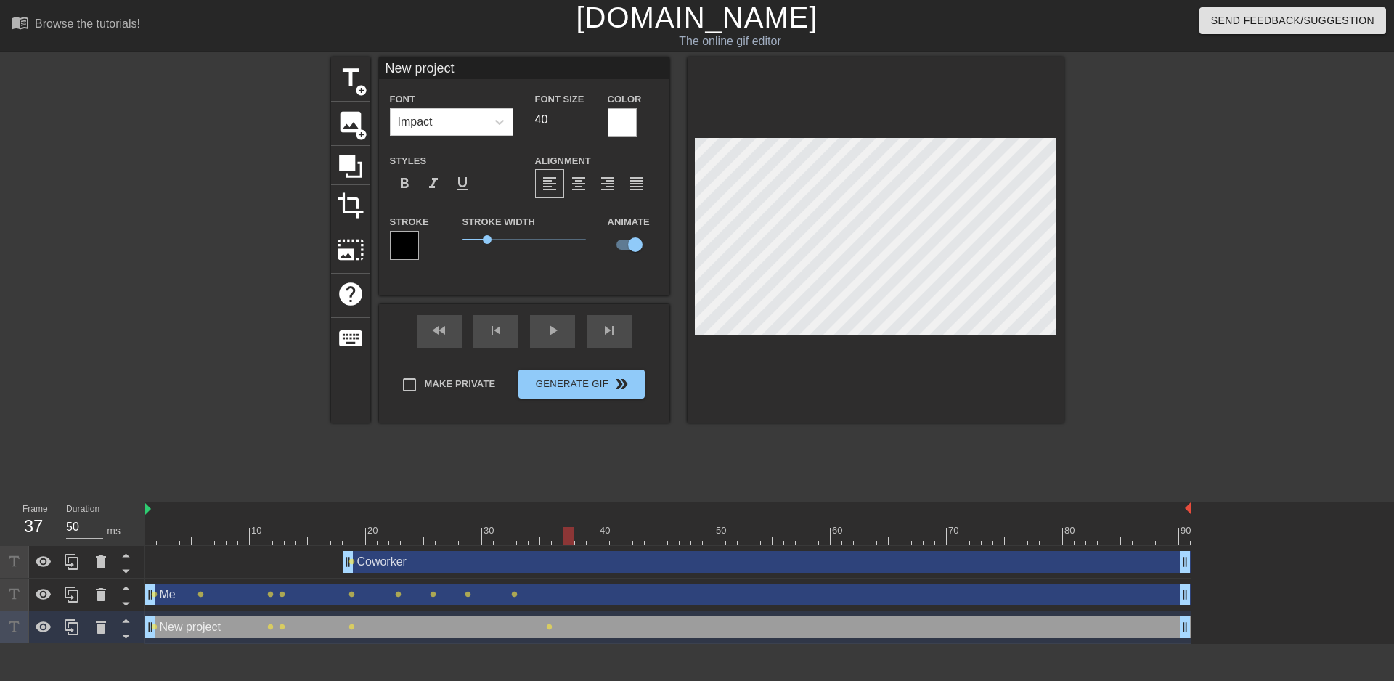
drag, startPoint x: 546, startPoint y: 536, endPoint x: 563, endPoint y: 536, distance: 17.4
click at [563, 536] on div at bounding box center [568, 536] width 11 height 18
drag, startPoint x: 571, startPoint y: 531, endPoint x: 587, endPoint y: 533, distance: 16.8
click at [587, 533] on div at bounding box center [591, 536] width 11 height 18
drag, startPoint x: 594, startPoint y: 538, endPoint x: 616, endPoint y: 540, distance: 21.9
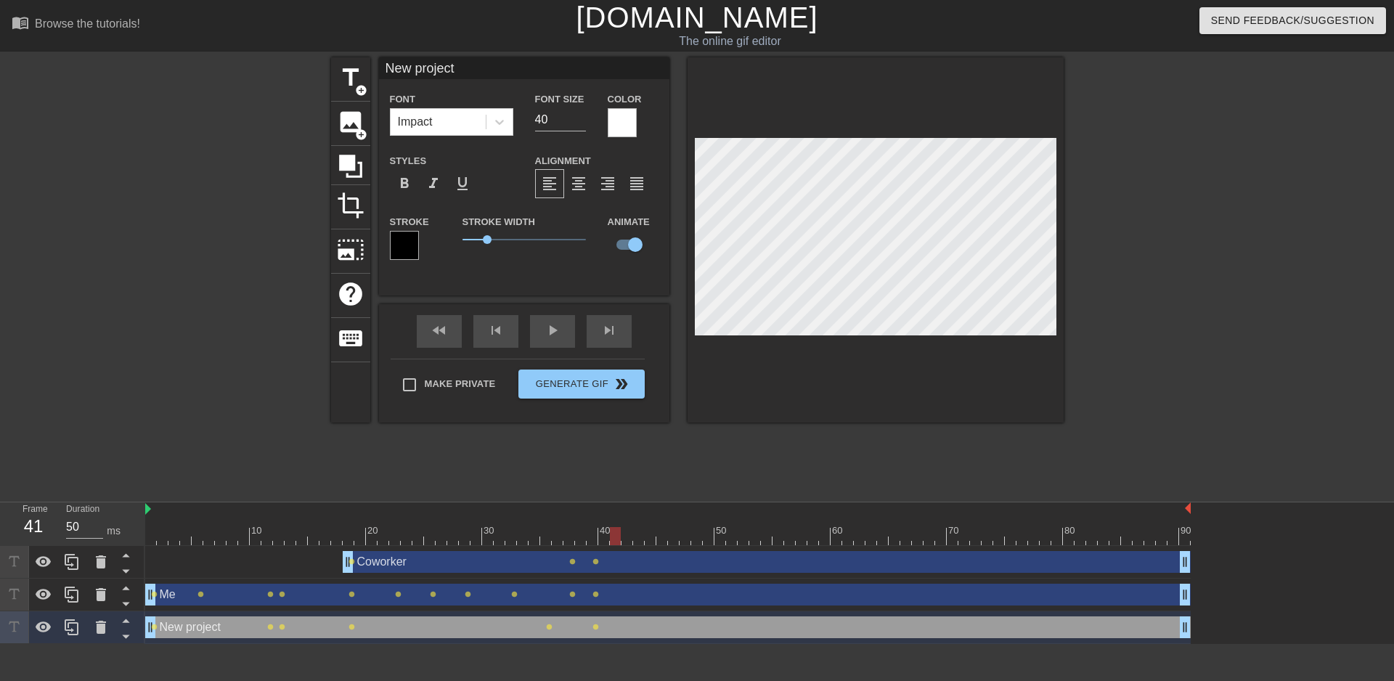
click at [616, 540] on div at bounding box center [615, 536] width 11 height 18
drag, startPoint x: 614, startPoint y: 536, endPoint x: 639, endPoint y: 536, distance: 24.7
click at [639, 536] on div at bounding box center [638, 536] width 11 height 18
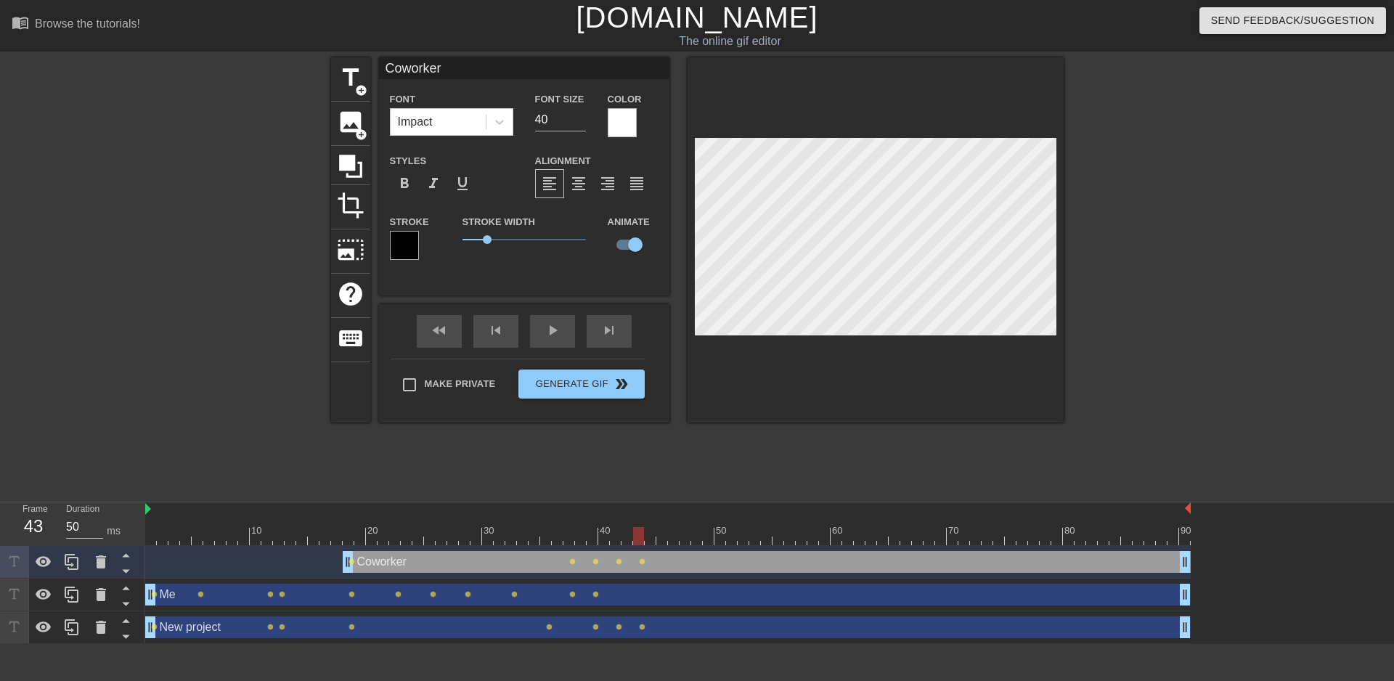
click at [1027, 348] on div at bounding box center [875, 239] width 376 height 365
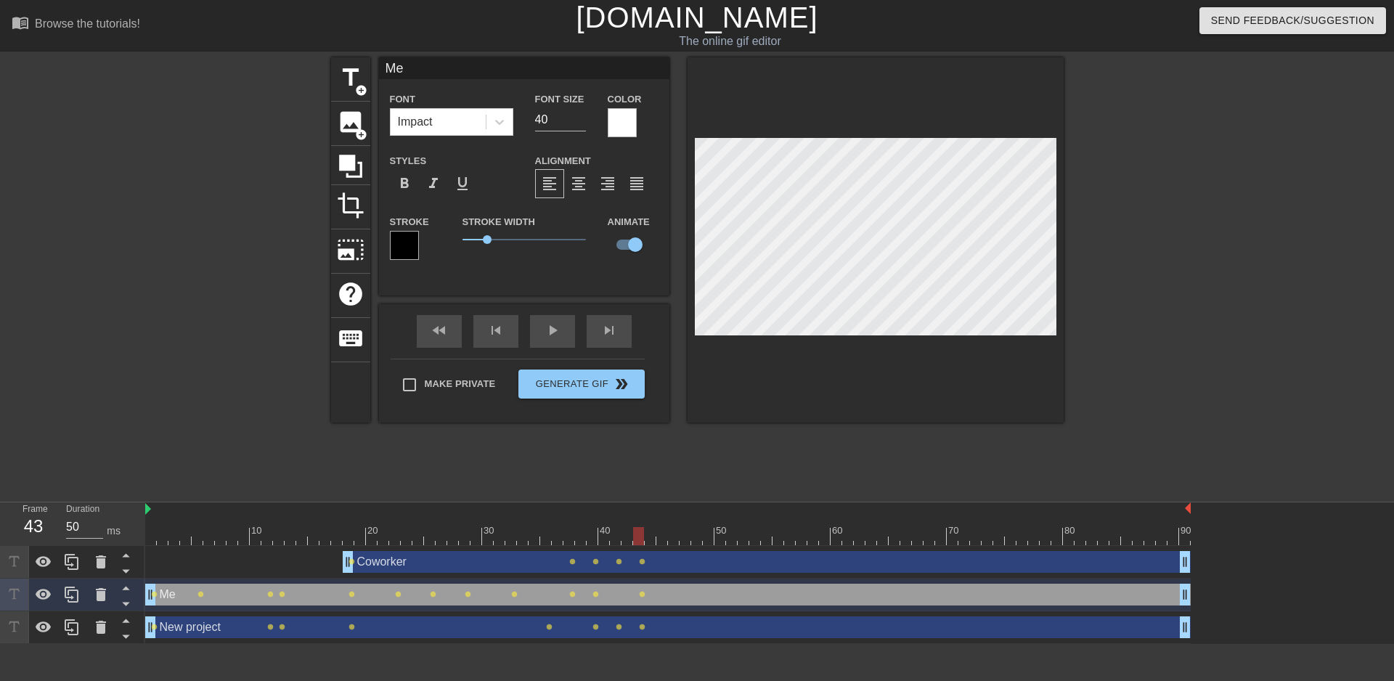
click at [1066, 279] on div "title add_circle image add_circle crop photo_size_select_large help keyboard Me…" at bounding box center [697, 275] width 1394 height 436
drag, startPoint x: 640, startPoint y: 537, endPoint x: 649, endPoint y: 538, distance: 8.7
click at [649, 538] on div at bounding box center [650, 536] width 11 height 18
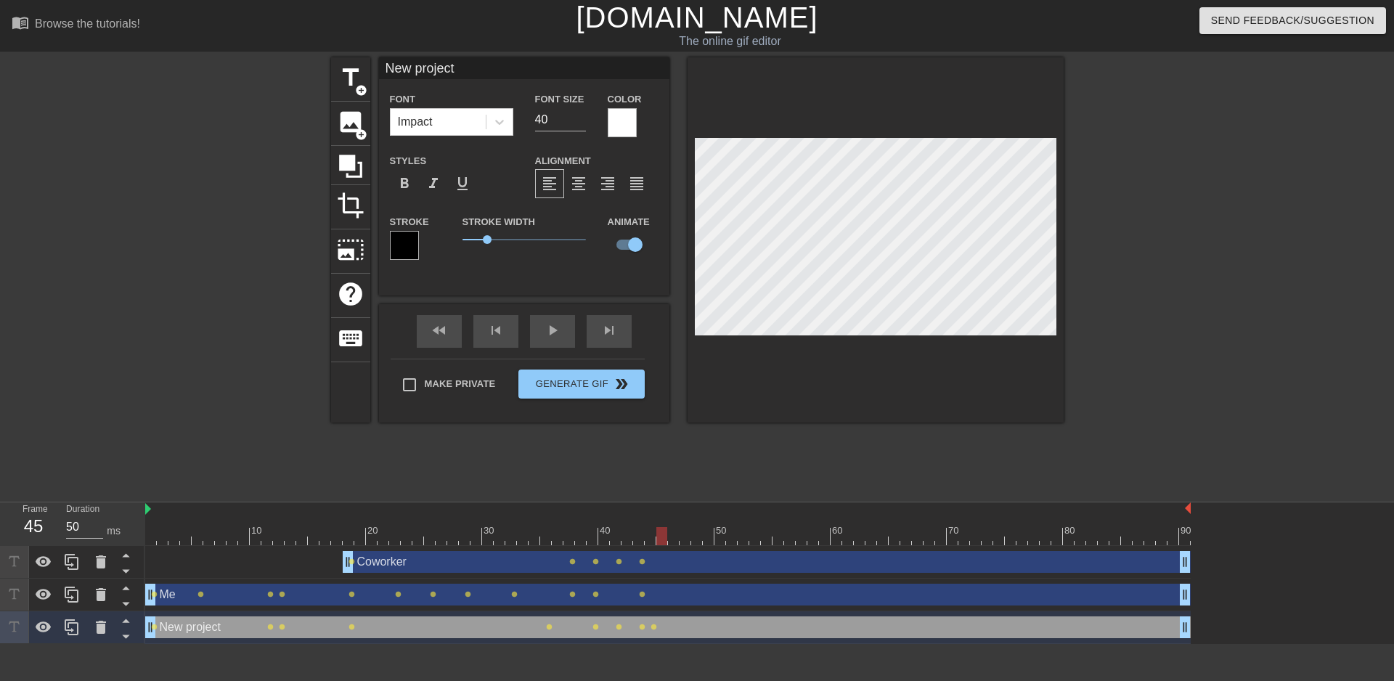
drag, startPoint x: 649, startPoint y: 532, endPoint x: 658, endPoint y: 533, distance: 8.7
click at [658, 533] on div at bounding box center [661, 536] width 11 height 18
drag, startPoint x: 661, startPoint y: 543, endPoint x: 703, endPoint y: 541, distance: 42.2
click at [702, 541] on div at bounding box center [696, 536] width 11 height 18
drag, startPoint x: 709, startPoint y: 532, endPoint x: 743, endPoint y: 538, distance: 33.9
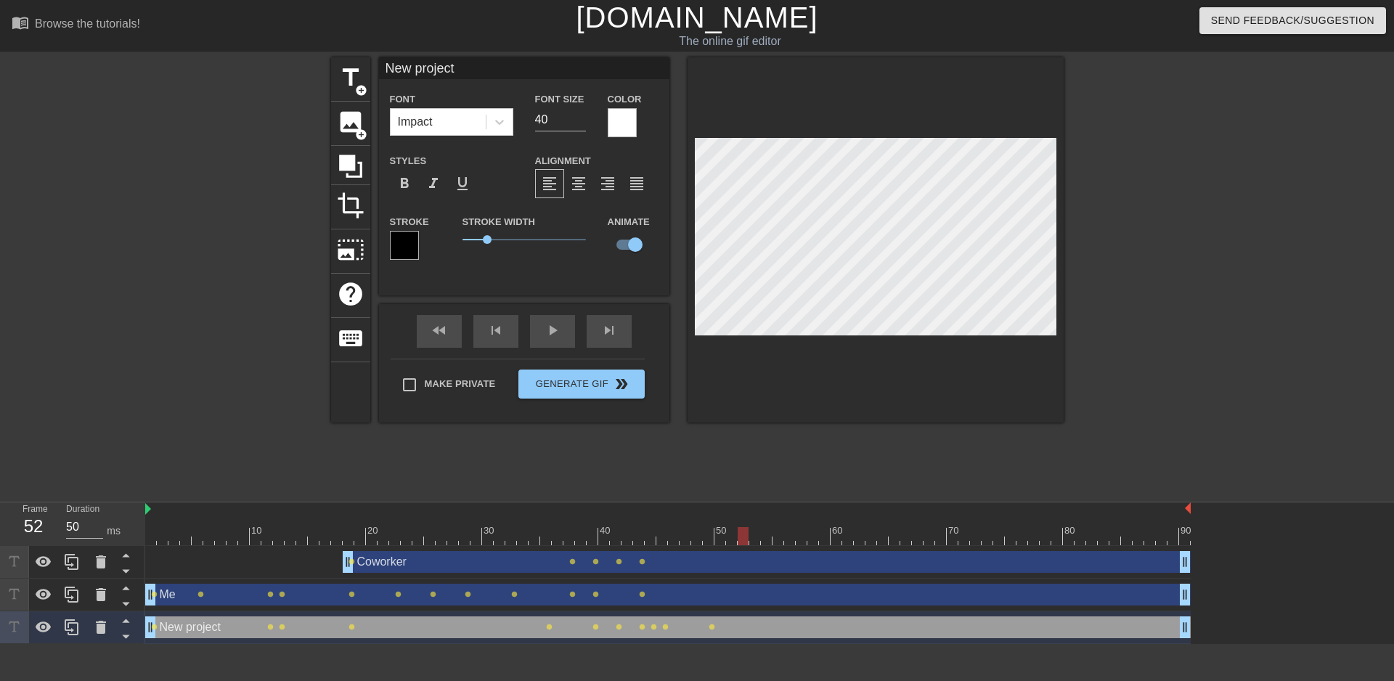
click at [743, 538] on div at bounding box center [742, 536] width 11 height 18
drag, startPoint x: 744, startPoint y: 535, endPoint x: 778, endPoint y: 536, distance: 34.1
click at [778, 536] on div at bounding box center [777, 536] width 11 height 18
drag, startPoint x: 775, startPoint y: 532, endPoint x: 815, endPoint y: 539, distance: 40.5
click at [815, 539] on div at bounding box center [812, 536] width 11 height 18
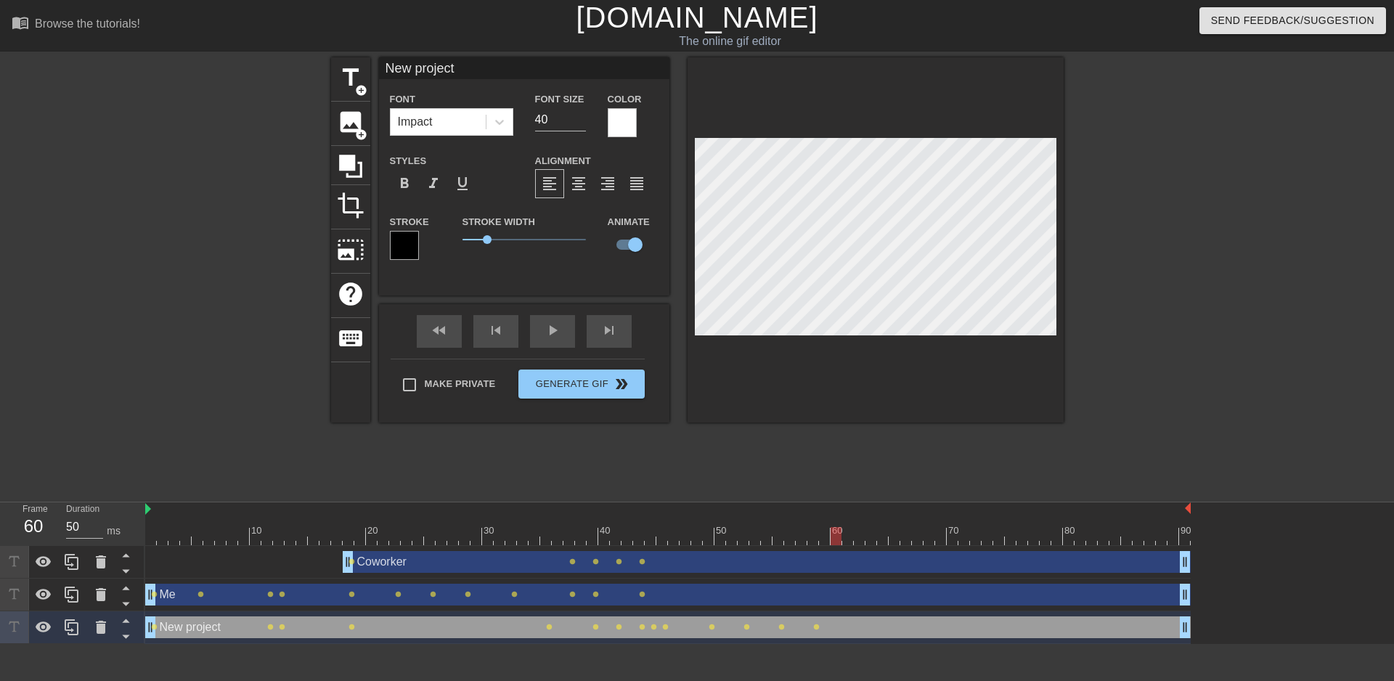
drag, startPoint x: 807, startPoint y: 537, endPoint x: 841, endPoint y: 542, distance: 34.5
click at [841, 542] on div at bounding box center [667, 536] width 1045 height 18
drag, startPoint x: 834, startPoint y: 538, endPoint x: 854, endPoint y: 538, distance: 20.3
click at [854, 538] on div at bounding box center [859, 536] width 11 height 18
click at [689, 239] on div at bounding box center [875, 239] width 376 height 365
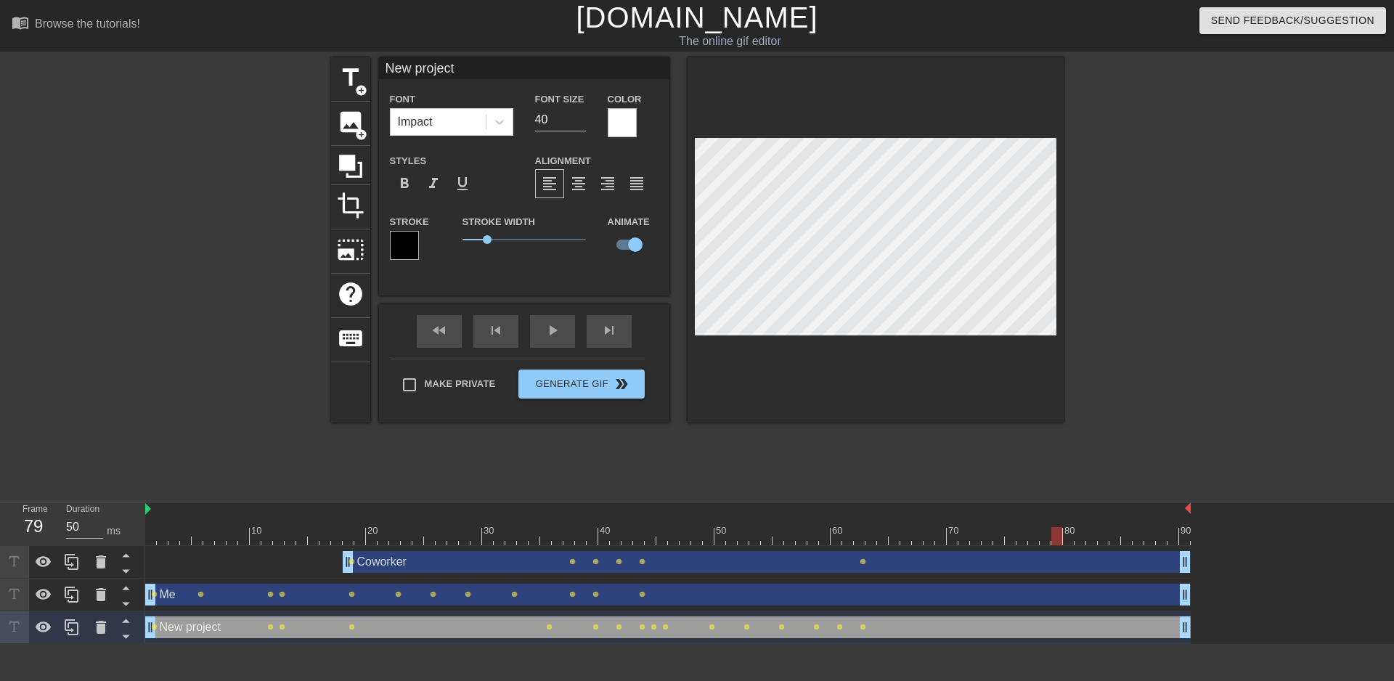
drag, startPoint x: 860, startPoint y: 535, endPoint x: 1052, endPoint y: 543, distance: 192.5
click at [1052, 543] on div at bounding box center [1056, 536] width 11 height 18
click at [1063, 539] on div at bounding box center [667, 536] width 1045 height 18
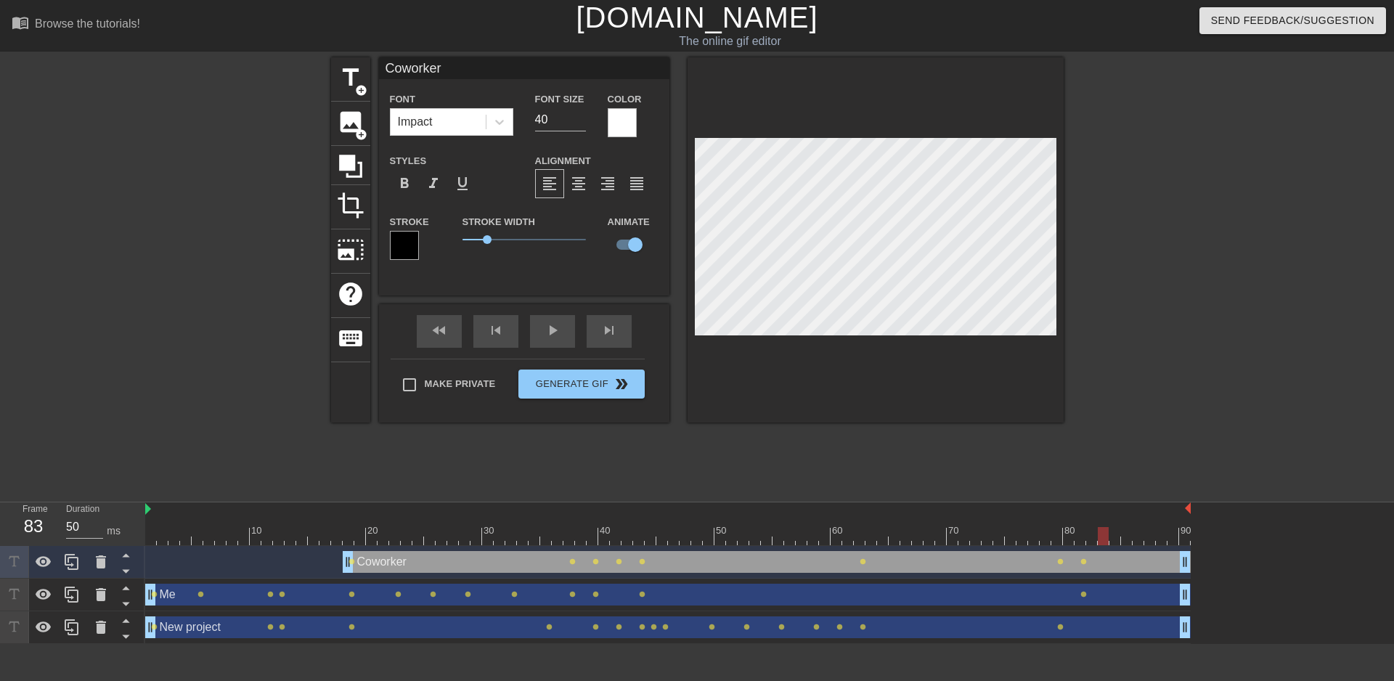
drag, startPoint x: 1080, startPoint y: 537, endPoint x: 1102, endPoint y: 544, distance: 22.7
click at [1102, 544] on div at bounding box center [1102, 536] width 11 height 18
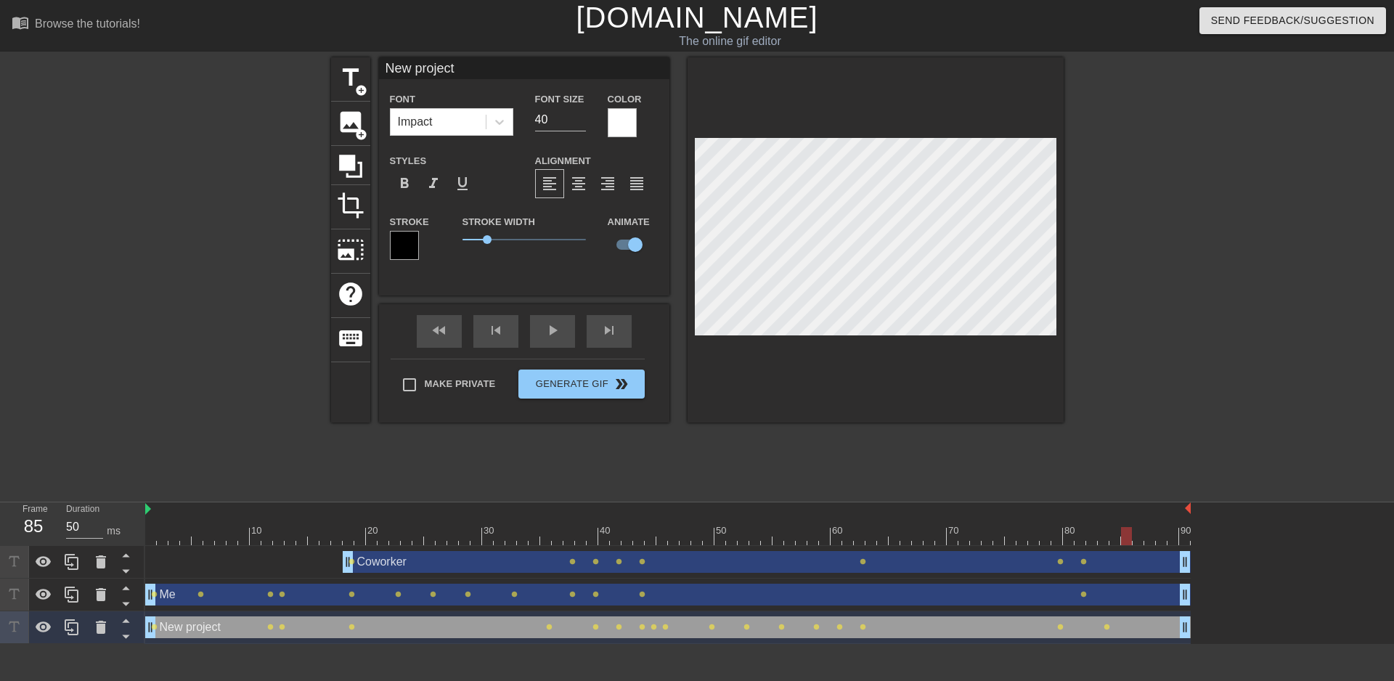
drag, startPoint x: 1105, startPoint y: 536, endPoint x: 1124, endPoint y: 537, distance: 18.2
click at [1124, 537] on div at bounding box center [1126, 536] width 11 height 18
drag, startPoint x: 1124, startPoint y: 536, endPoint x: 1148, endPoint y: 544, distance: 24.8
click at [1148, 544] on div at bounding box center [1149, 536] width 11 height 18
type input "Coworker"
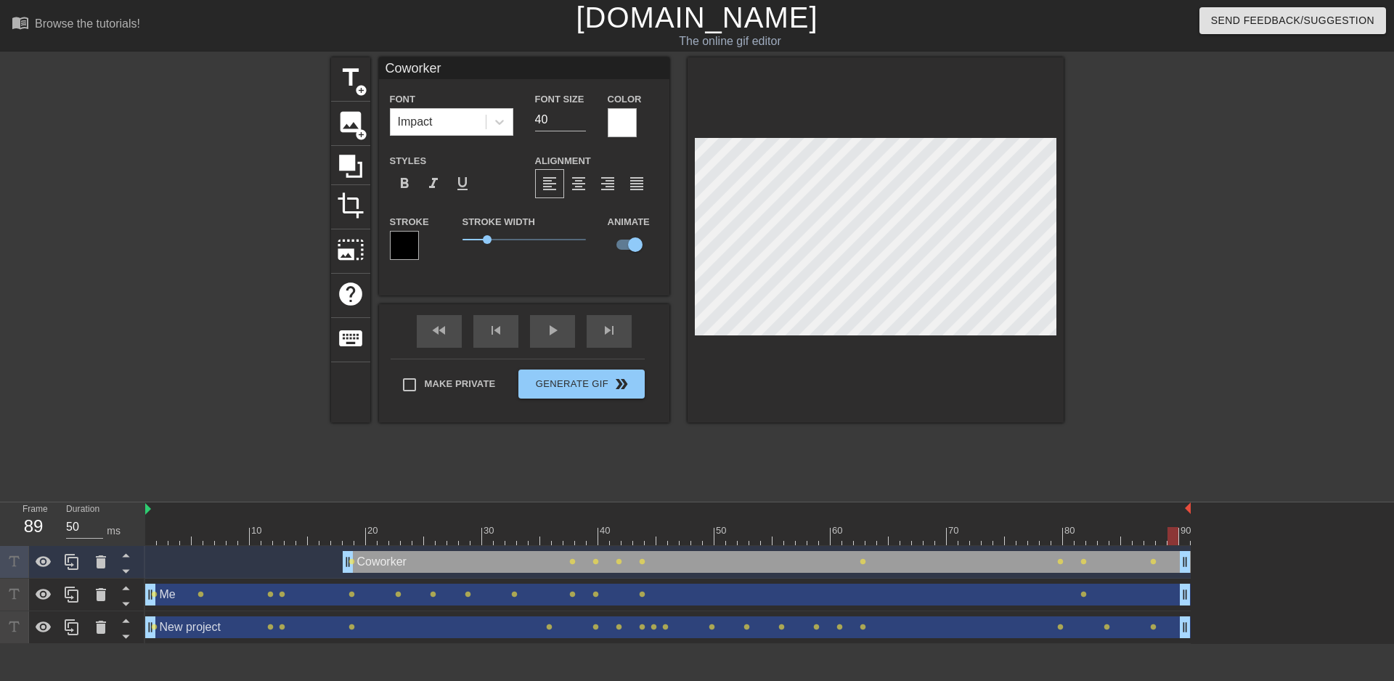
drag, startPoint x: 1148, startPoint y: 541, endPoint x: 1171, endPoint y: 544, distance: 22.7
click at [1171, 544] on div at bounding box center [1172, 536] width 11 height 18
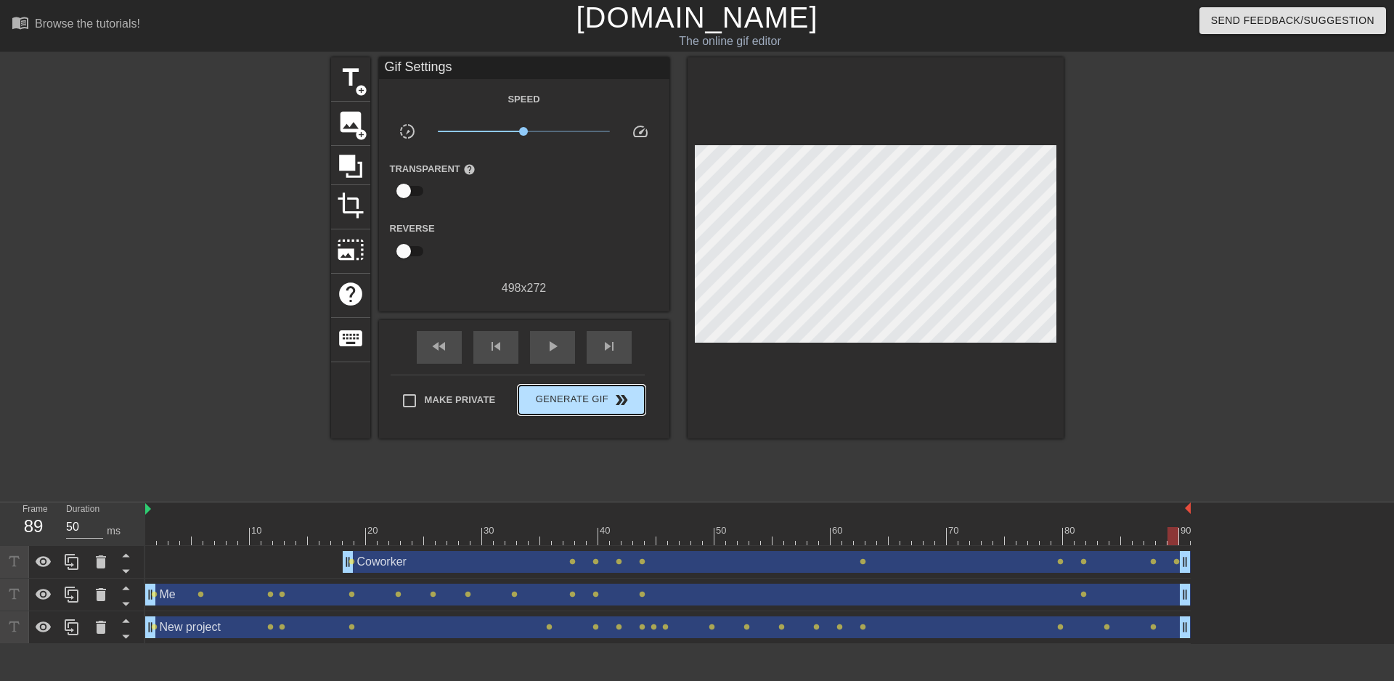
click at [574, 380] on div "Make Private Generate Gif double_arrow" at bounding box center [518, 403] width 254 height 57
click at [438, 394] on span "Make Private" at bounding box center [460, 400] width 71 height 15
click at [425, 394] on input "Make Private" at bounding box center [409, 400] width 30 height 30
checkbox input "true"
click at [589, 398] on span "Generate Gif double_arrow" at bounding box center [581, 399] width 114 height 17
